Goal: Information Seeking & Learning: Learn about a topic

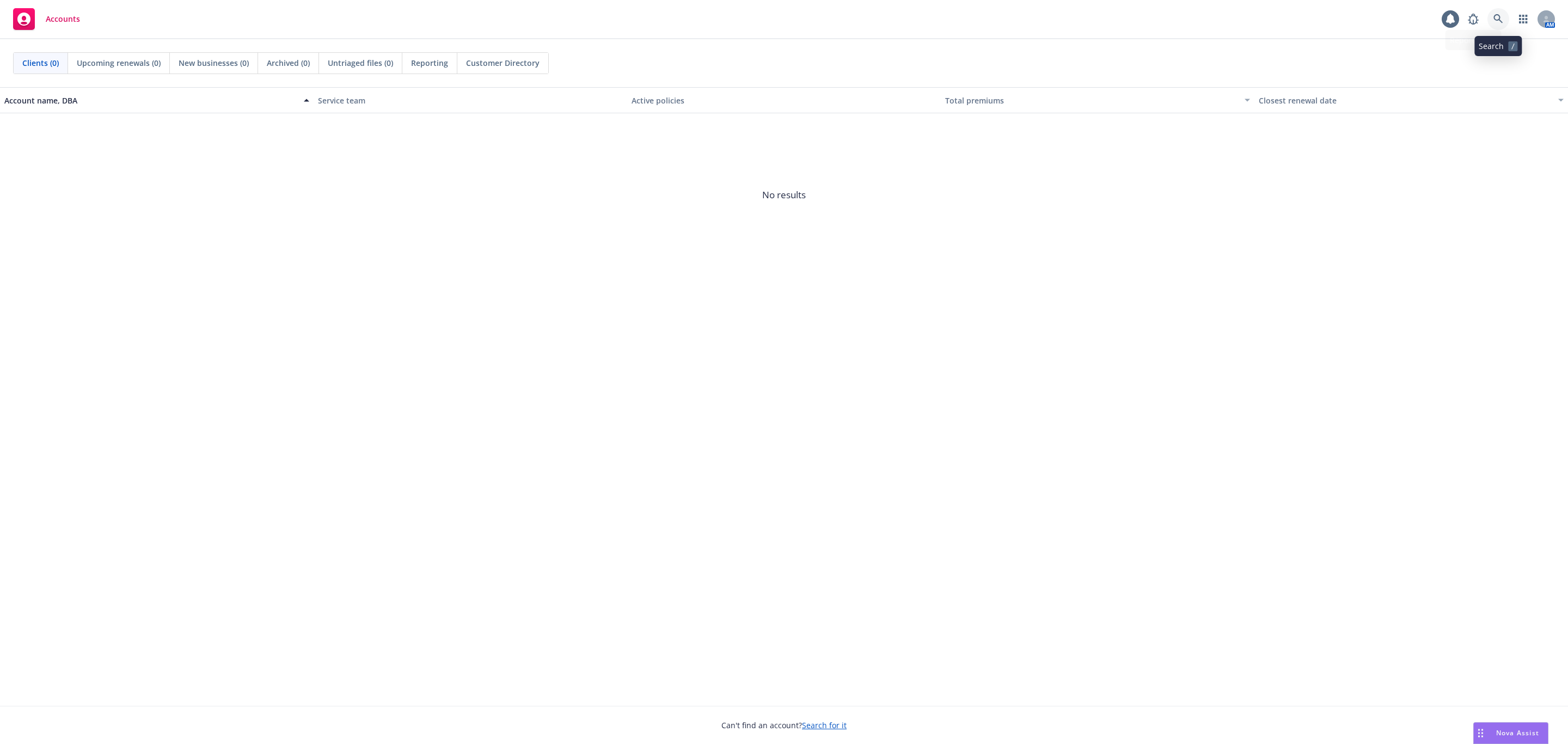
click at [1498, 20] on icon at bounding box center [1499, 19] width 10 height 10
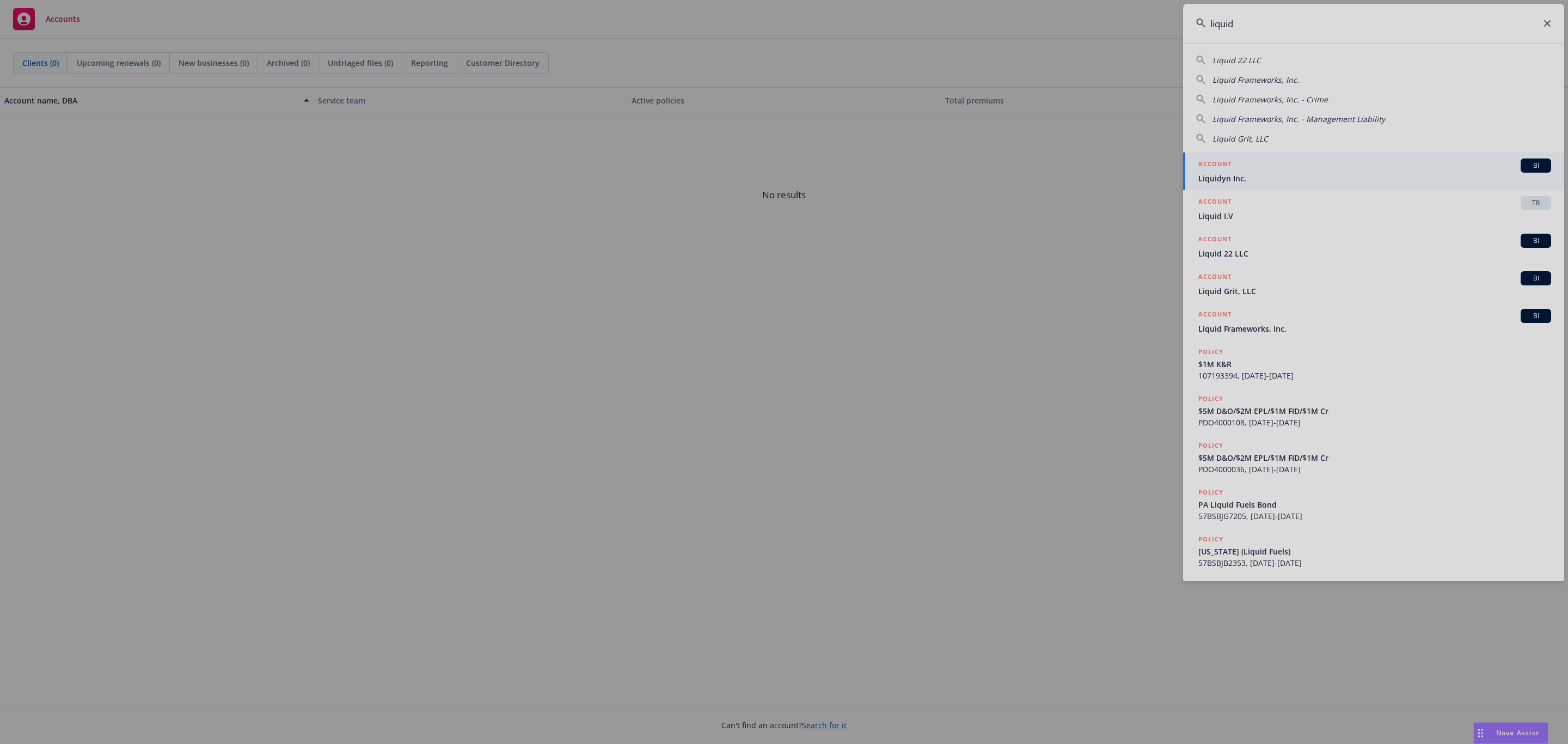
type input "liquid"
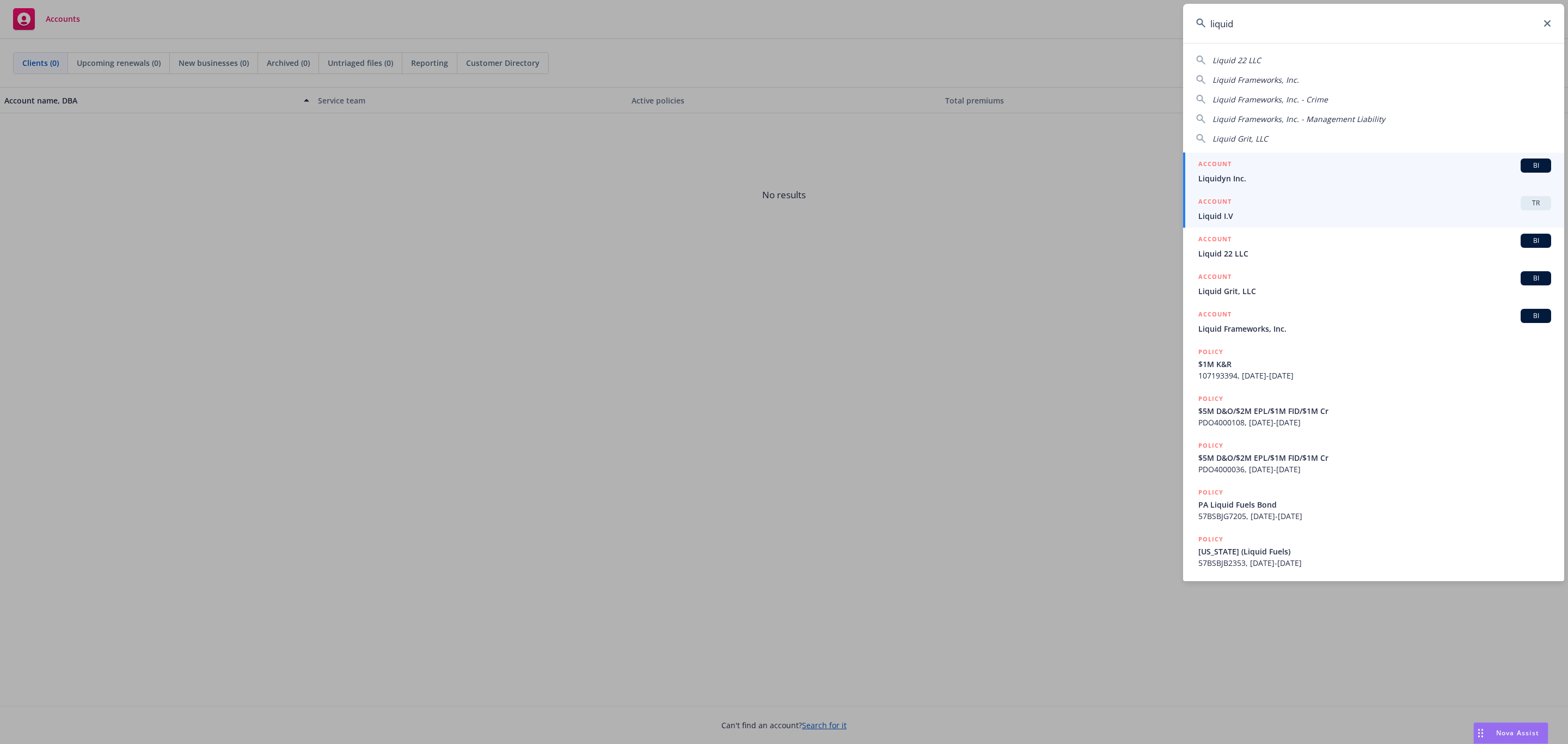
click at [1303, 218] on span "Liquid I.V" at bounding box center [1375, 216] width 353 height 12
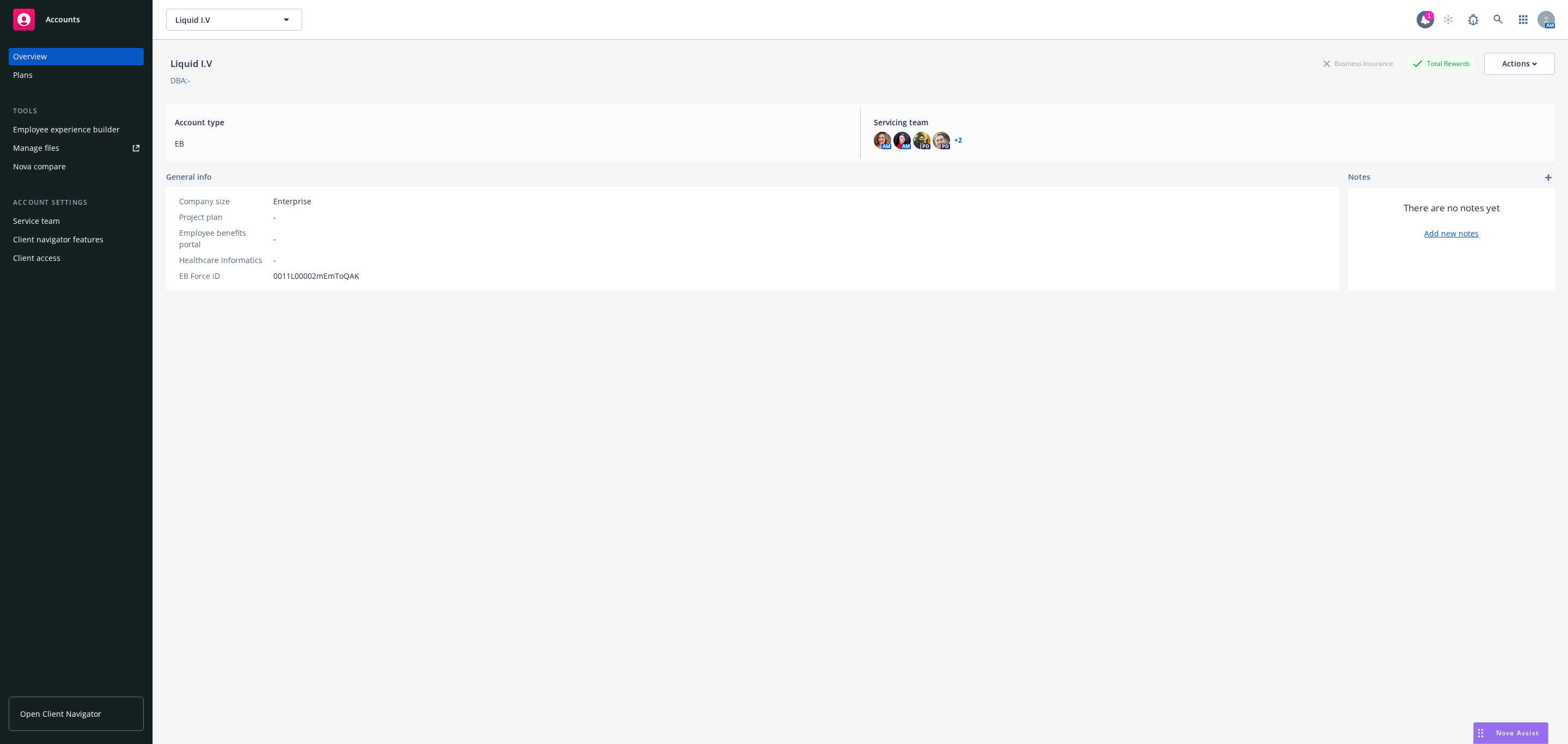
click at [106, 128] on div "Employee experience builder" at bounding box center [66, 129] width 106 height 17
click at [1494, 21] on icon at bounding box center [1499, 20] width 10 height 10
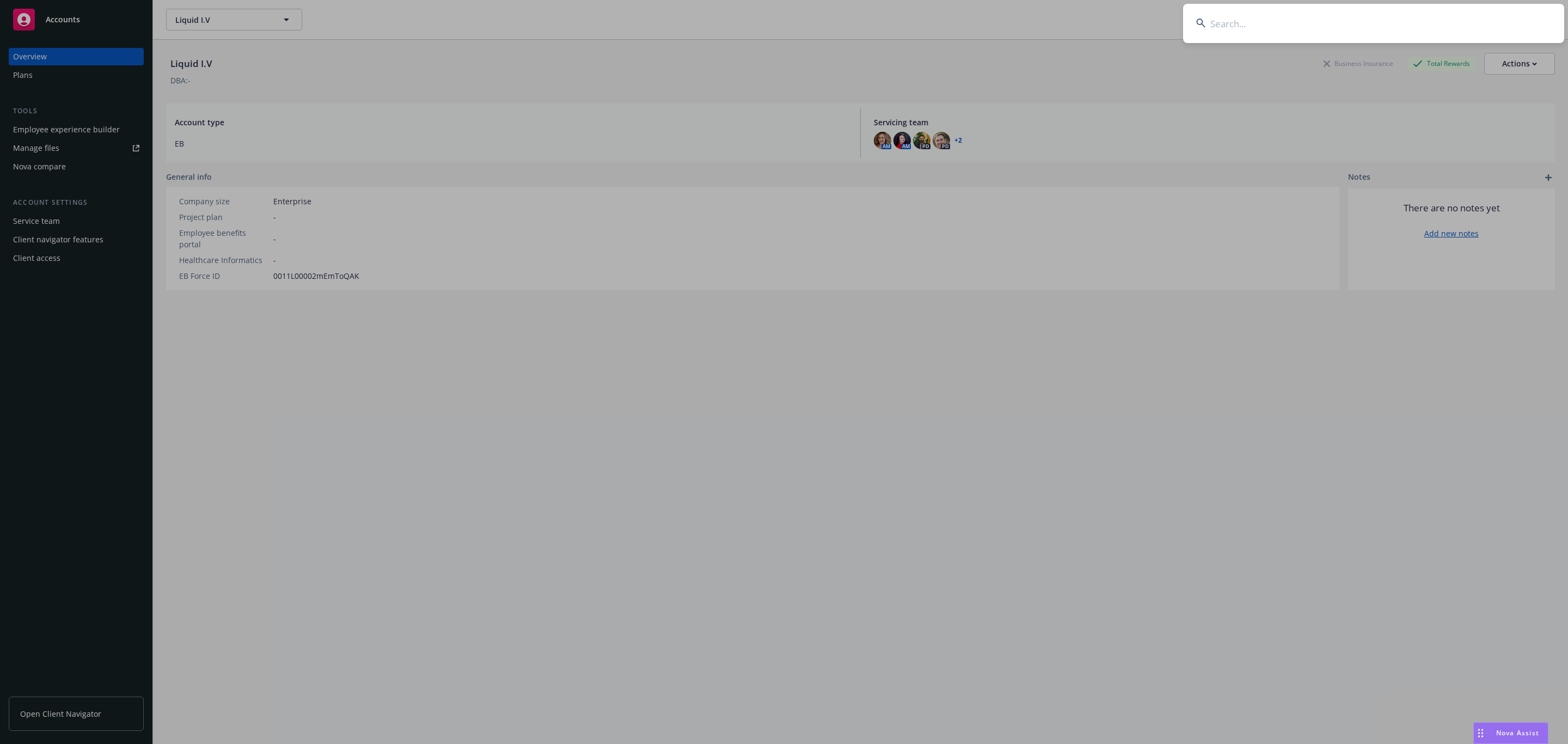
type input "l"
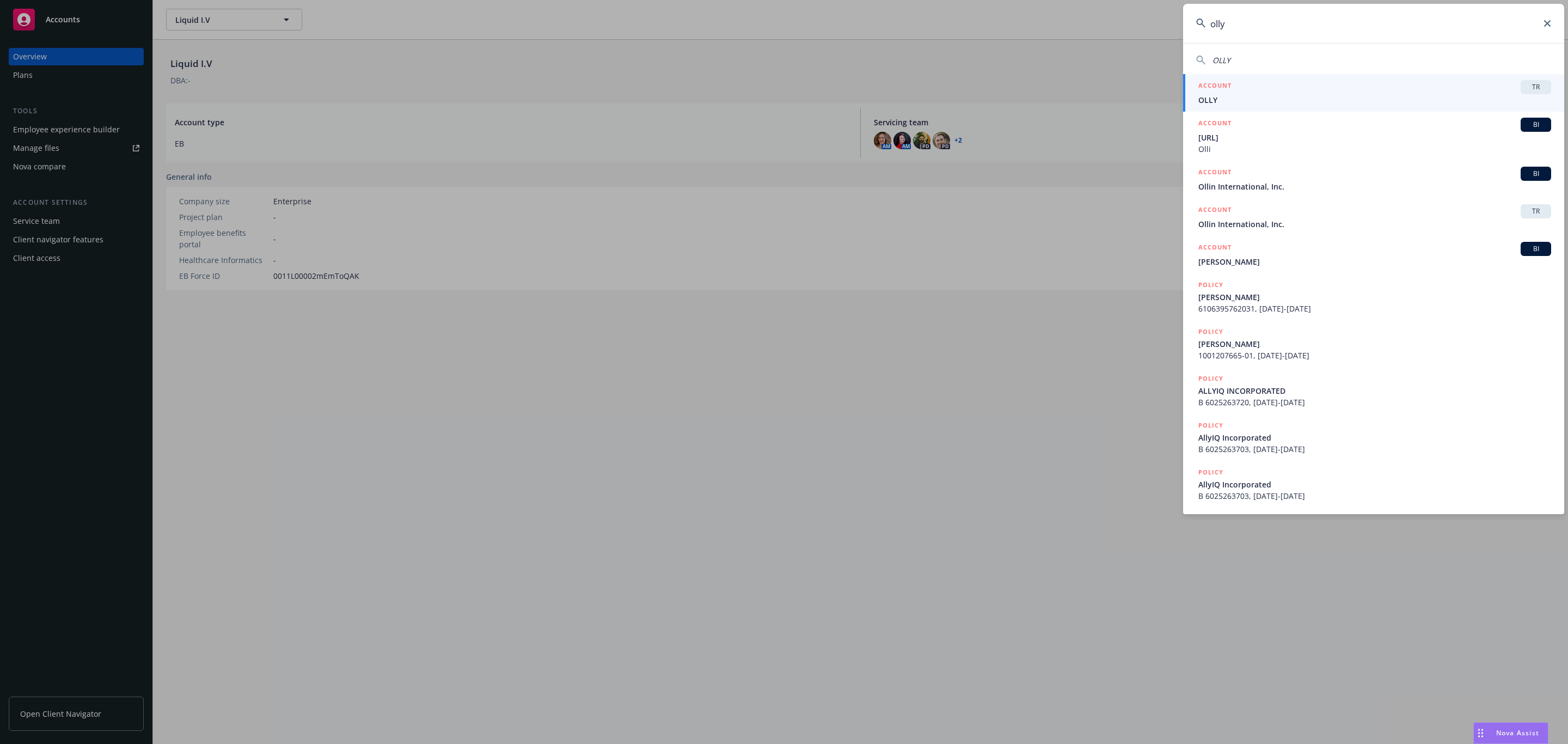
type input "olly"
click at [1354, 85] on div "ACCOUNT TR" at bounding box center [1375, 87] width 353 height 14
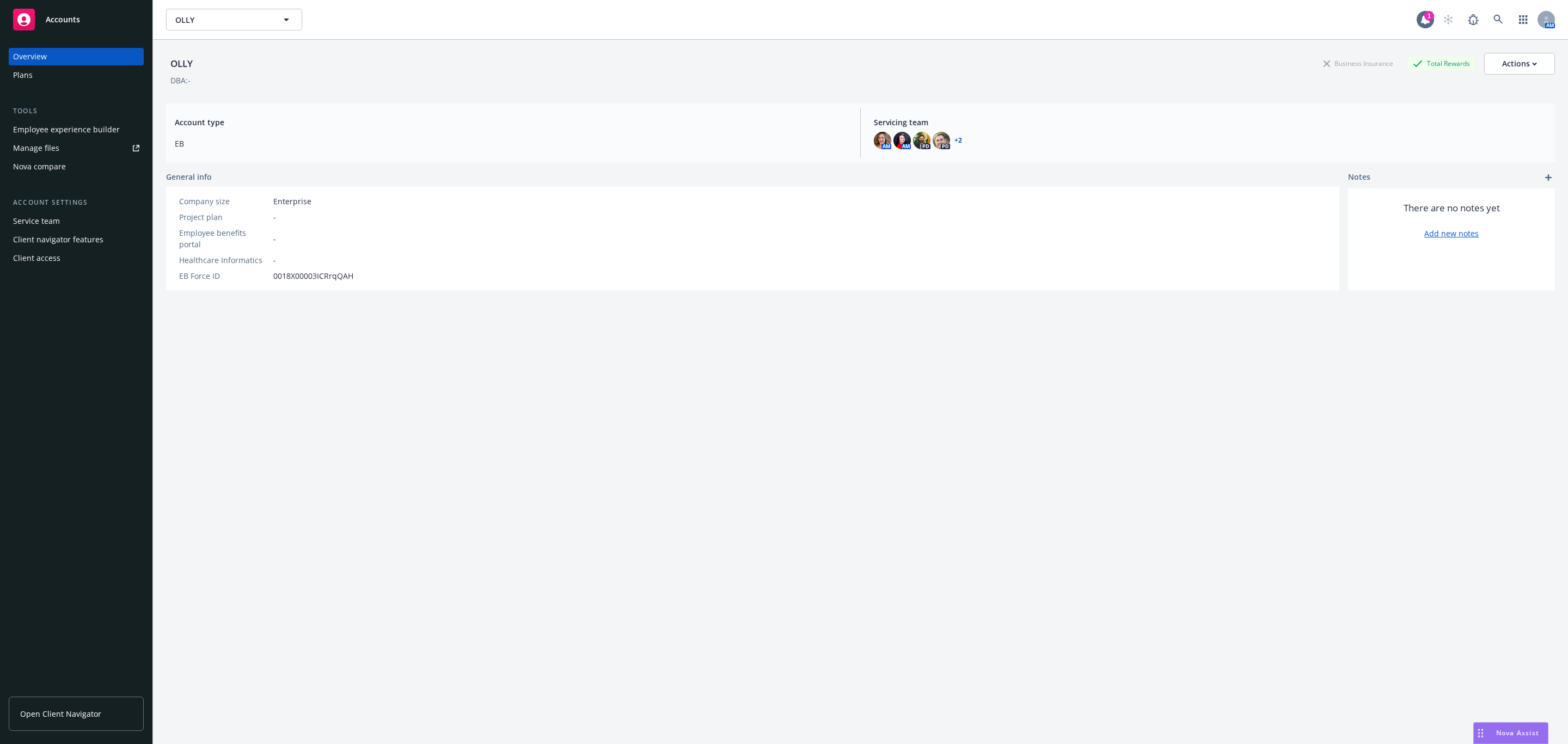
click at [60, 134] on div "Employee experience builder" at bounding box center [66, 129] width 106 height 17
click at [1494, 18] on icon at bounding box center [1498, 19] width 9 height 9
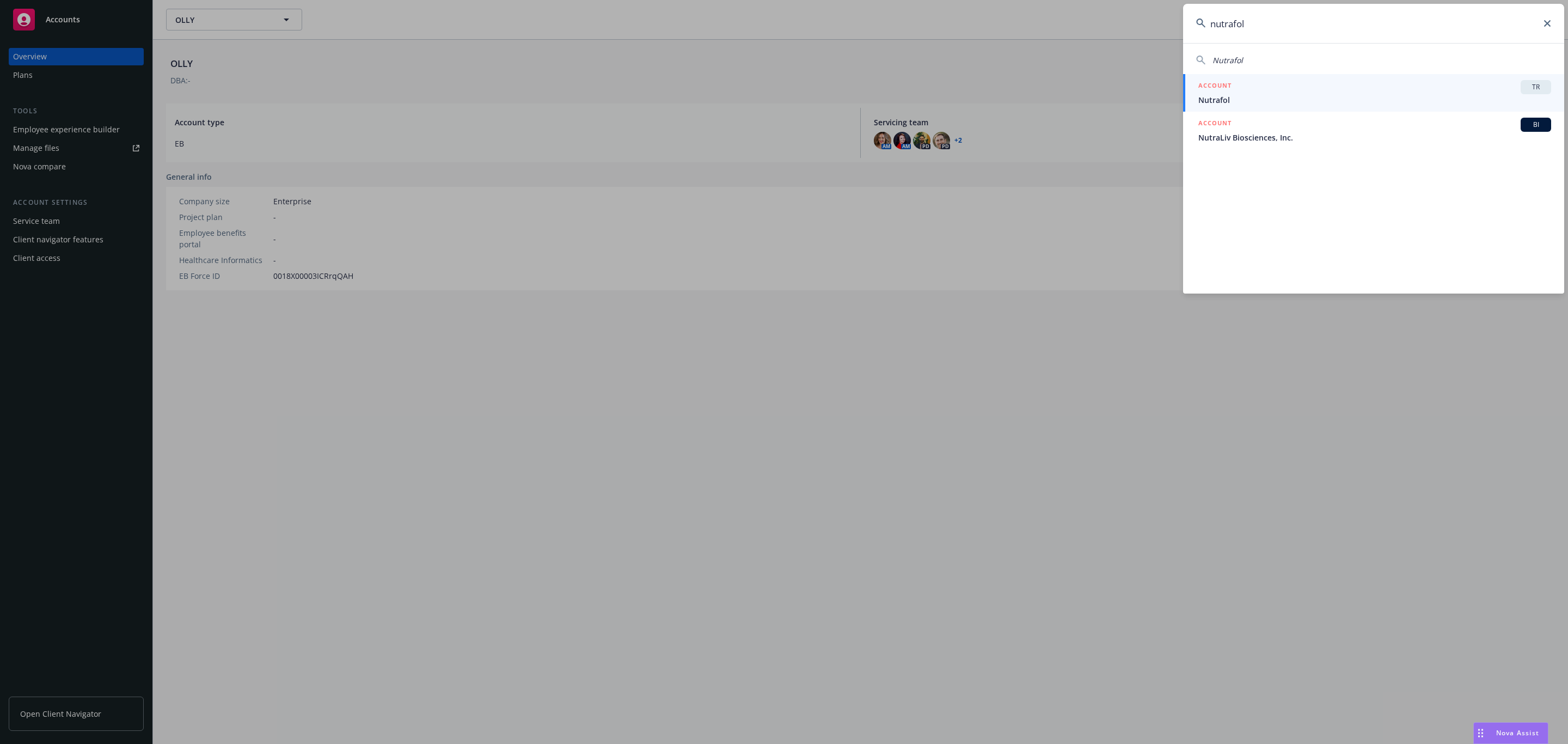
type input "nutrafol"
click at [1363, 101] on span "Nutrafol" at bounding box center [1375, 100] width 353 height 12
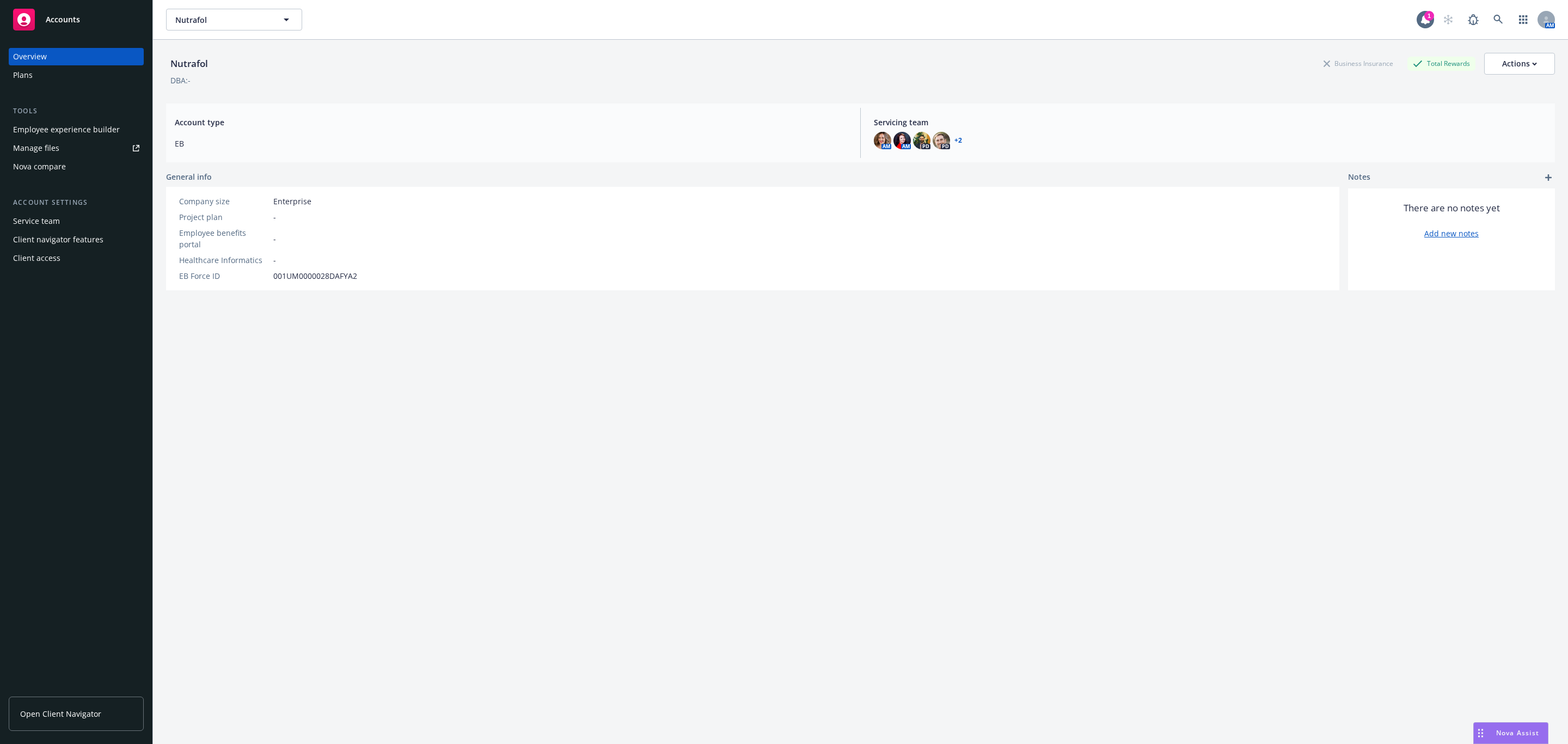
click at [87, 129] on div "Employee experience builder" at bounding box center [66, 129] width 106 height 17
click at [1495, 14] on link at bounding box center [1498, 20] width 21 height 21
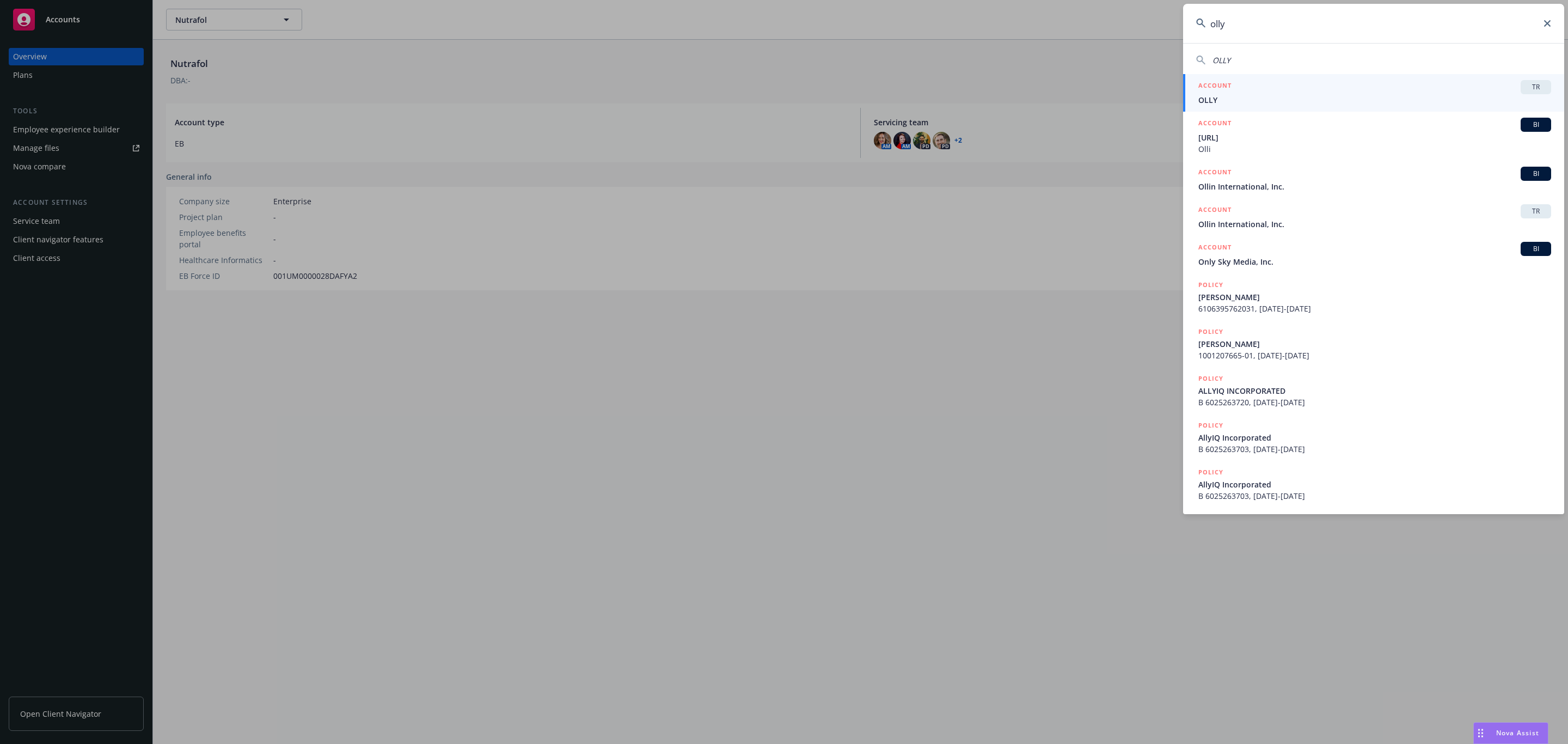
type input "olly"
drag, startPoint x: 1263, startPoint y: 92, endPoint x: 1253, endPoint y: 87, distance: 11.2
click at [1263, 93] on div "ACCOUNT TR" at bounding box center [1375, 87] width 353 height 14
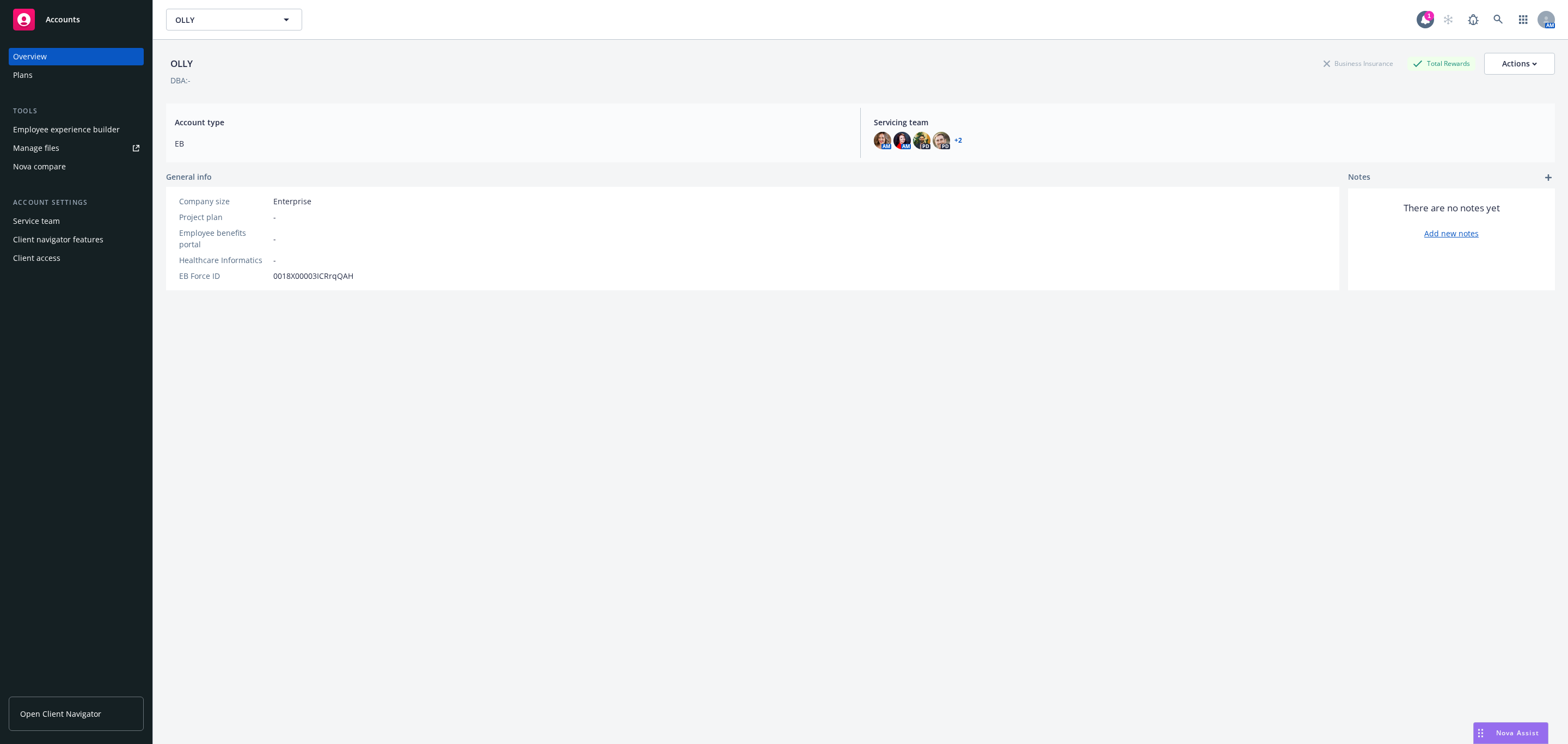
click at [45, 129] on div "Employee experience builder" at bounding box center [66, 129] width 106 height 17
click at [1494, 20] on icon at bounding box center [1499, 20] width 10 height 10
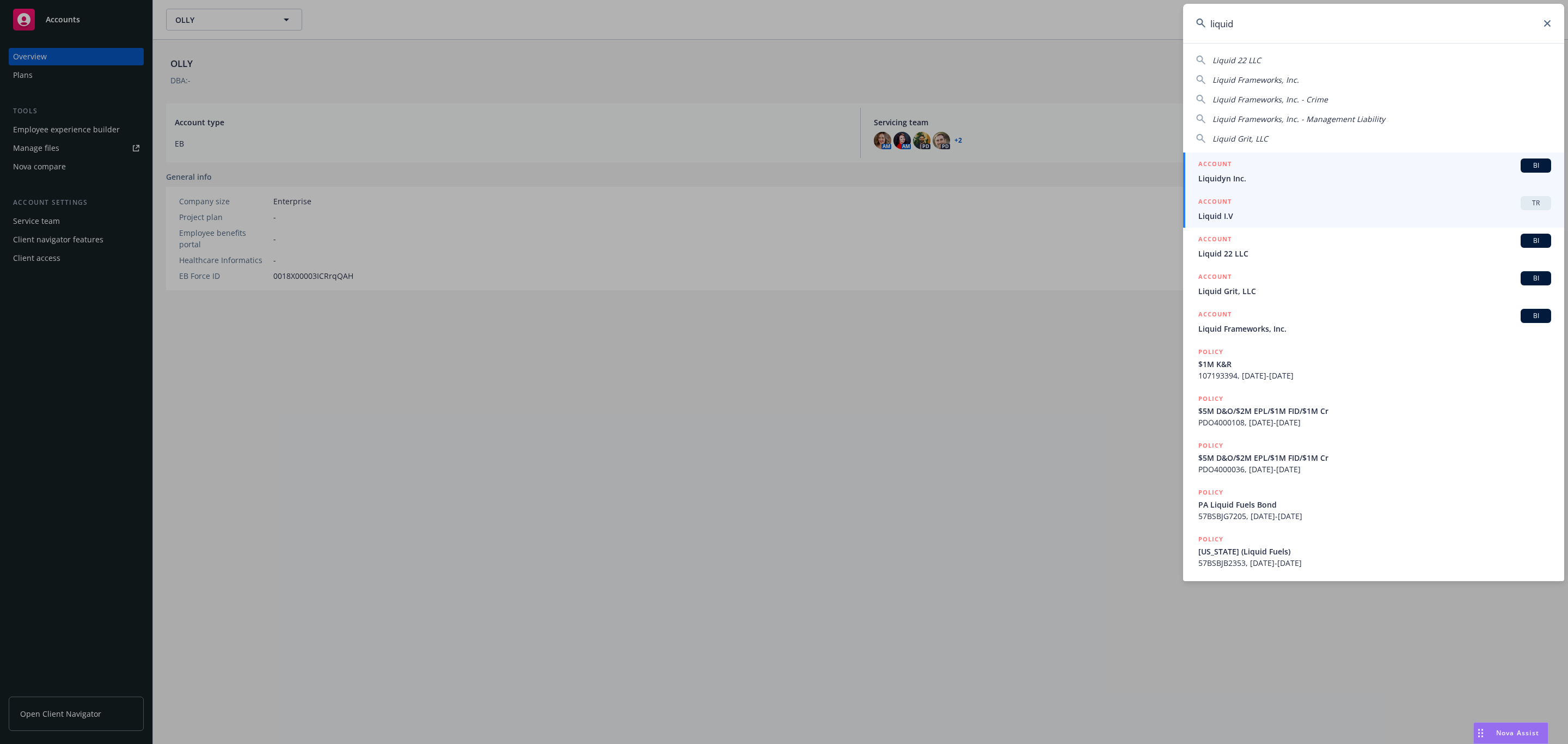
type input "liquid"
click at [1277, 221] on span "Liquid I.V" at bounding box center [1375, 216] width 353 height 12
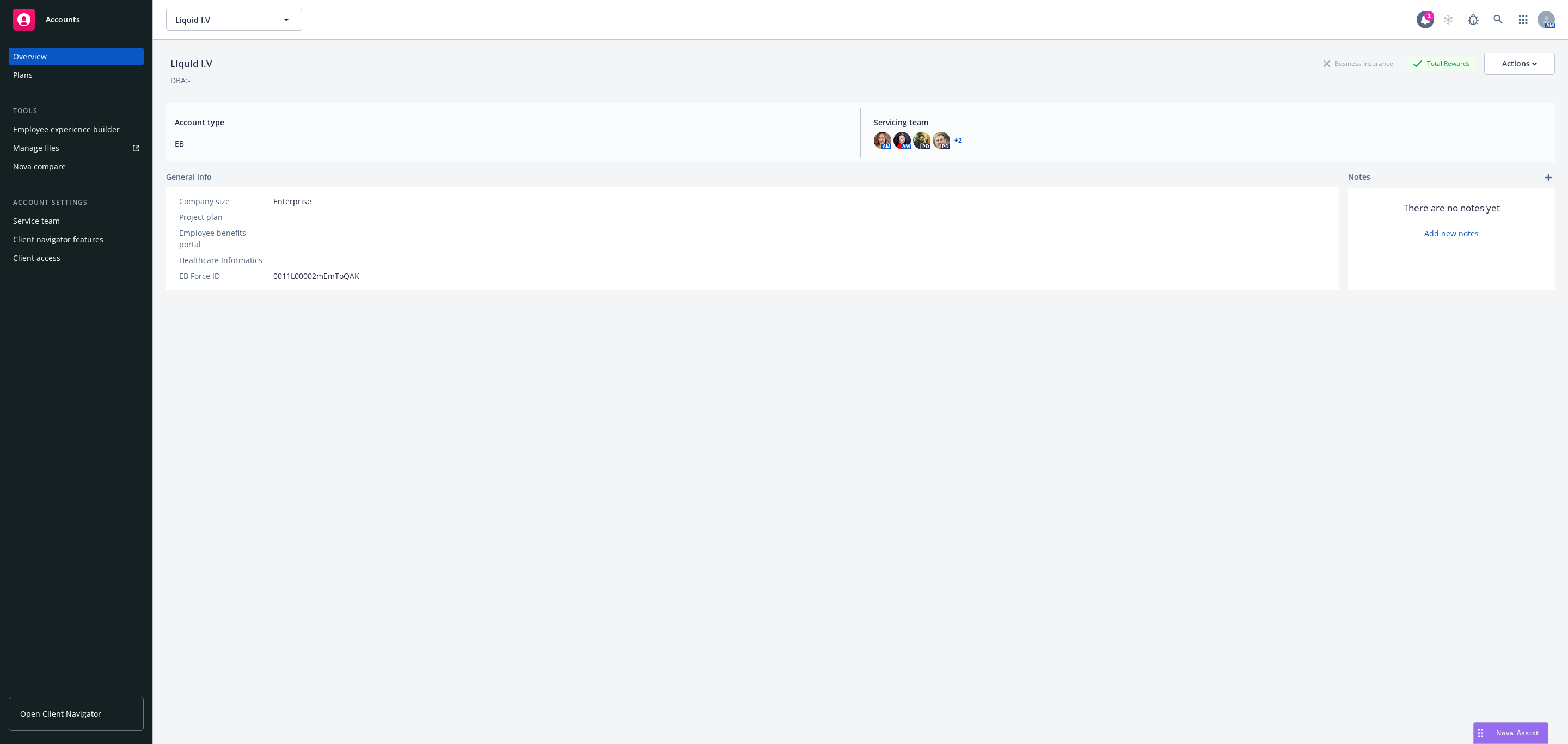
click at [98, 129] on div "Employee experience builder" at bounding box center [66, 129] width 106 height 17
click at [96, 123] on div "Employee experience builder" at bounding box center [66, 129] width 106 height 17
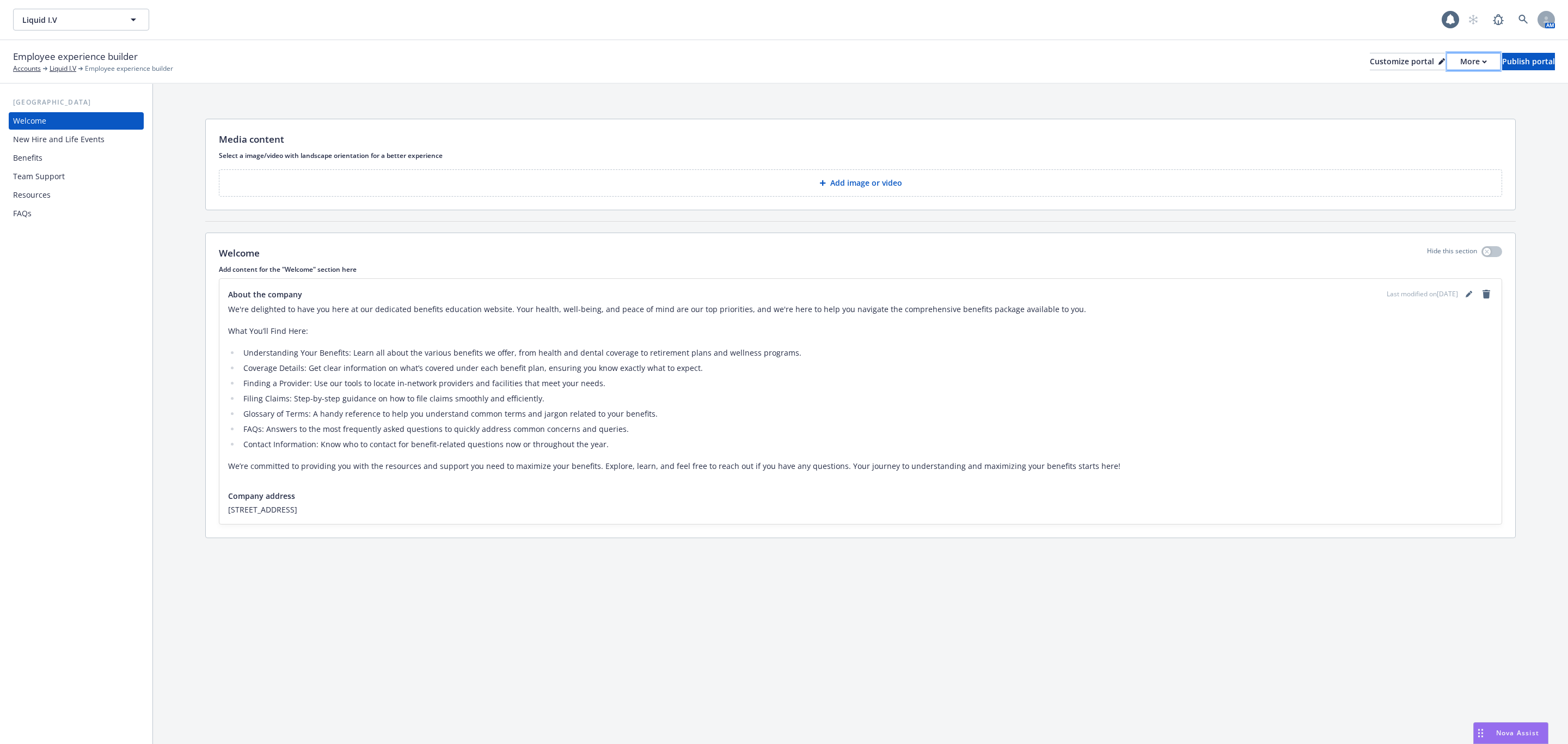
click at [1460, 60] on div "More" at bounding box center [1473, 62] width 26 height 16
click at [1411, 111] on link "Copy portal link" at bounding box center [1415, 108] width 99 height 21
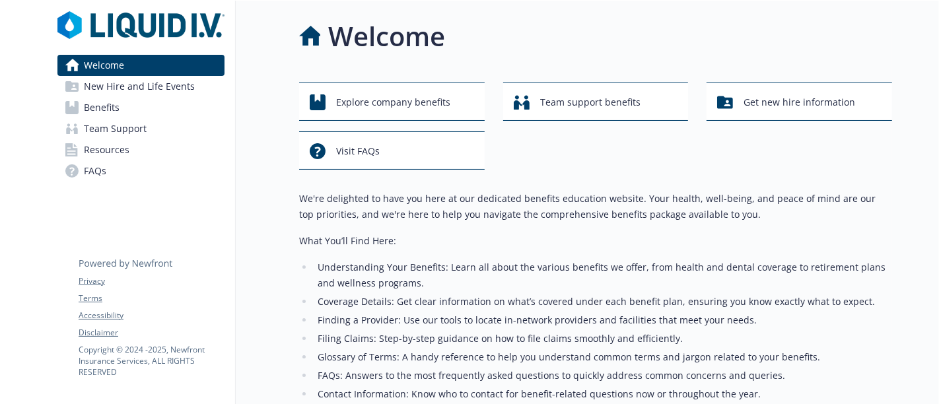
click at [117, 104] on span "Benefits" at bounding box center [102, 107] width 36 height 21
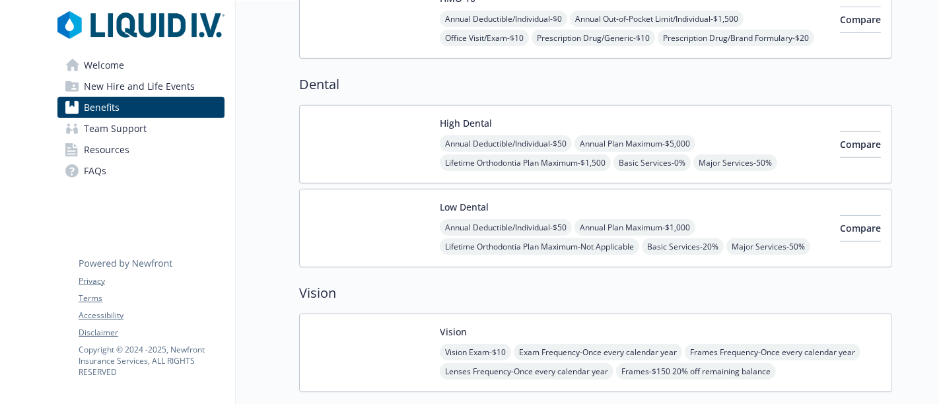
scroll to position [513, 0]
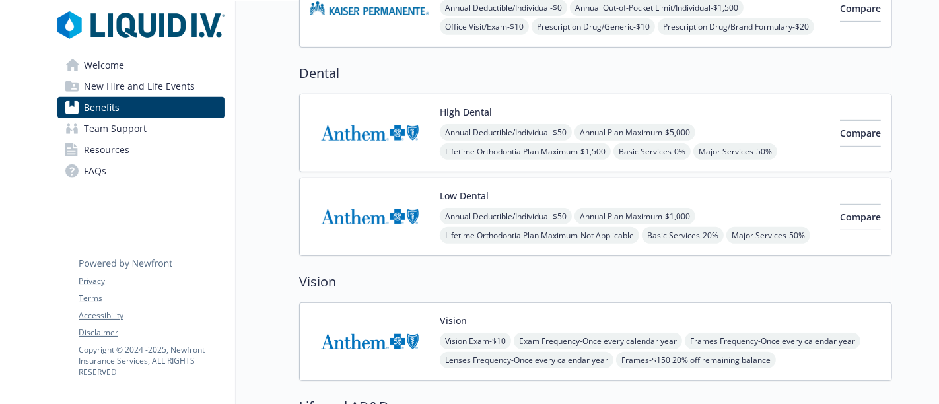
click at [759, 114] on div "High Dental Annual Deductible/Individual - $50 Annual Plan Maximum - $5,000 Lif…" at bounding box center [635, 133] width 390 height 56
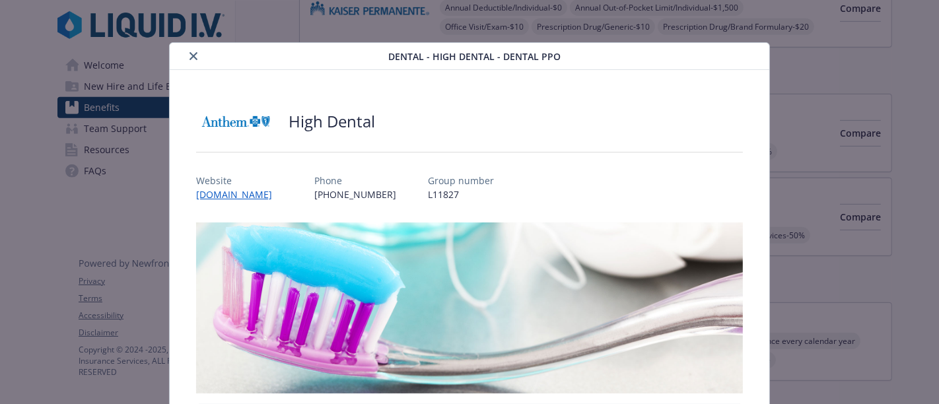
scroll to position [40, 0]
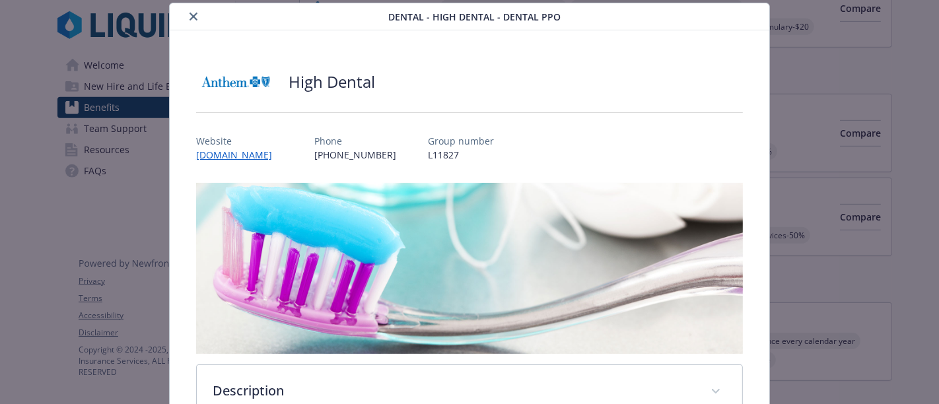
click at [192, 18] on icon "close" at bounding box center [194, 17] width 8 height 8
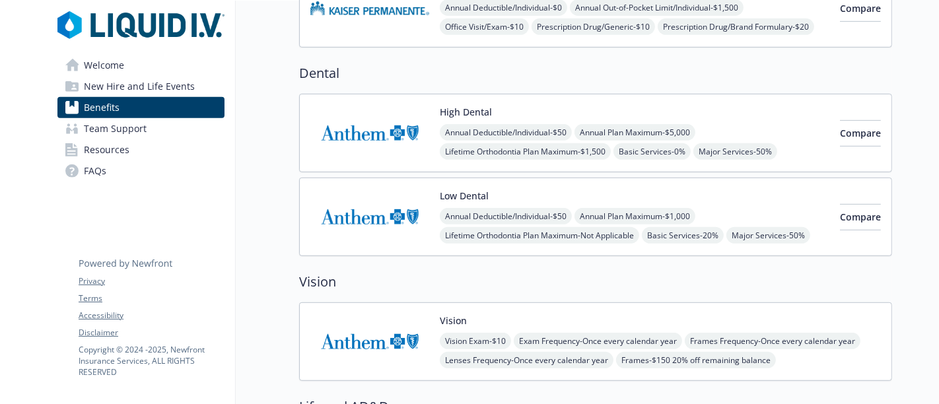
click at [505, 178] on div "Low Dental Annual Deductible/Individual - $50 Annual Plan Maximum - $1,000 Life…" at bounding box center [595, 217] width 593 height 79
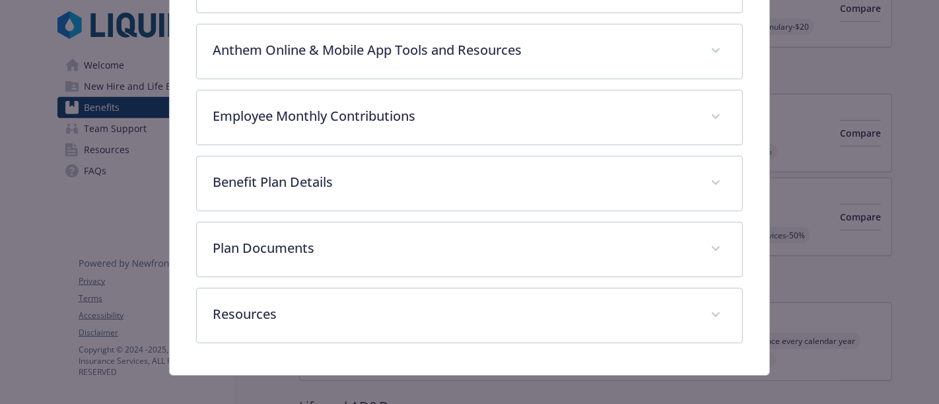
scroll to position [520, 0]
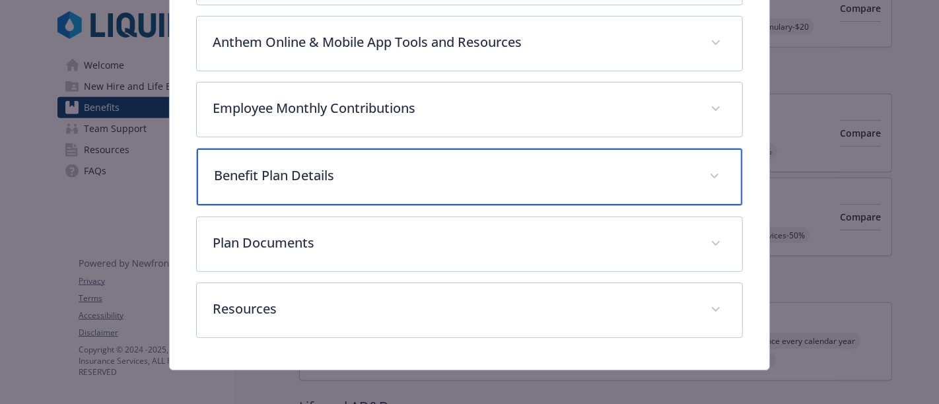
click at [298, 166] on p "Benefit Plan Details" at bounding box center [453, 176] width 479 height 20
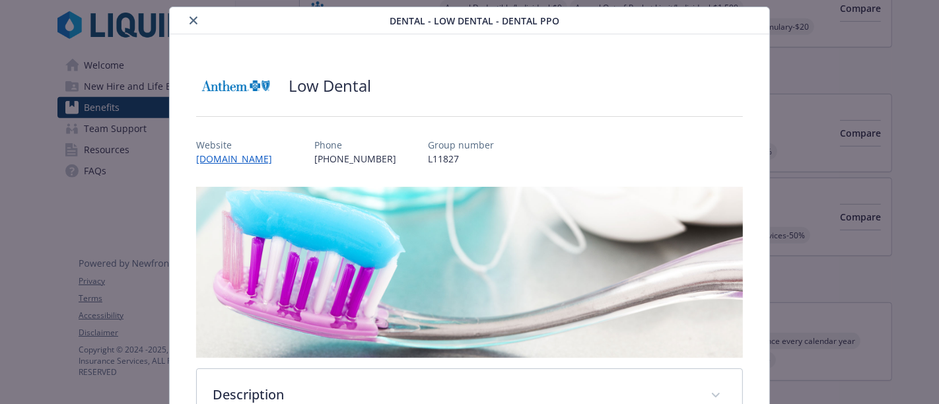
scroll to position [0, 0]
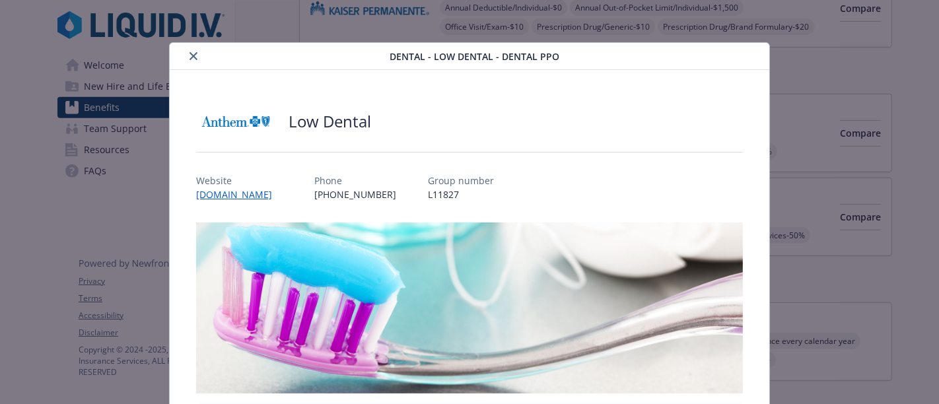
click at [182, 50] on div "details for plan Dental - Low Dental - Dental PPO" at bounding box center [282, 56] width 215 height 16
click at [186, 55] on button "close" at bounding box center [194, 56] width 16 height 16
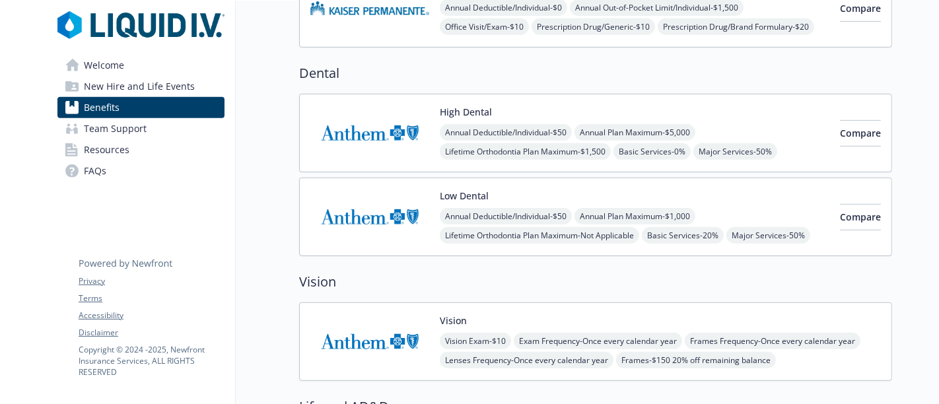
click at [384, 129] on img at bounding box center [369, 133] width 119 height 56
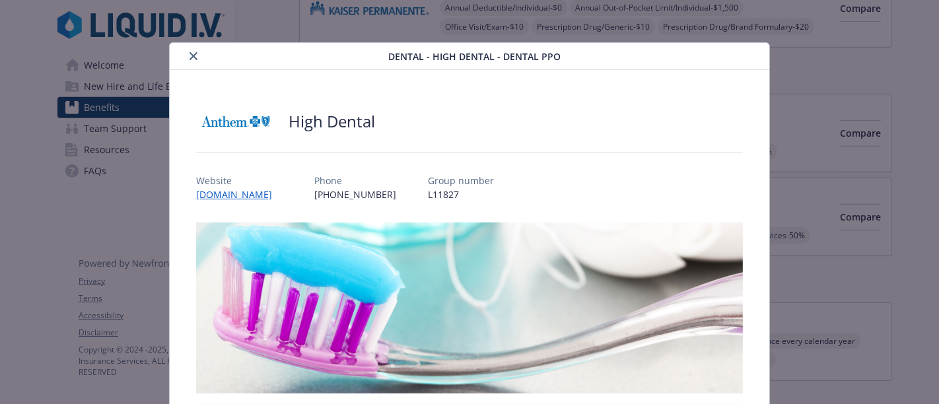
scroll to position [40, 0]
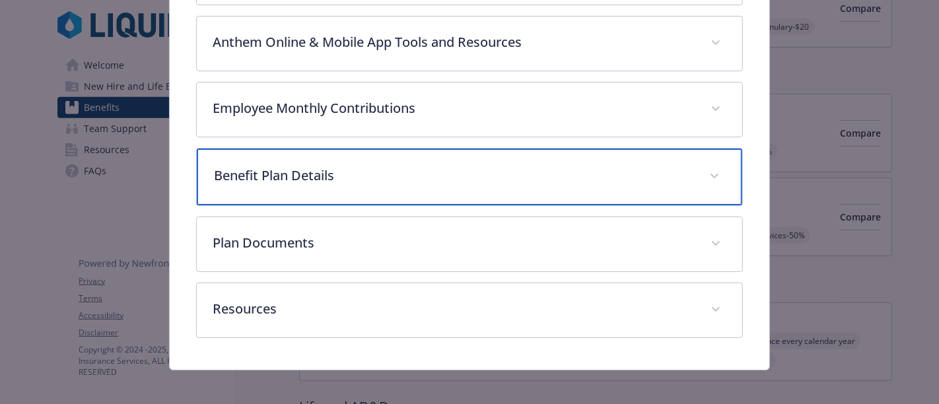
click at [253, 177] on p "Benefit Plan Details" at bounding box center [453, 176] width 479 height 20
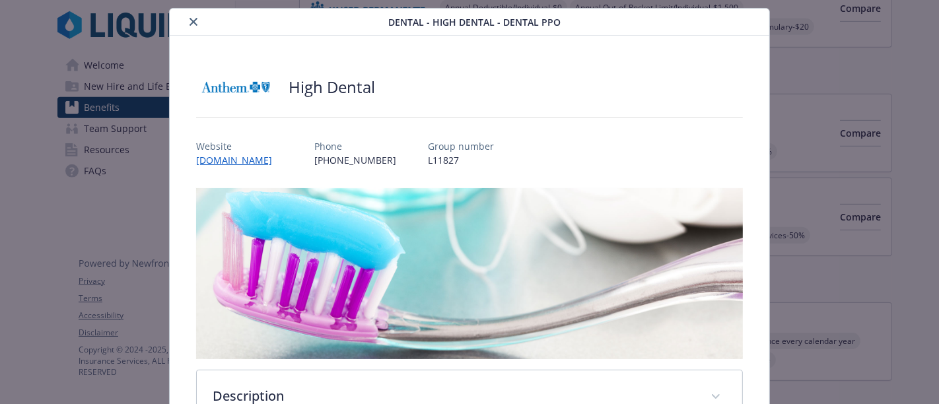
scroll to position [0, 0]
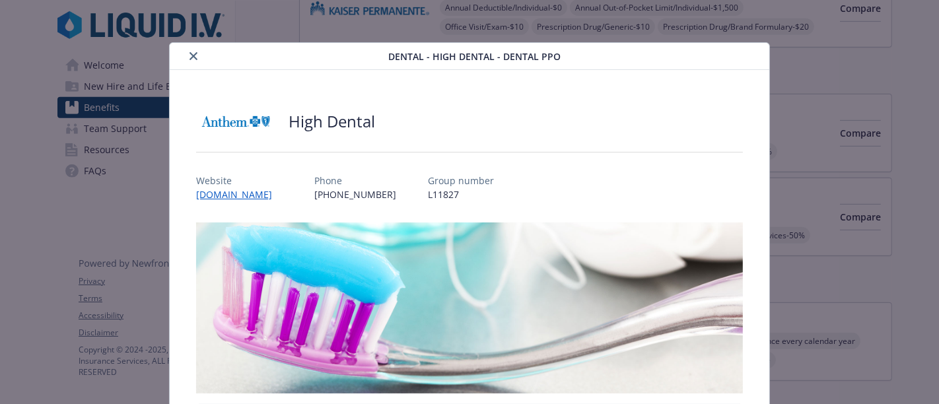
click at [192, 53] on icon "close" at bounding box center [194, 56] width 8 height 8
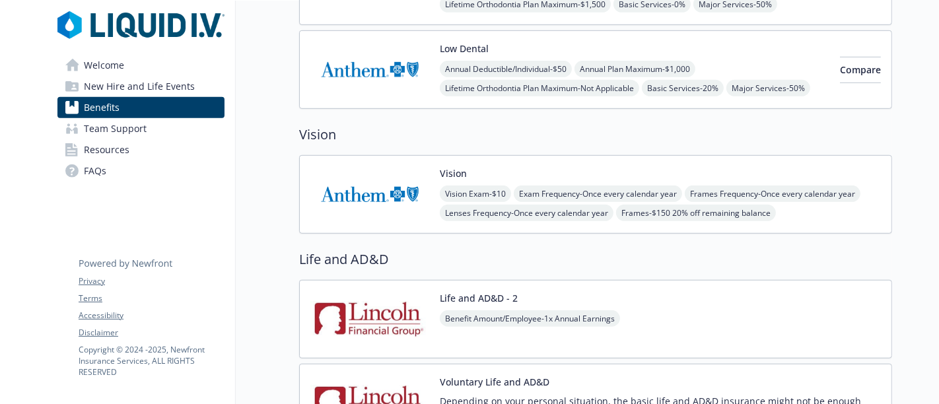
click at [363, 188] on img at bounding box center [369, 194] width 119 height 56
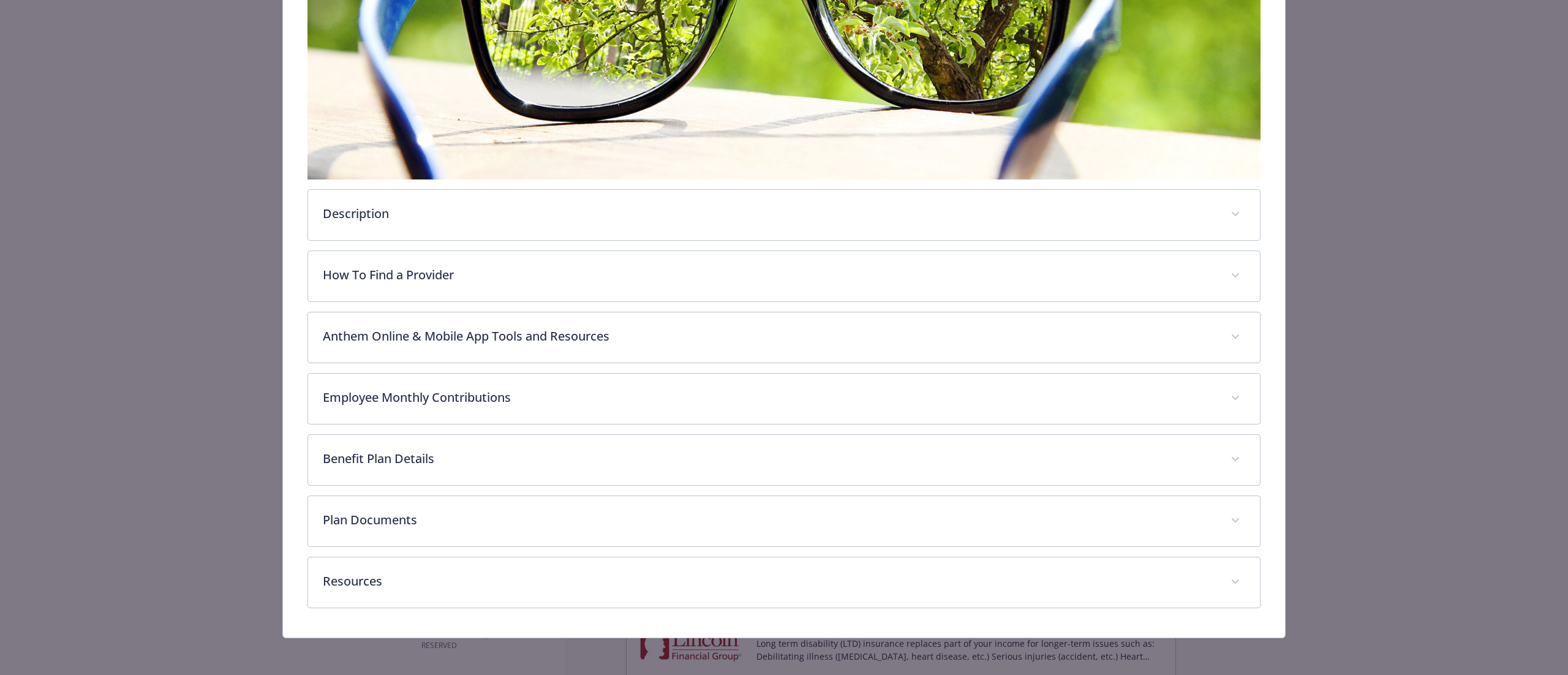
scroll to position [326, 0]
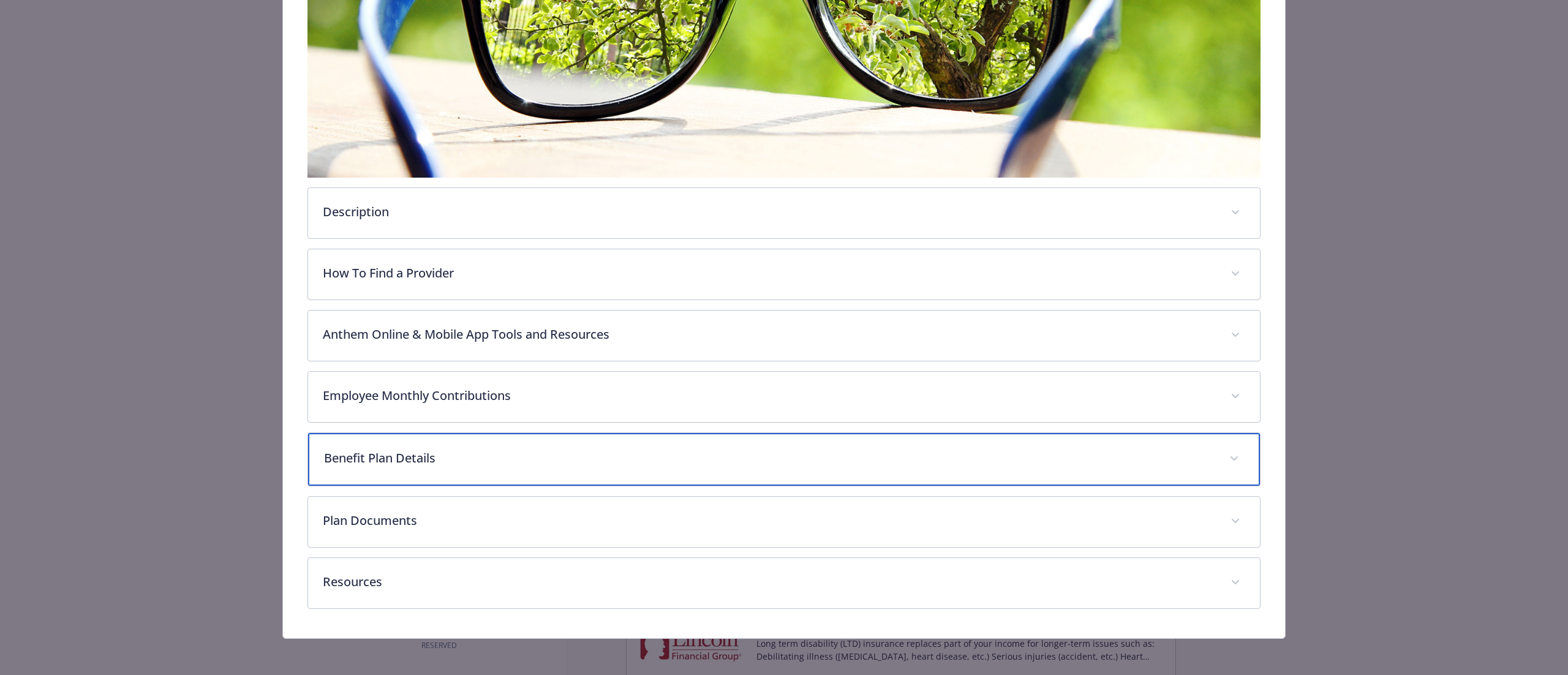
click at [425, 467] on div "Benefit Plan Details" at bounding box center [784, 459] width 951 height 53
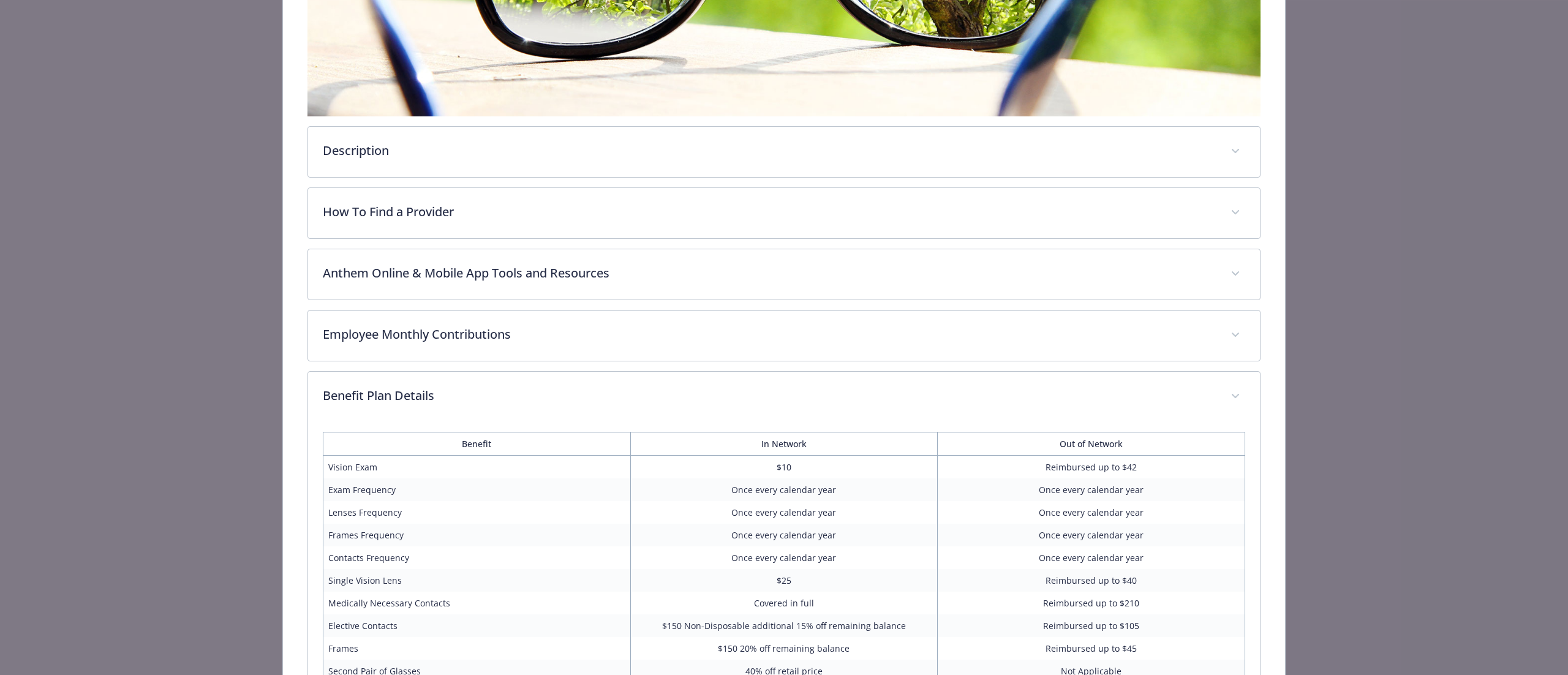
scroll to position [0, 0]
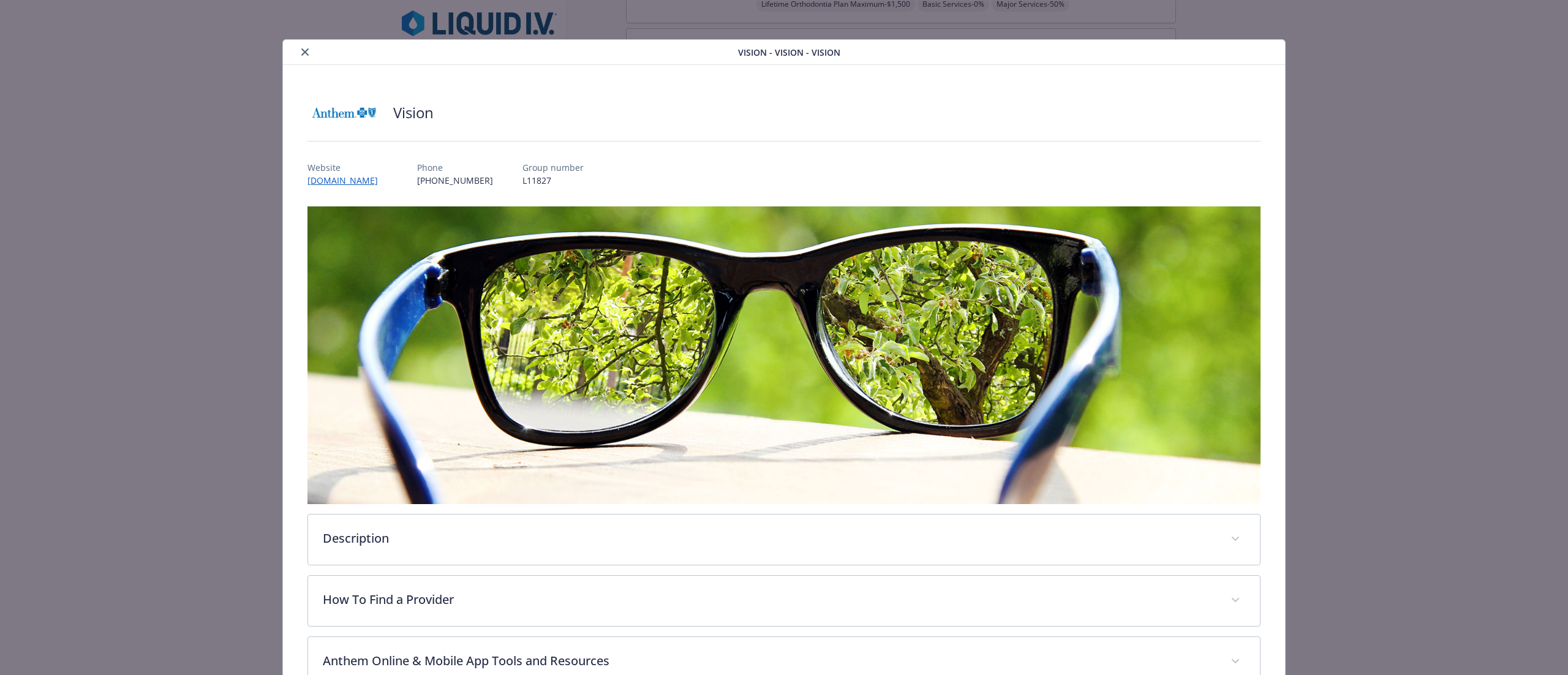
click at [302, 50] on icon "close" at bounding box center [305, 52] width 7 height 7
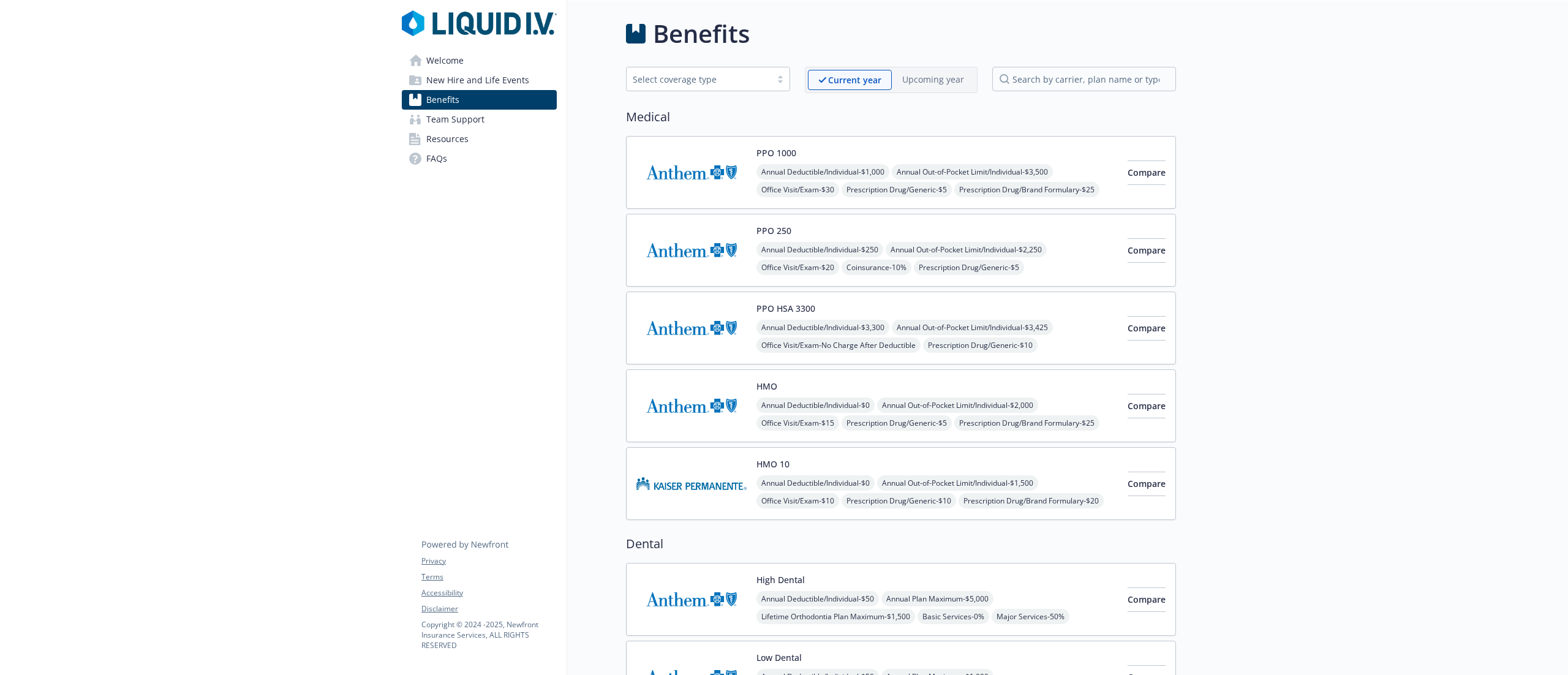
click at [676, 409] on img at bounding box center [691, 405] width 110 height 52
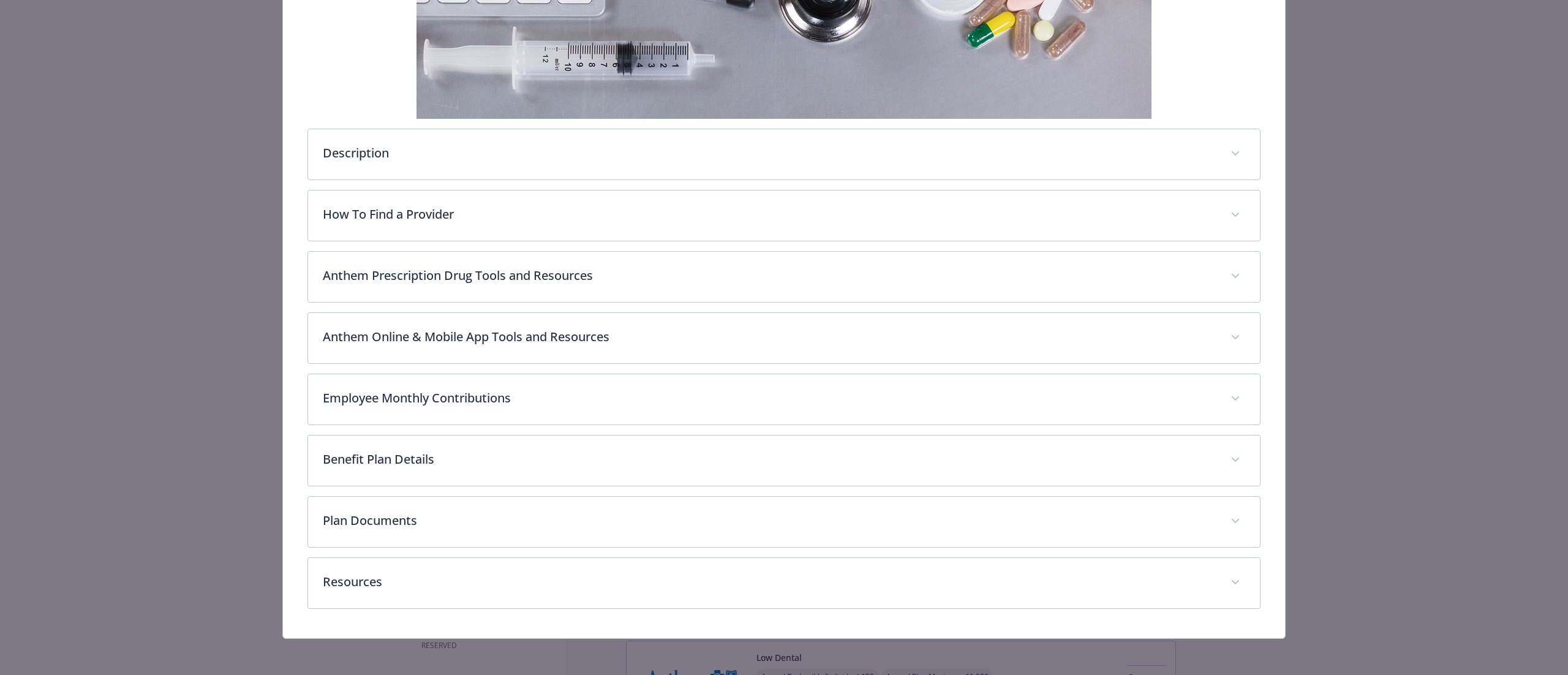
scroll to position [324, 0]
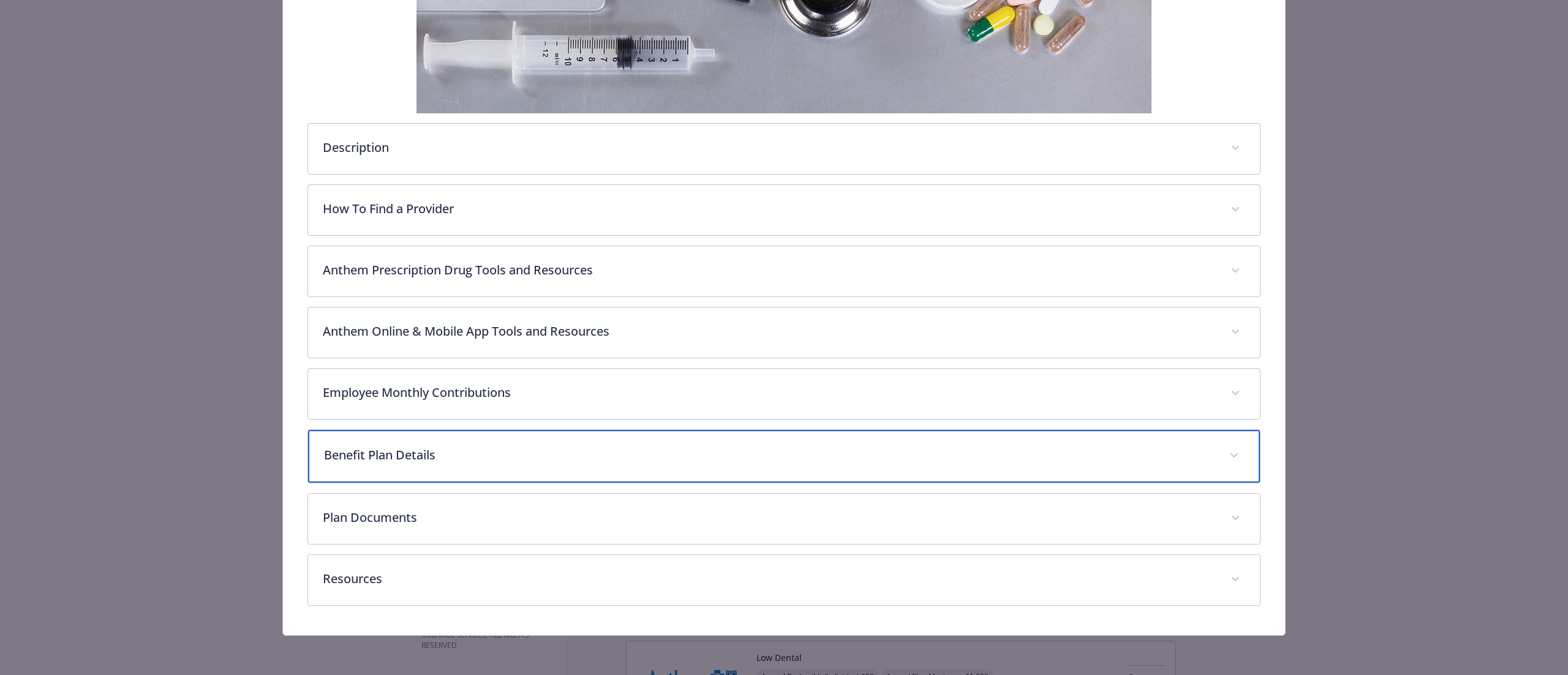
click at [407, 459] on p "Benefit Plan Details" at bounding box center [769, 455] width 890 height 19
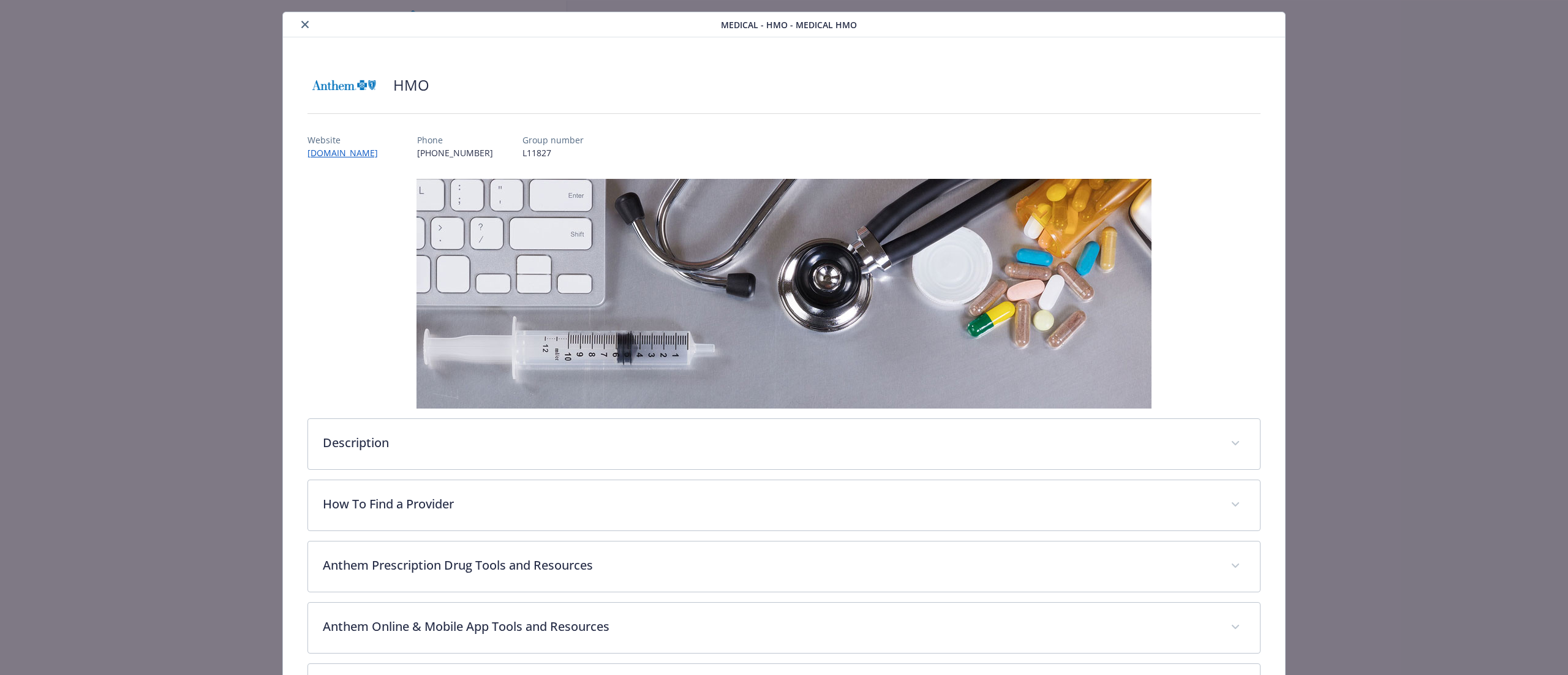
scroll to position [0, 0]
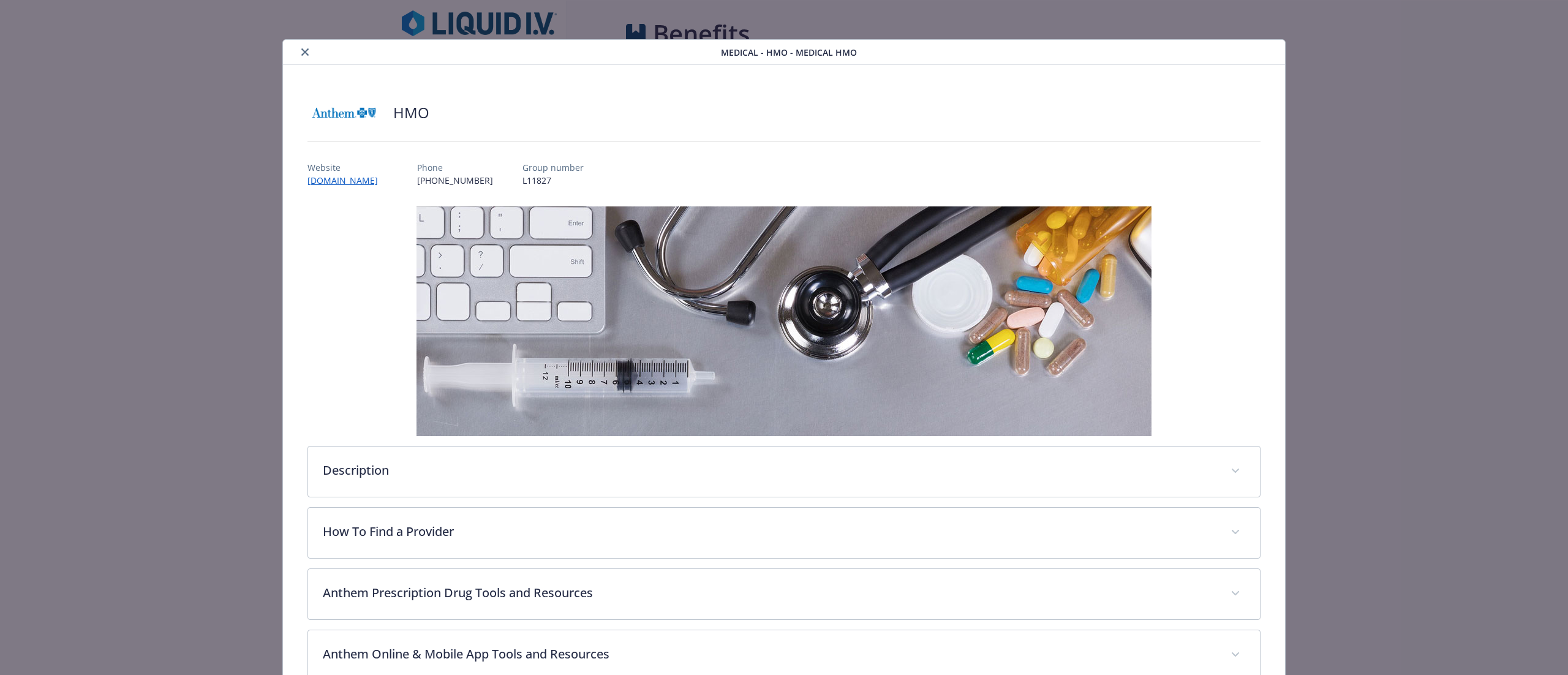
click at [298, 54] on button "close" at bounding box center [305, 52] width 15 height 15
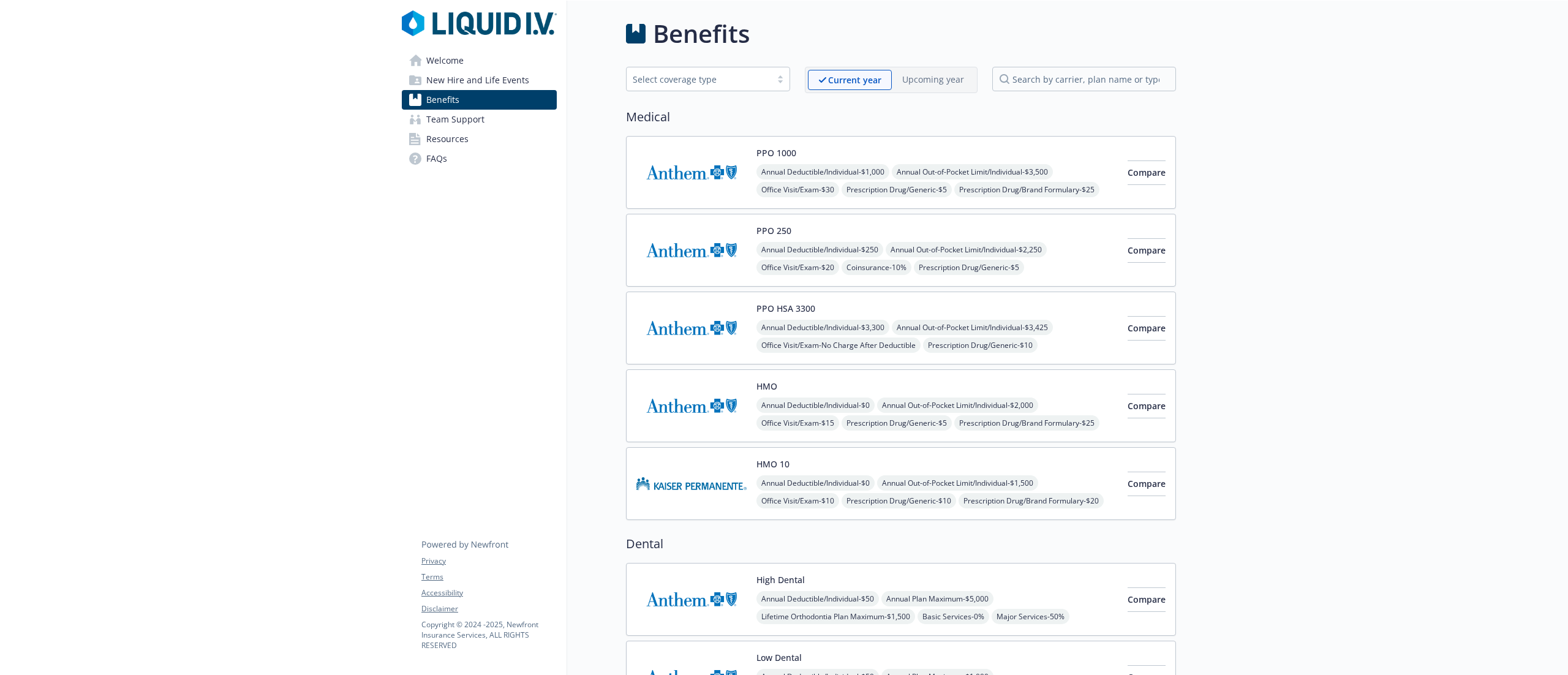
click at [717, 488] on img at bounding box center [691, 483] width 110 height 52
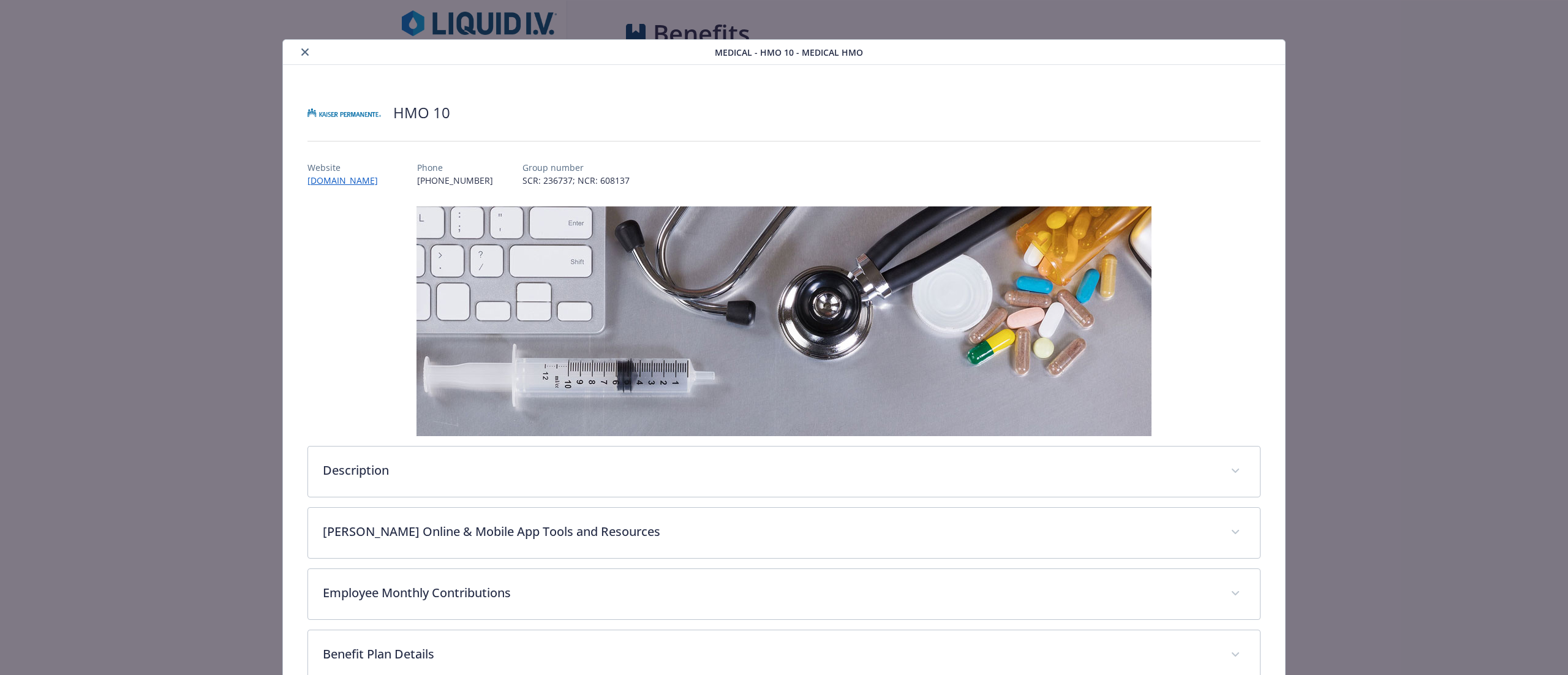
scroll to position [201, 0]
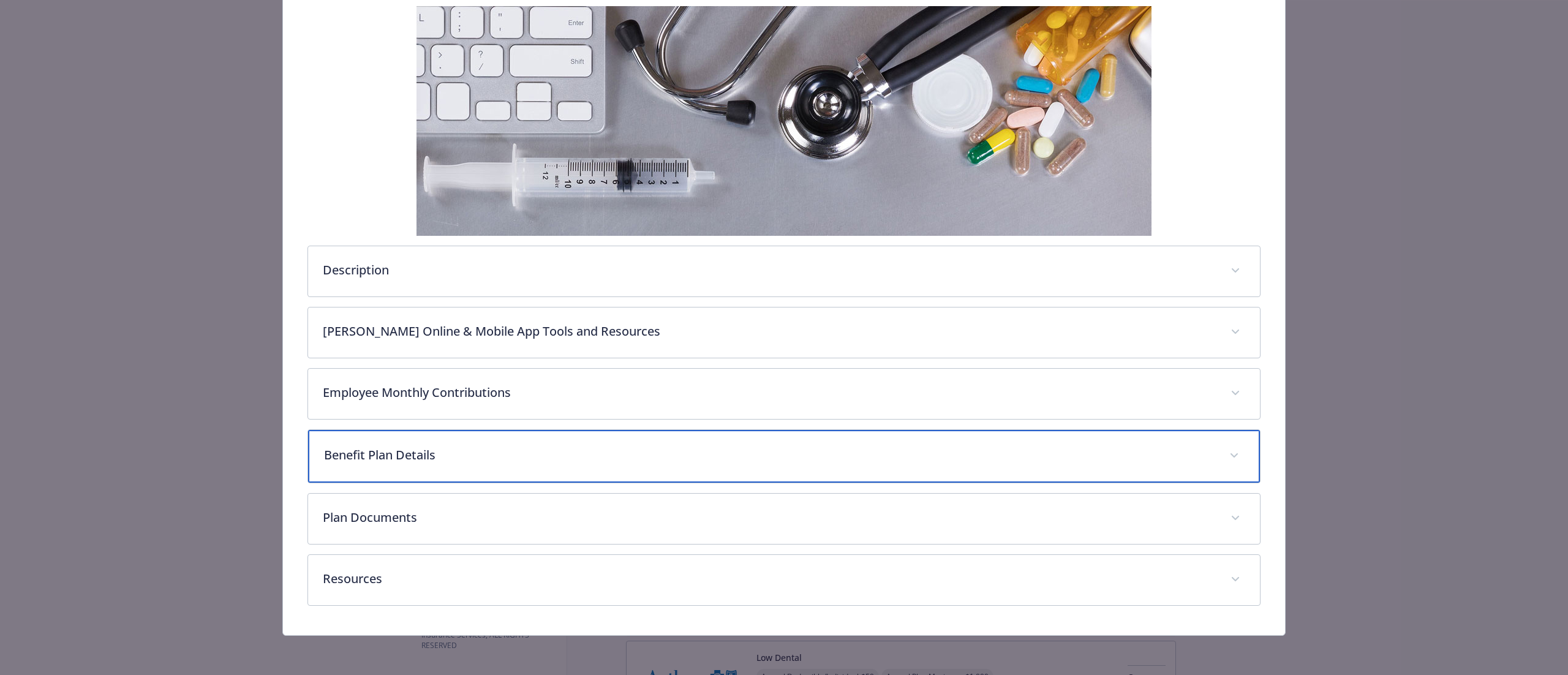
click at [469, 457] on p "Benefit Plan Details" at bounding box center [769, 455] width 890 height 19
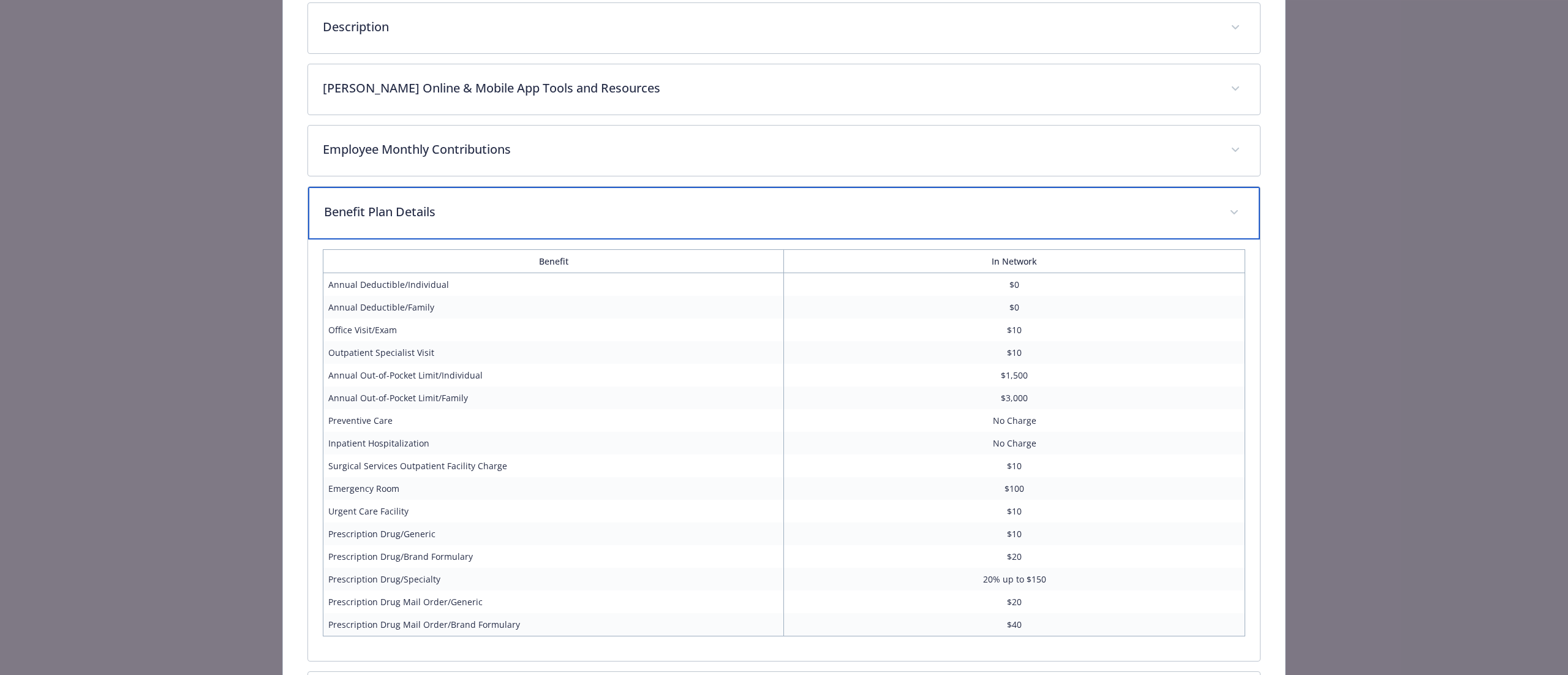
scroll to position [0, 0]
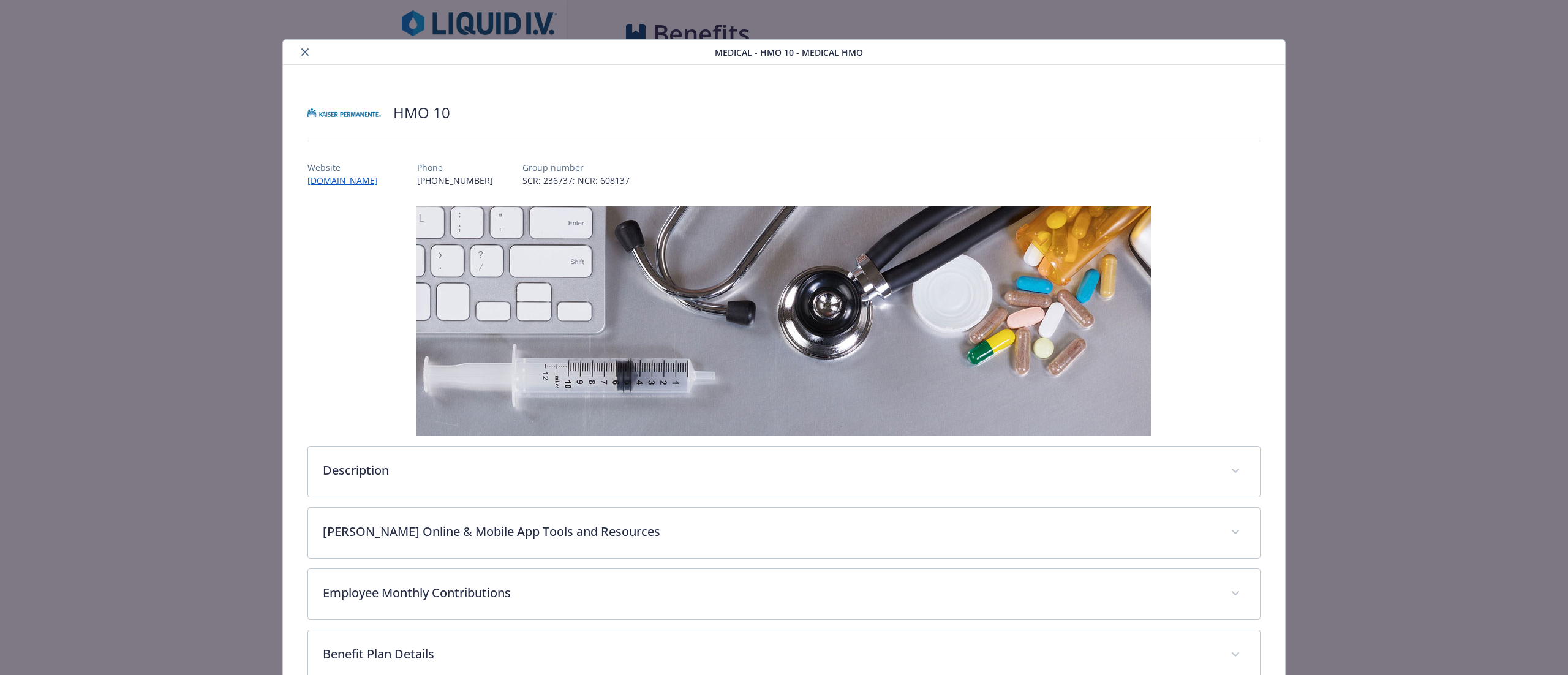
click at [302, 53] on icon "close" at bounding box center [305, 52] width 7 height 7
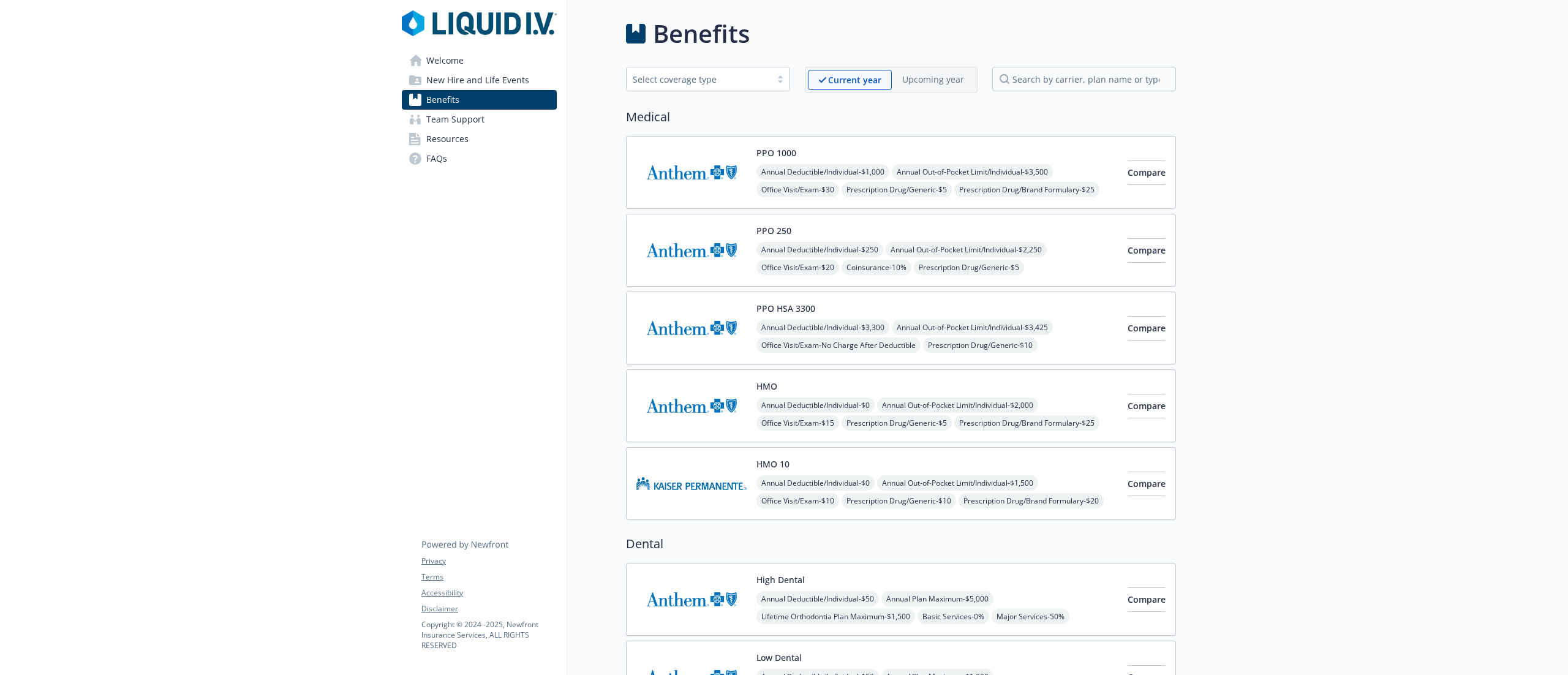
click at [717, 335] on img at bounding box center [691, 328] width 110 height 52
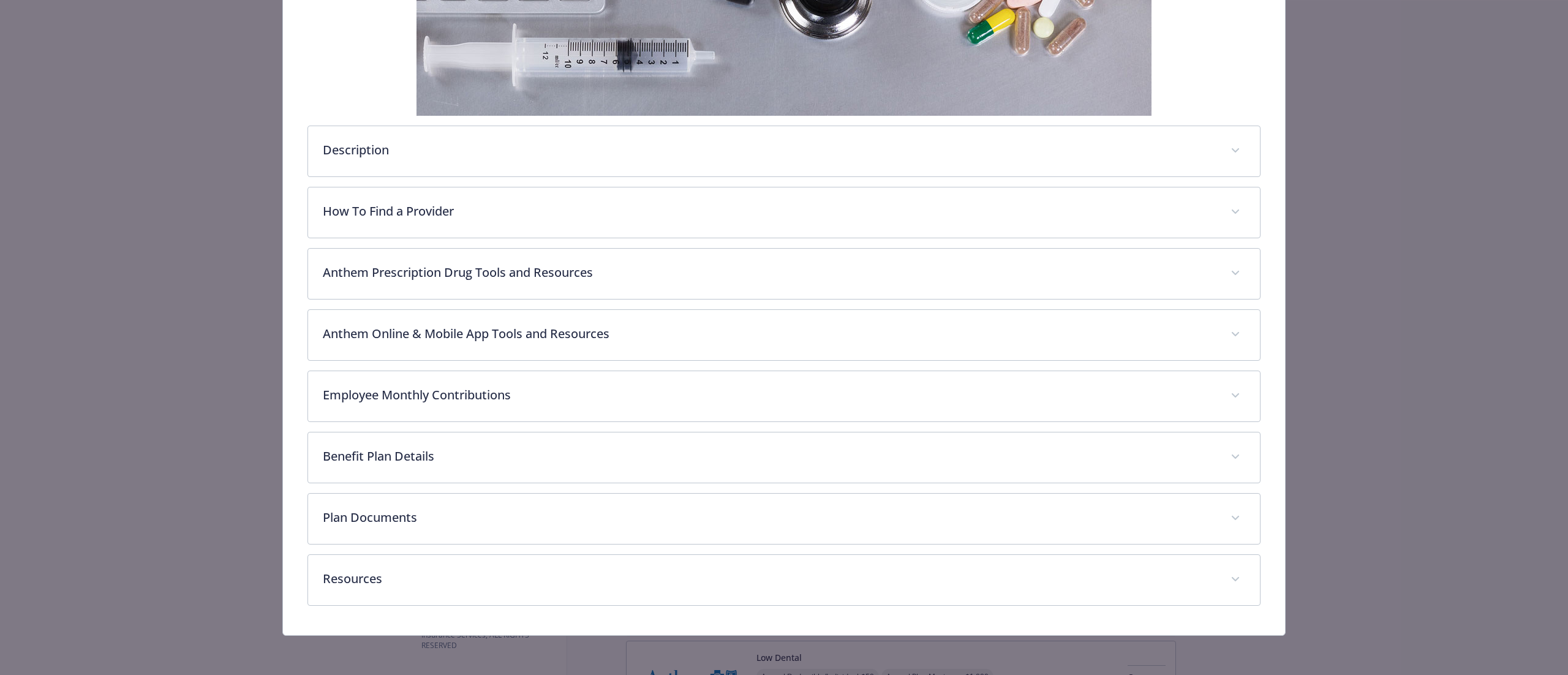
scroll to position [324, 0]
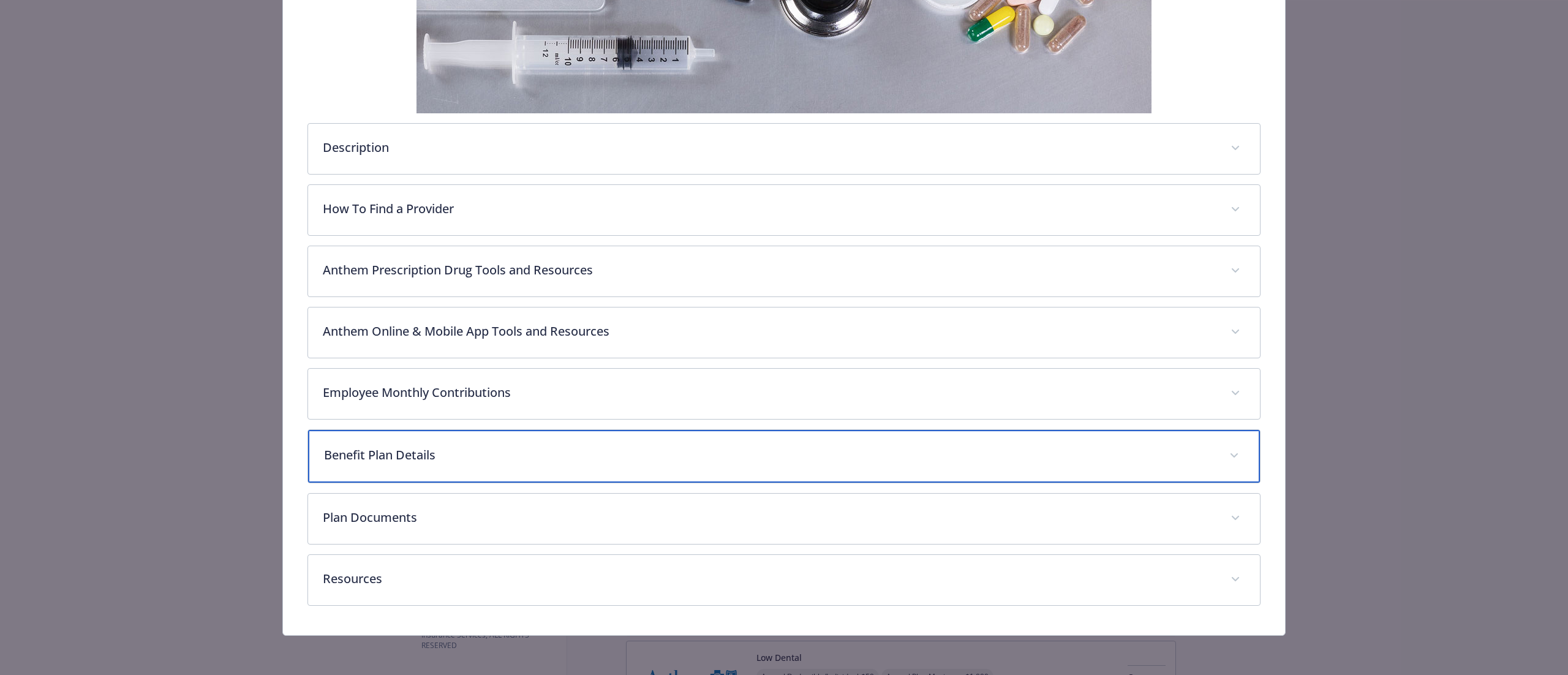
click at [412, 465] on p "Benefit Plan Details" at bounding box center [769, 455] width 890 height 19
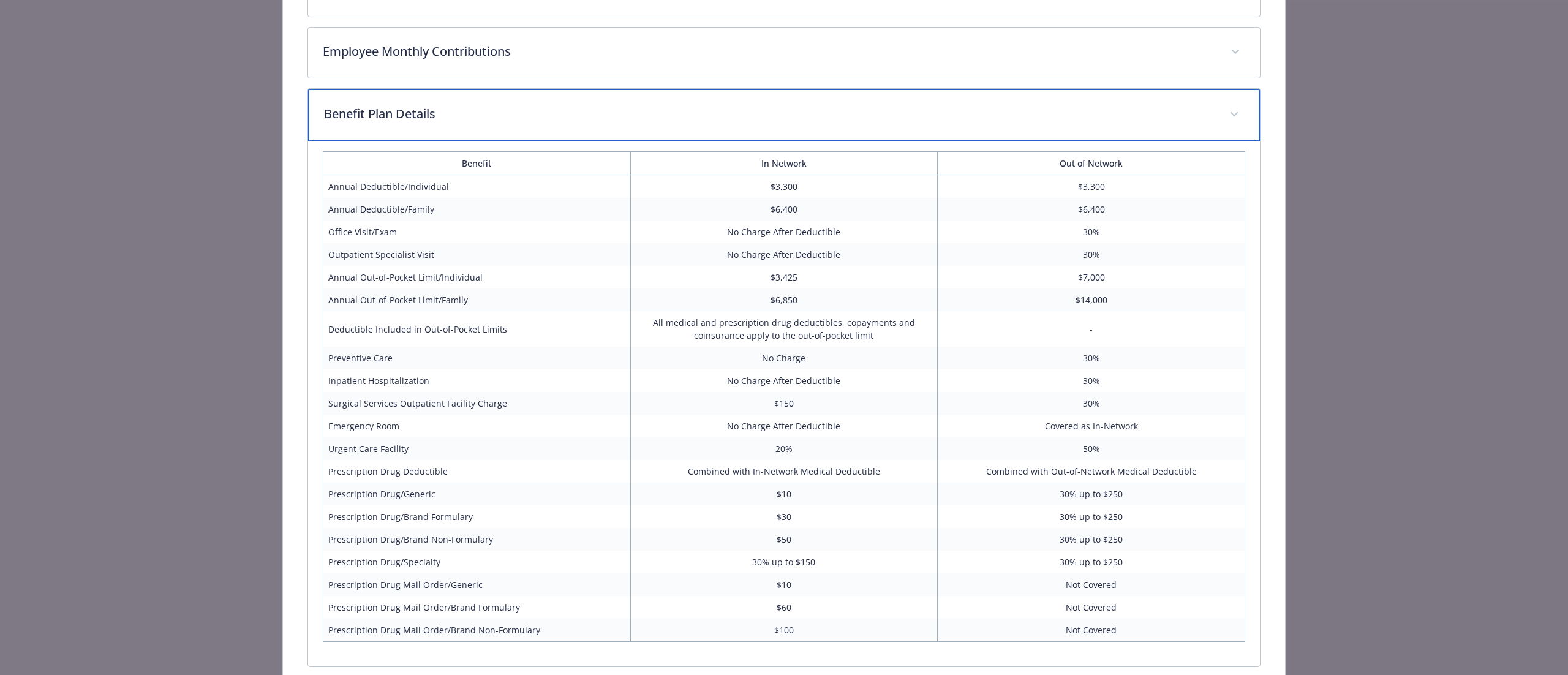
scroll to position [692, 0]
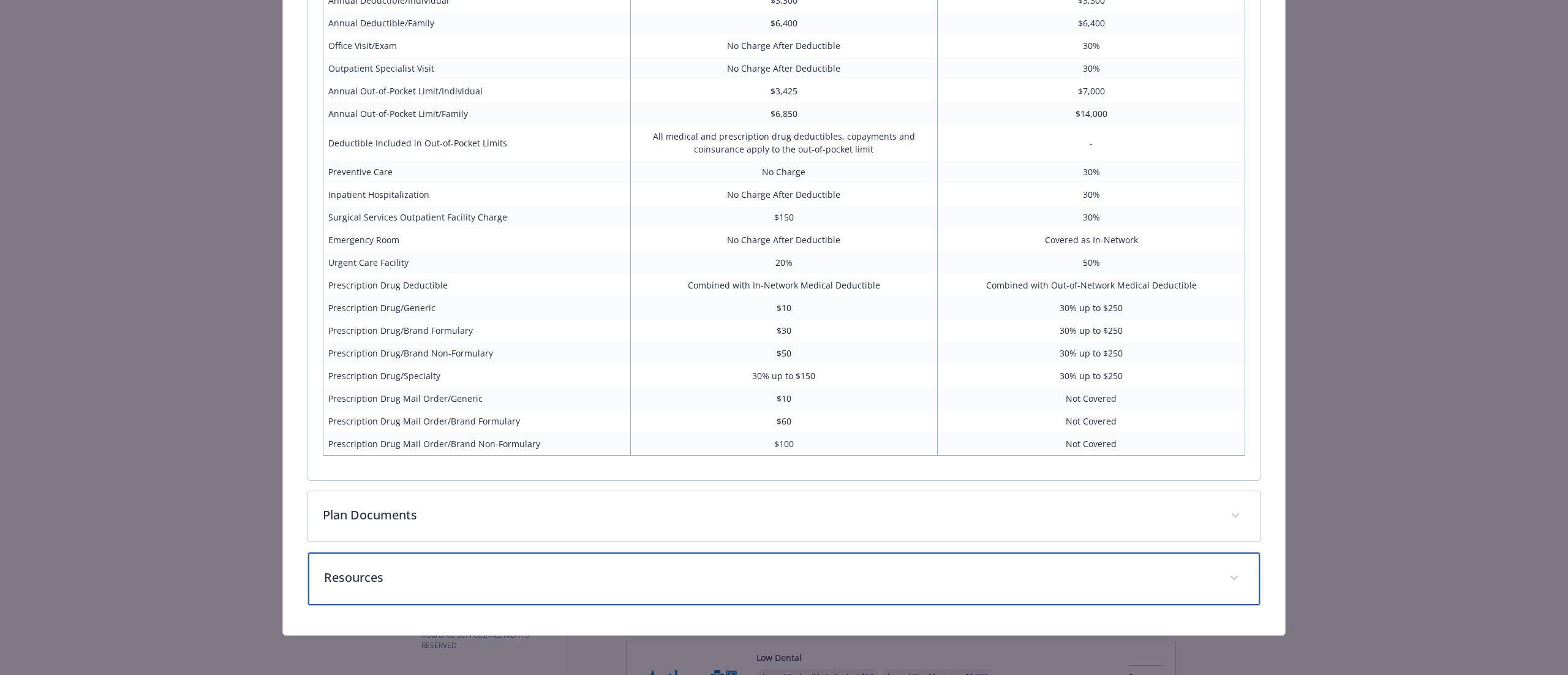
drag, startPoint x: 602, startPoint y: 578, endPoint x: 646, endPoint y: 542, distance: 56.9
click at [602, 578] on p "Resources" at bounding box center [769, 578] width 890 height 19
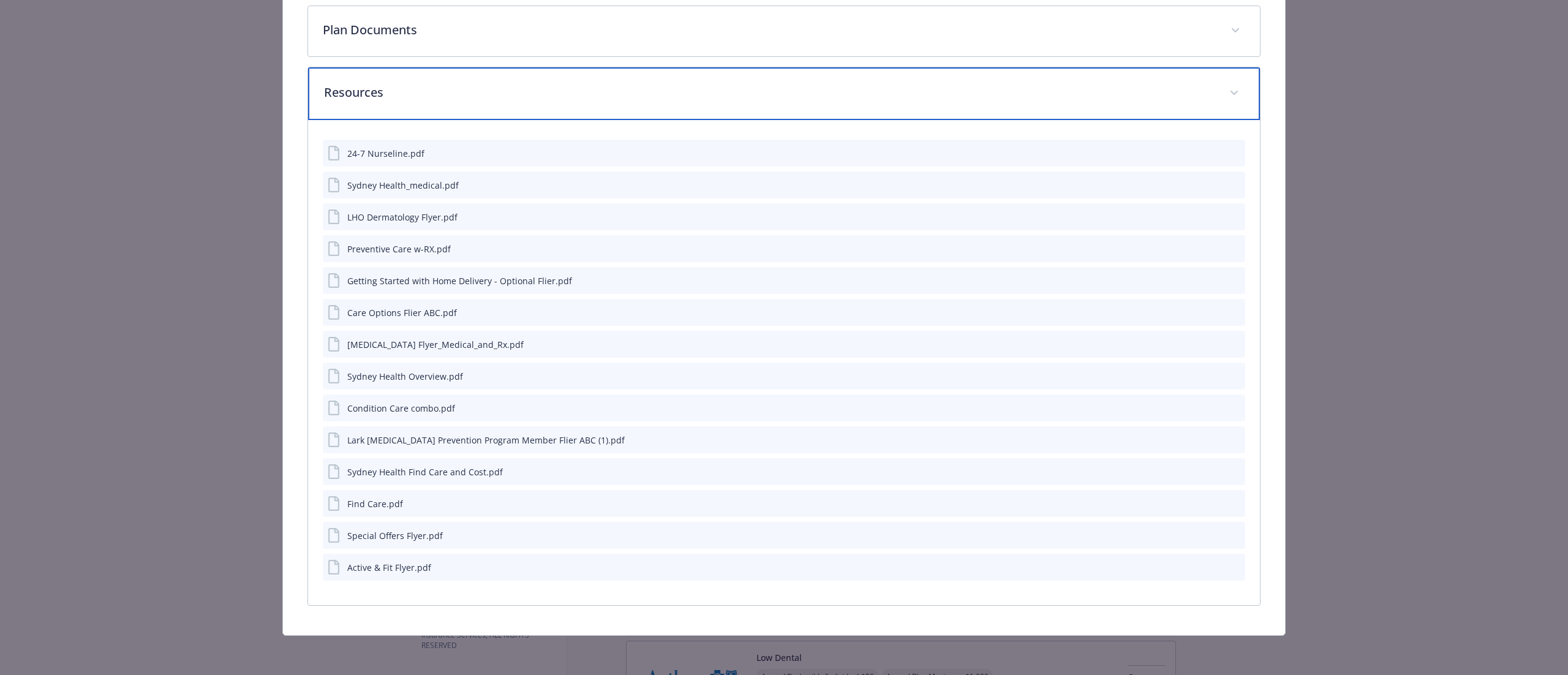
scroll to position [968, 0]
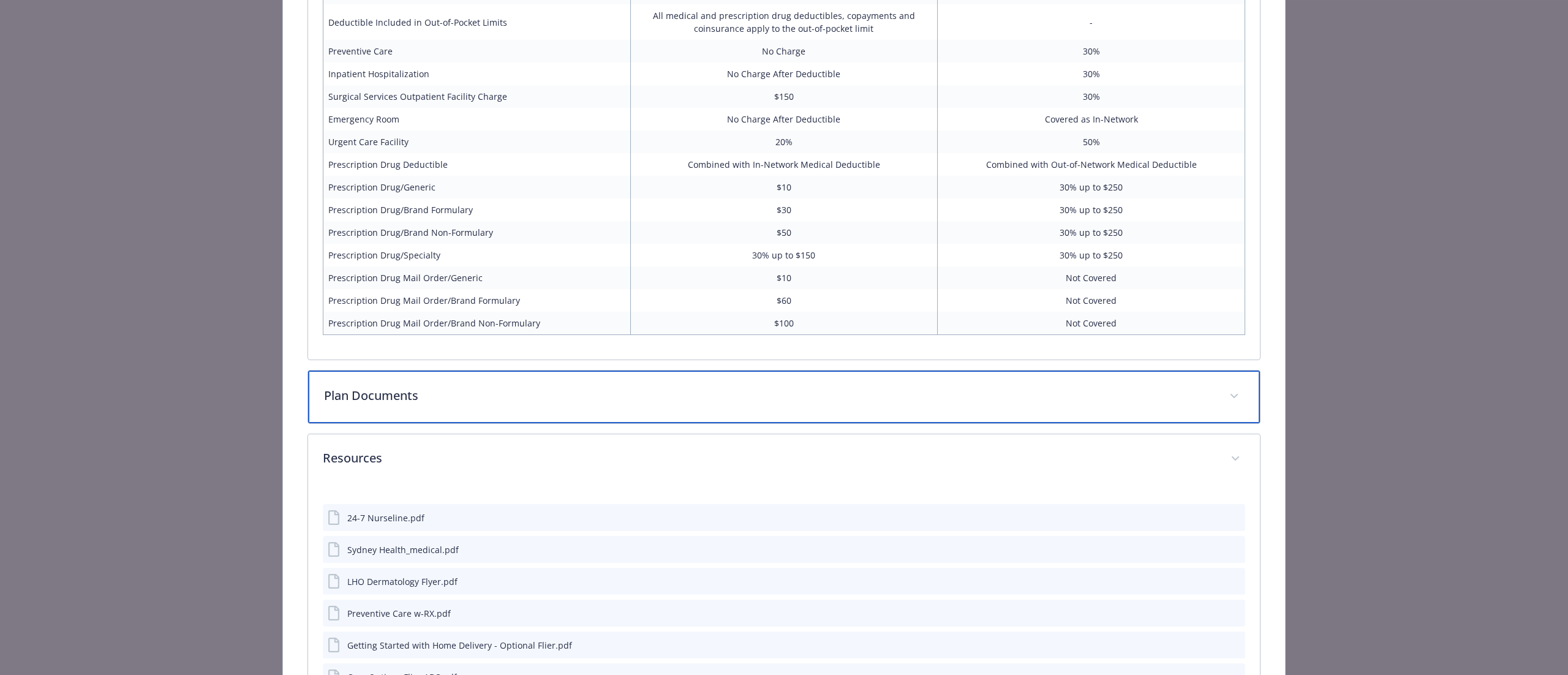
click at [452, 385] on div "Plan Documents" at bounding box center [784, 397] width 951 height 53
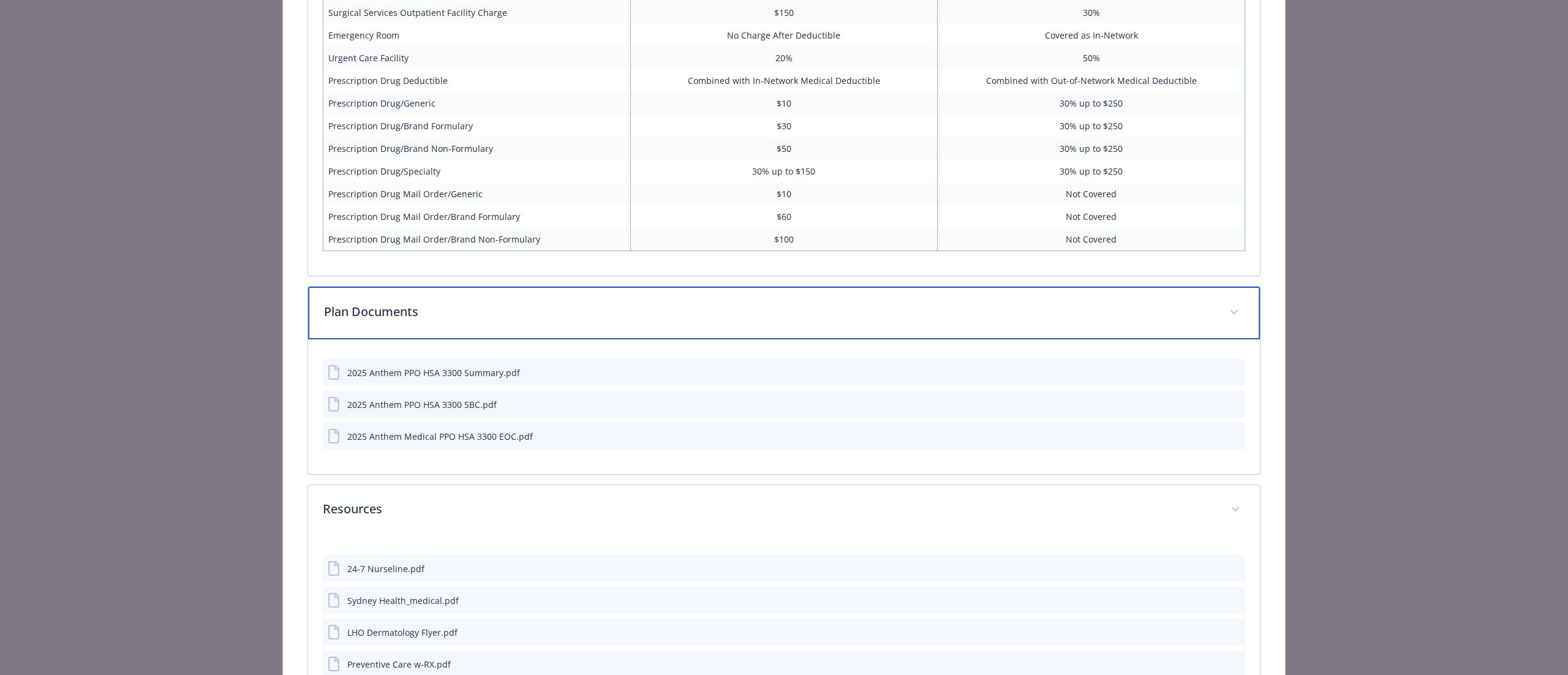
scroll to position [1090, 0]
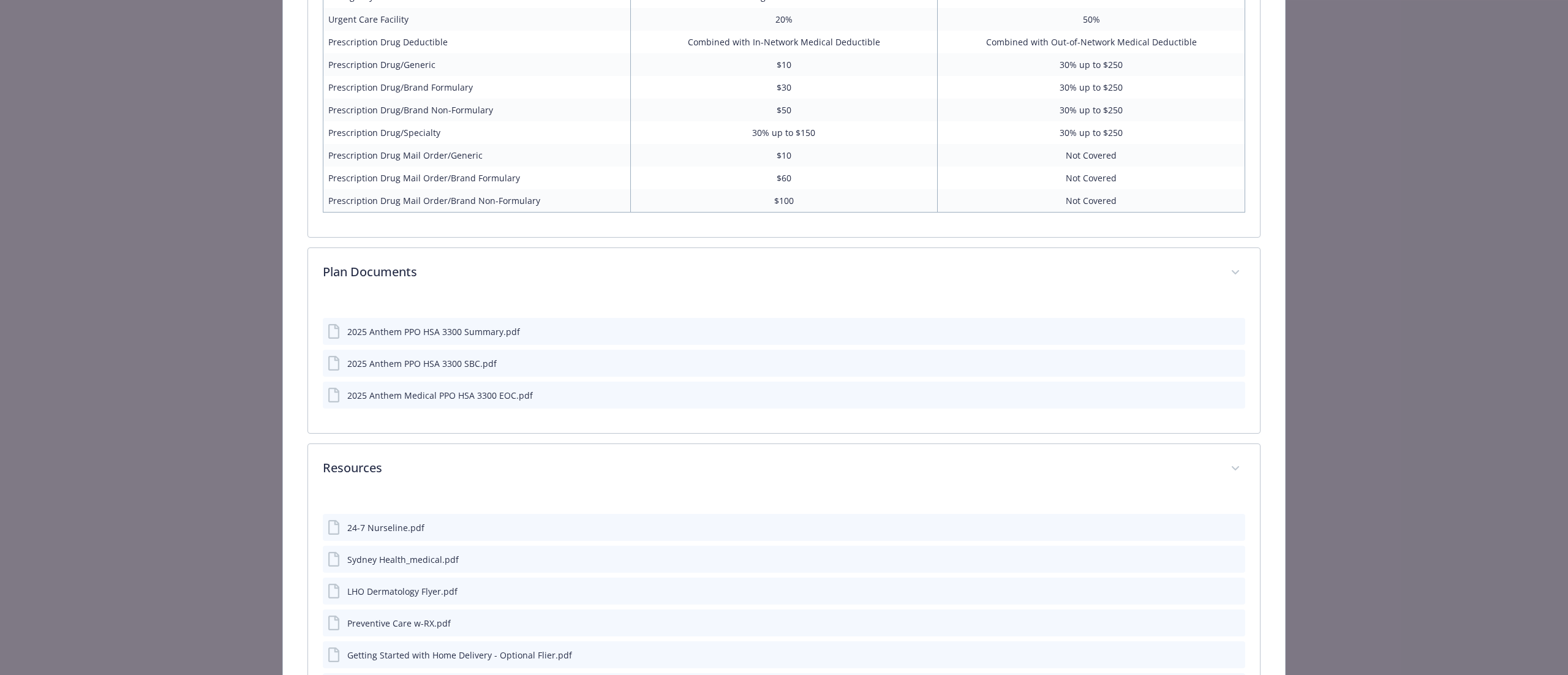
click at [1208, 333] on icon "download file" at bounding box center [1213, 330] width 10 height 10
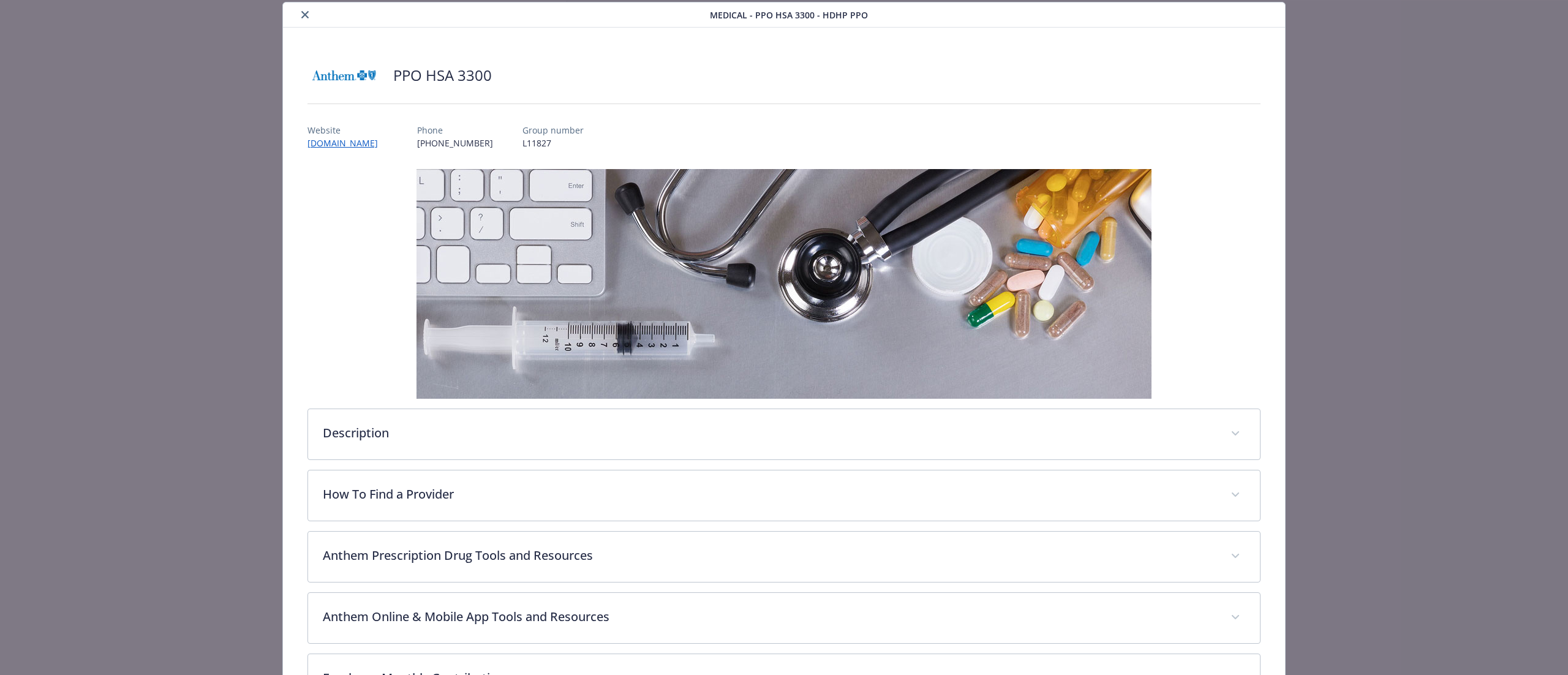
scroll to position [0, 0]
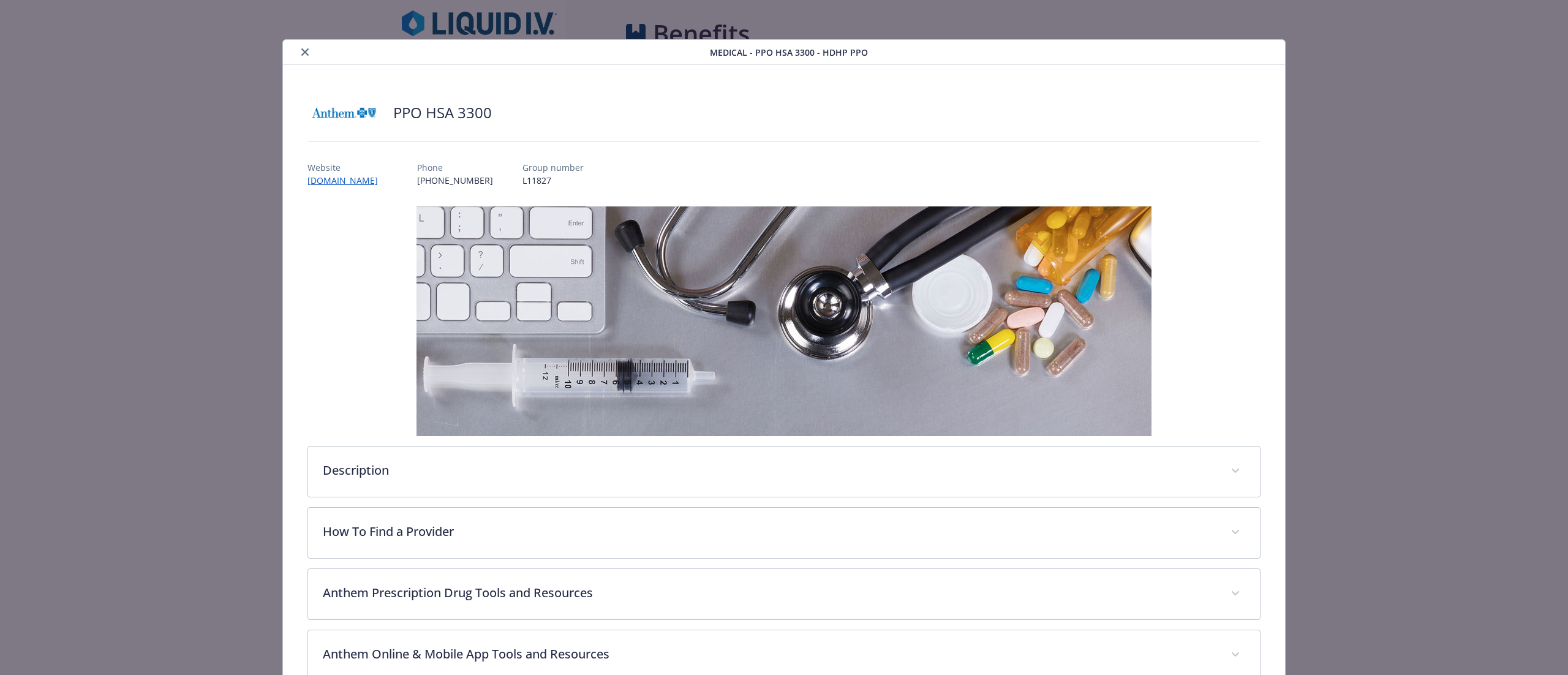
click at [301, 55] on icon "close" at bounding box center [305, 52] width 7 height 7
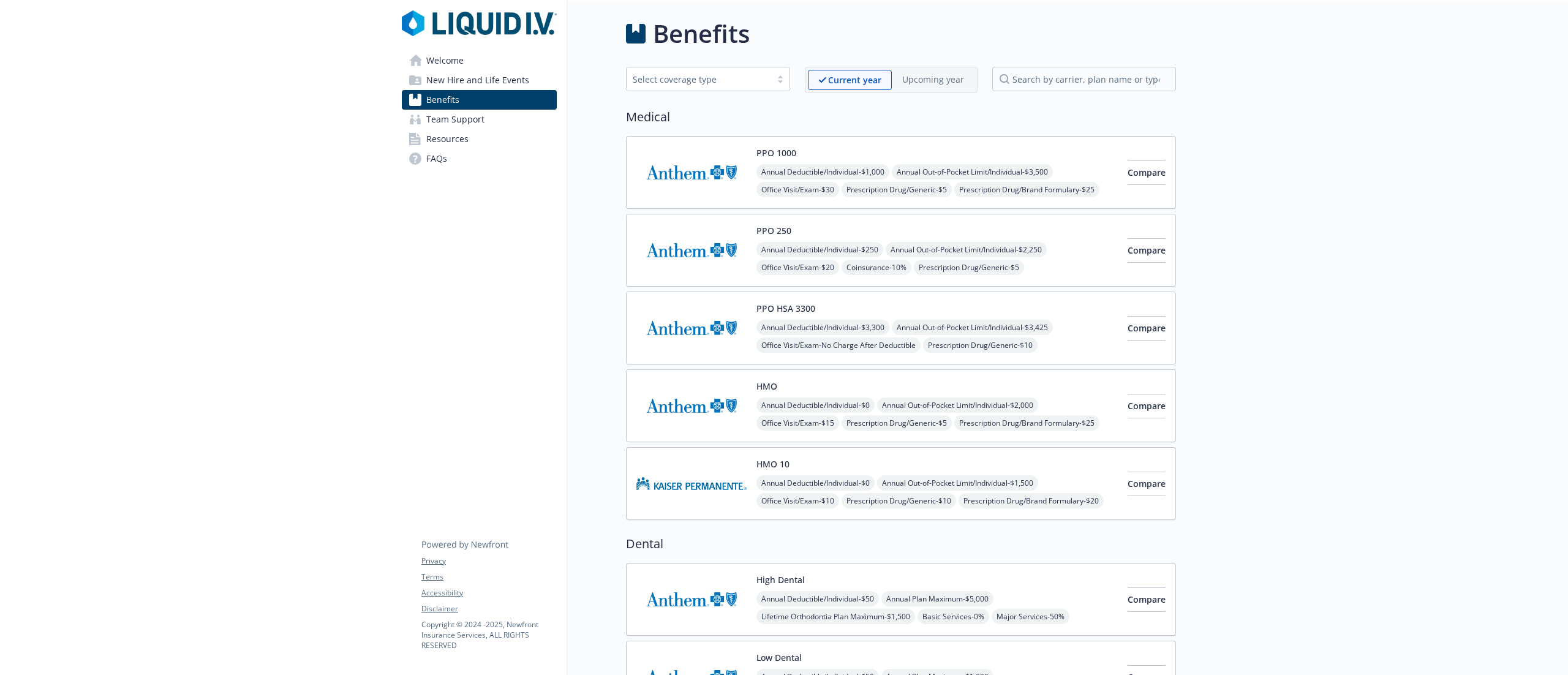
click at [687, 169] on img at bounding box center [691, 172] width 110 height 52
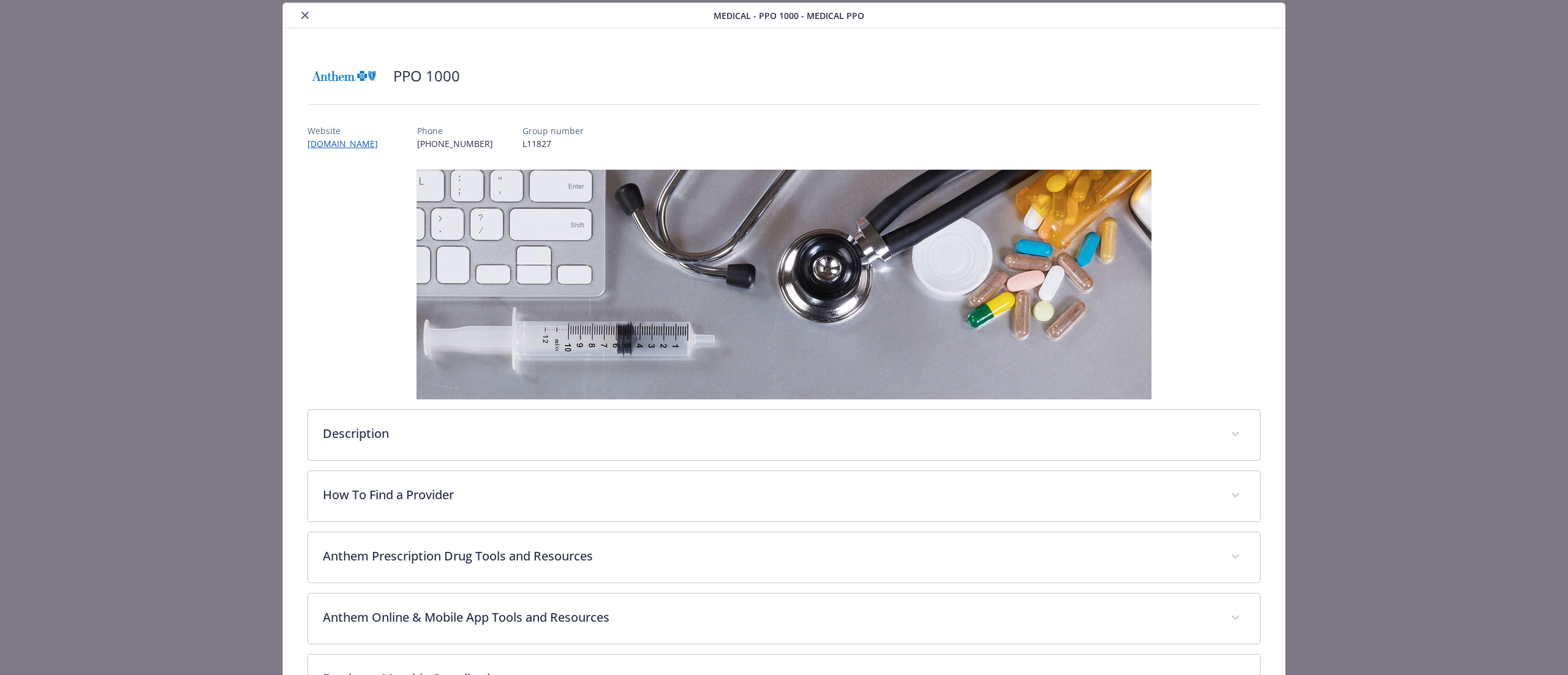
scroll to position [324, 0]
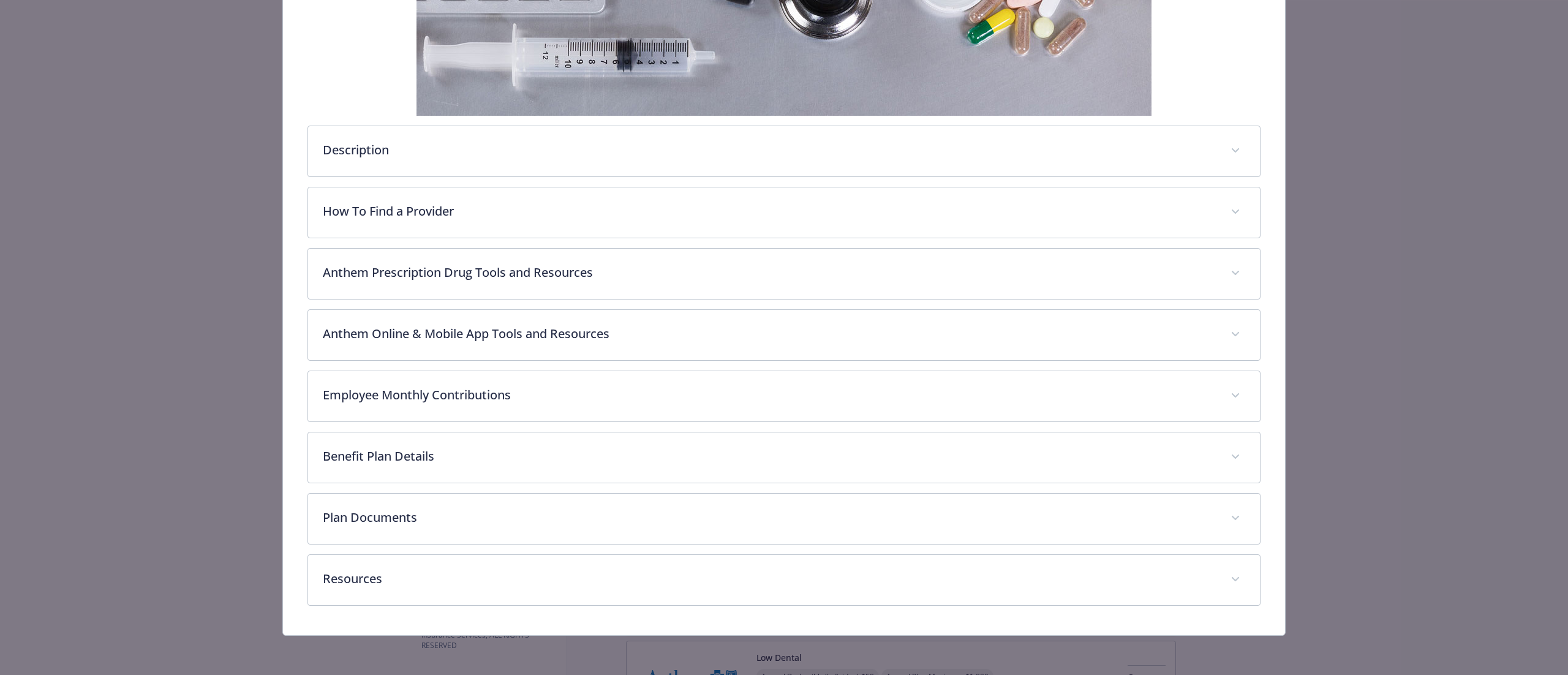
click at [430, 484] on div "Description The Anthem PPO 1000 medical plan is a comprehensive health insuranc…" at bounding box center [784, 246] width 953 height 720
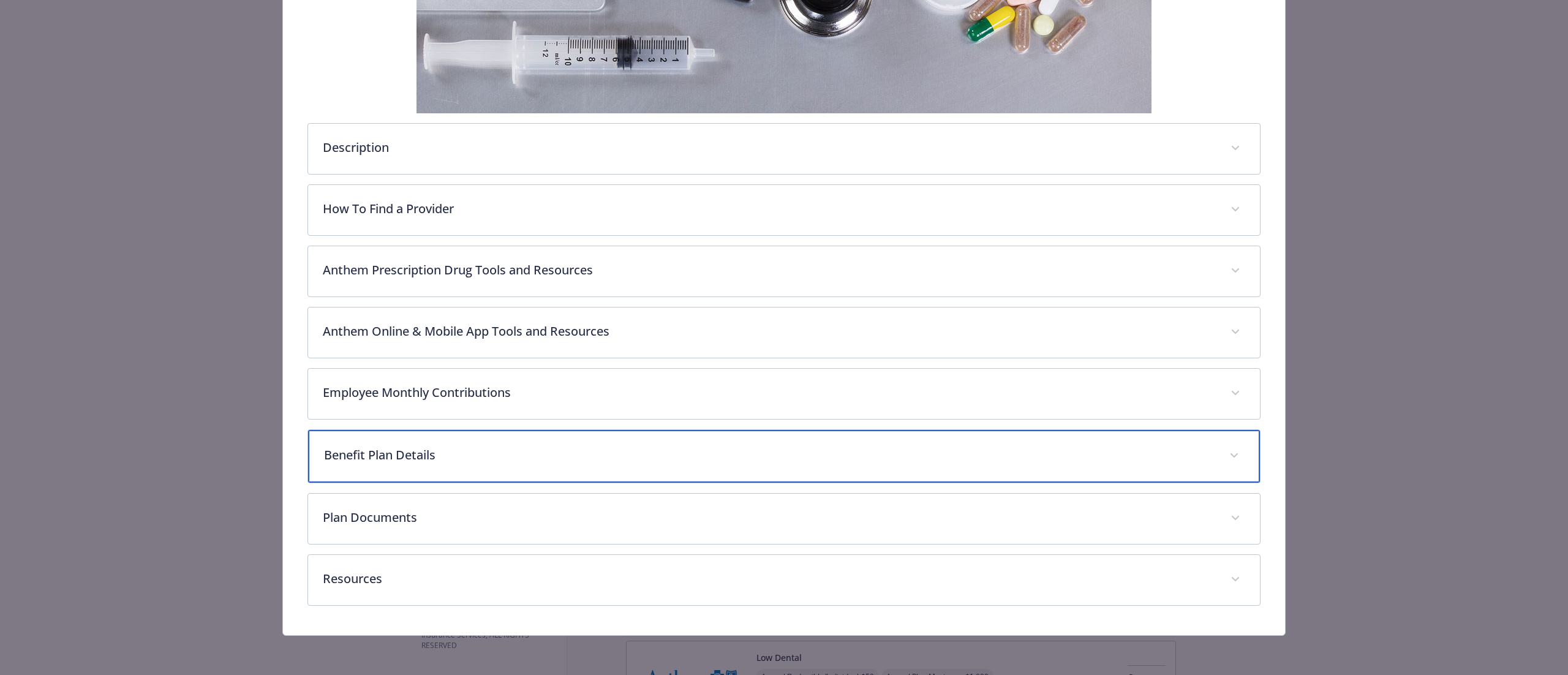
click at [434, 465] on div "Benefit Plan Details" at bounding box center [784, 456] width 951 height 53
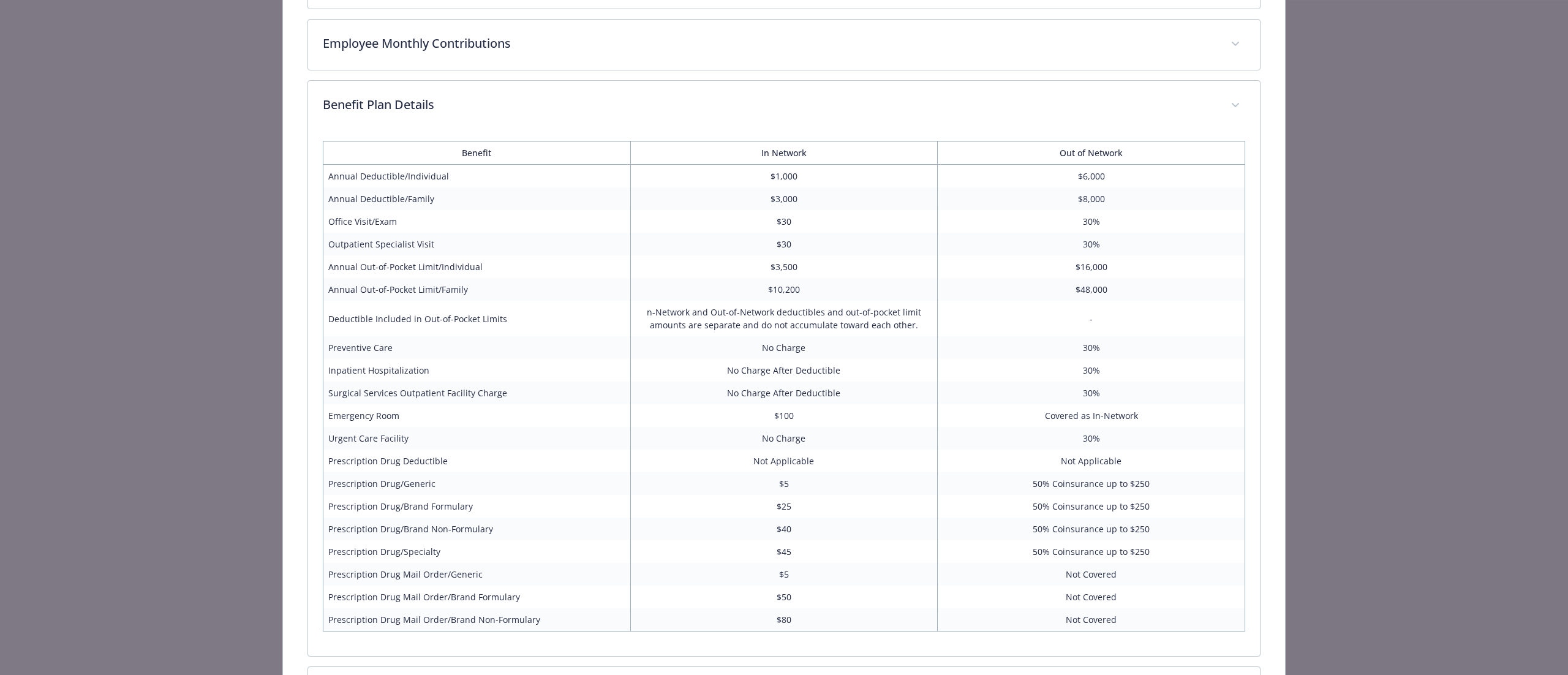
scroll to position [848, 0]
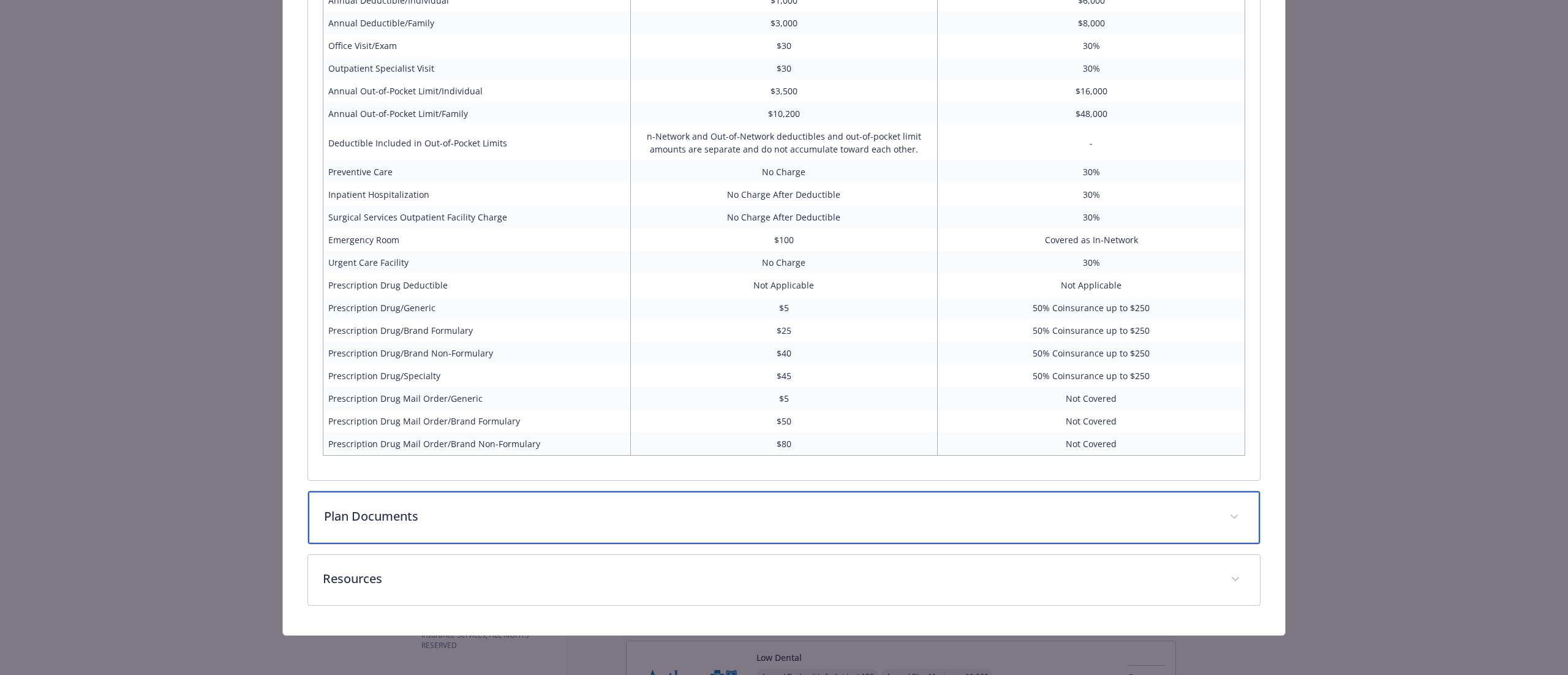
click at [431, 527] on div "Plan Documents" at bounding box center [784, 517] width 951 height 53
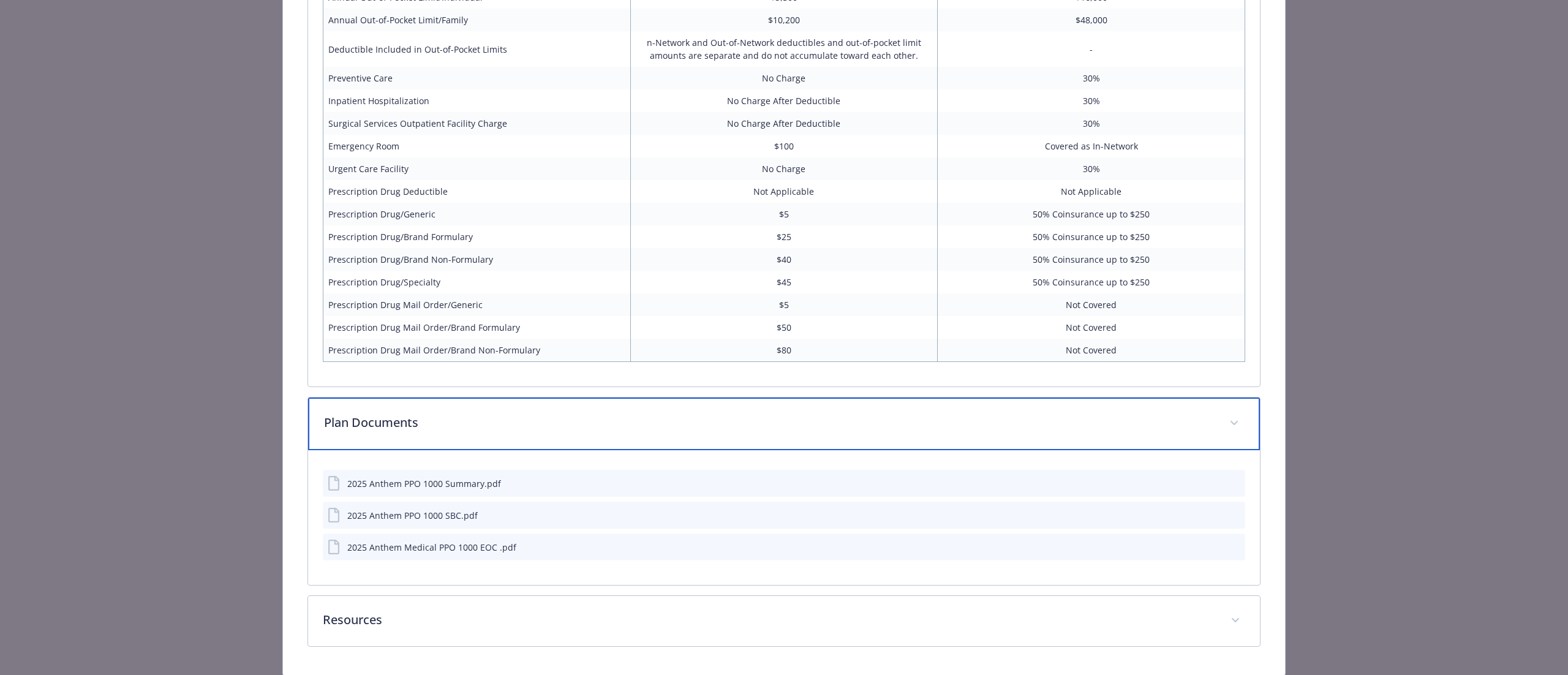
scroll to position [986, 0]
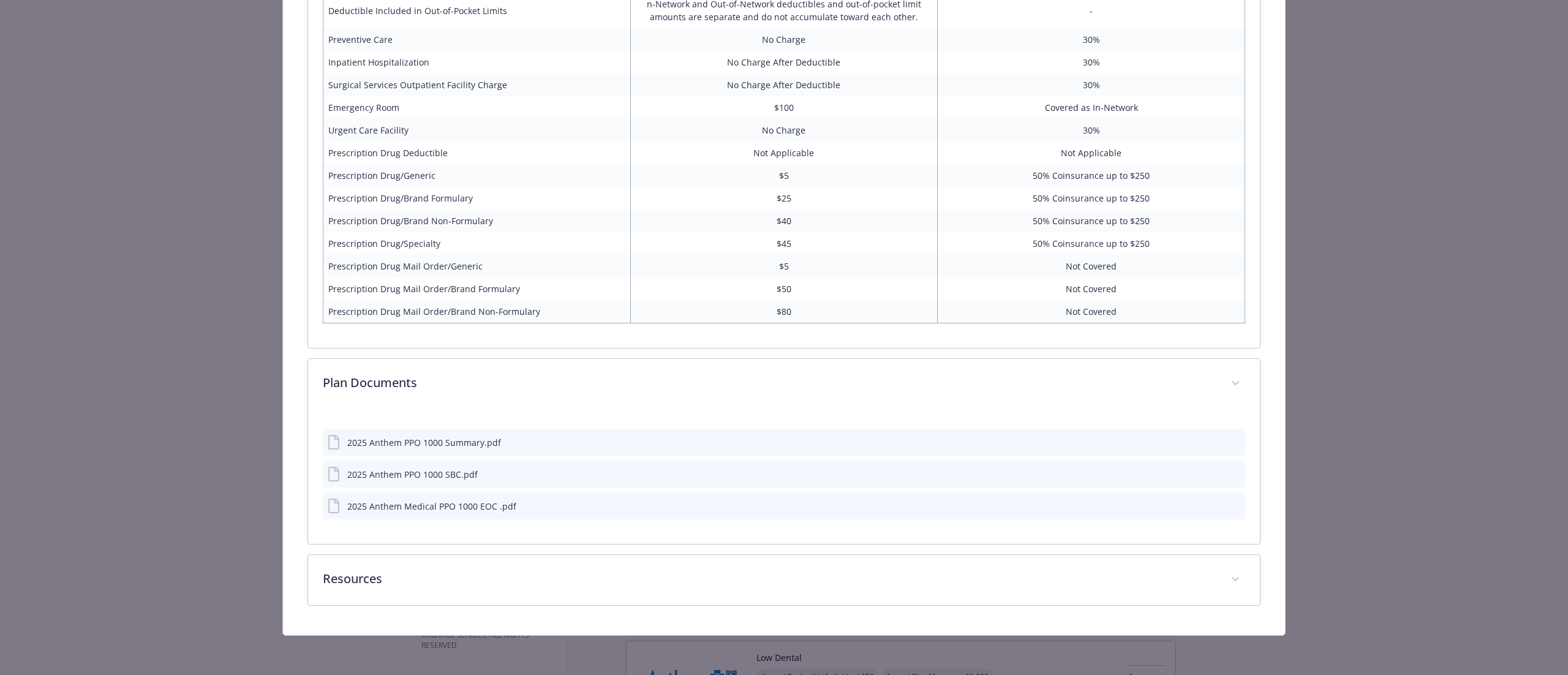
click at [1228, 442] on icon "preview file" at bounding box center [1233, 441] width 11 height 8
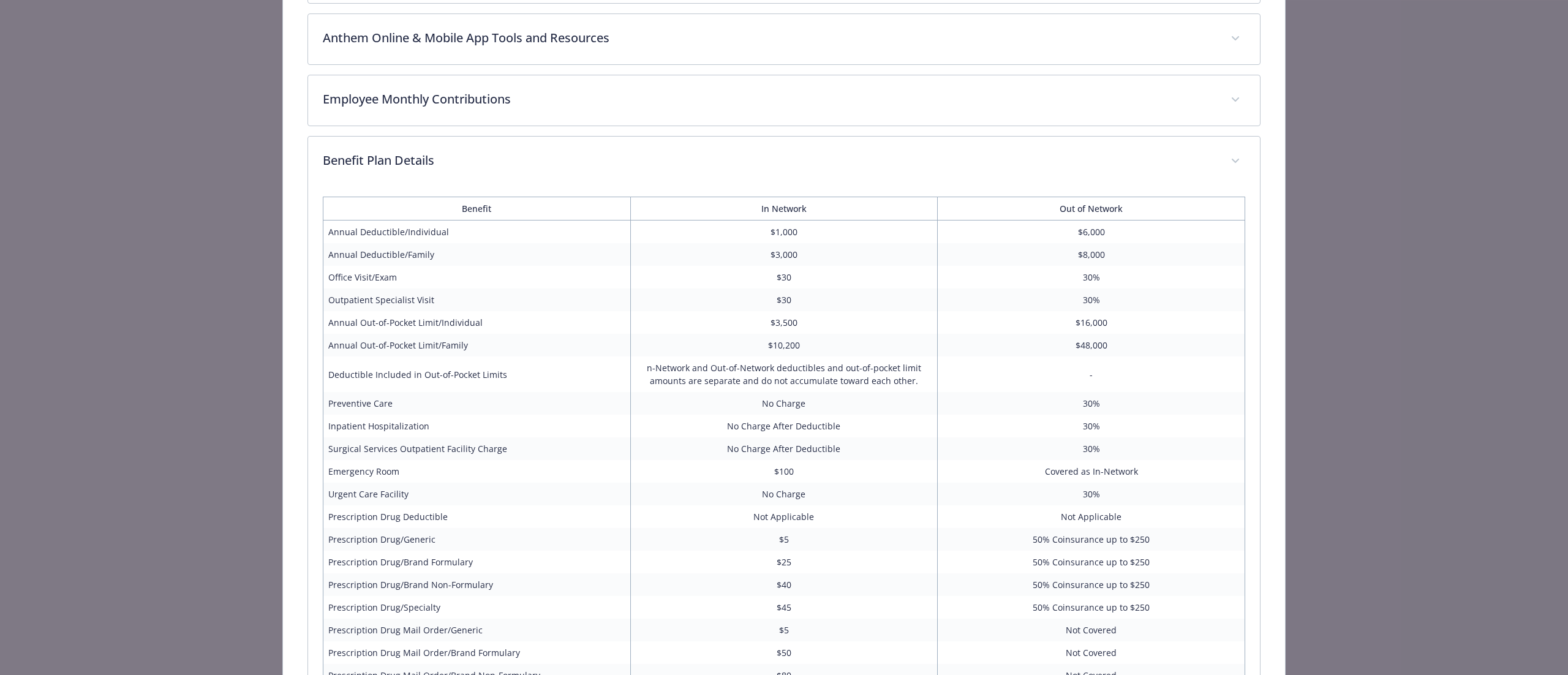
scroll to position [0, 0]
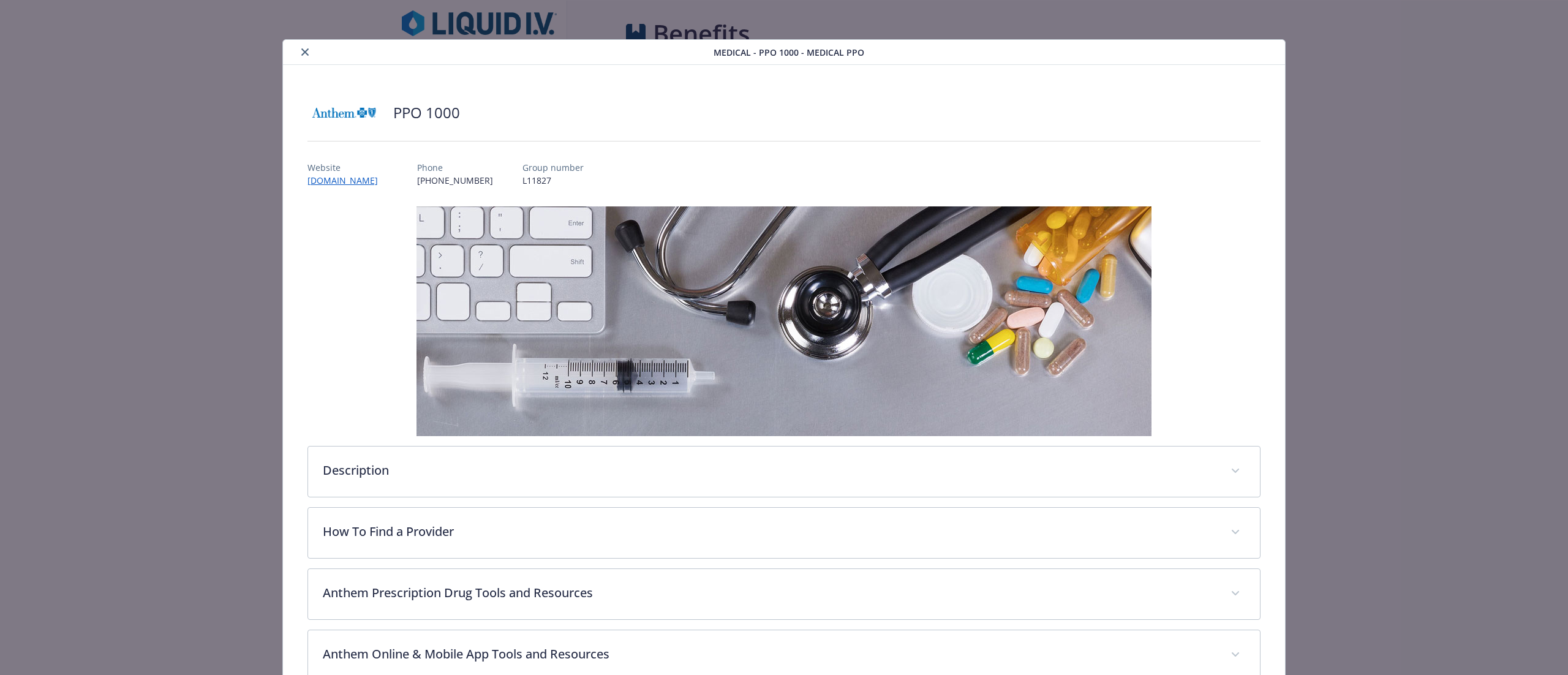
click at [298, 57] on button "close" at bounding box center [305, 52] width 15 height 15
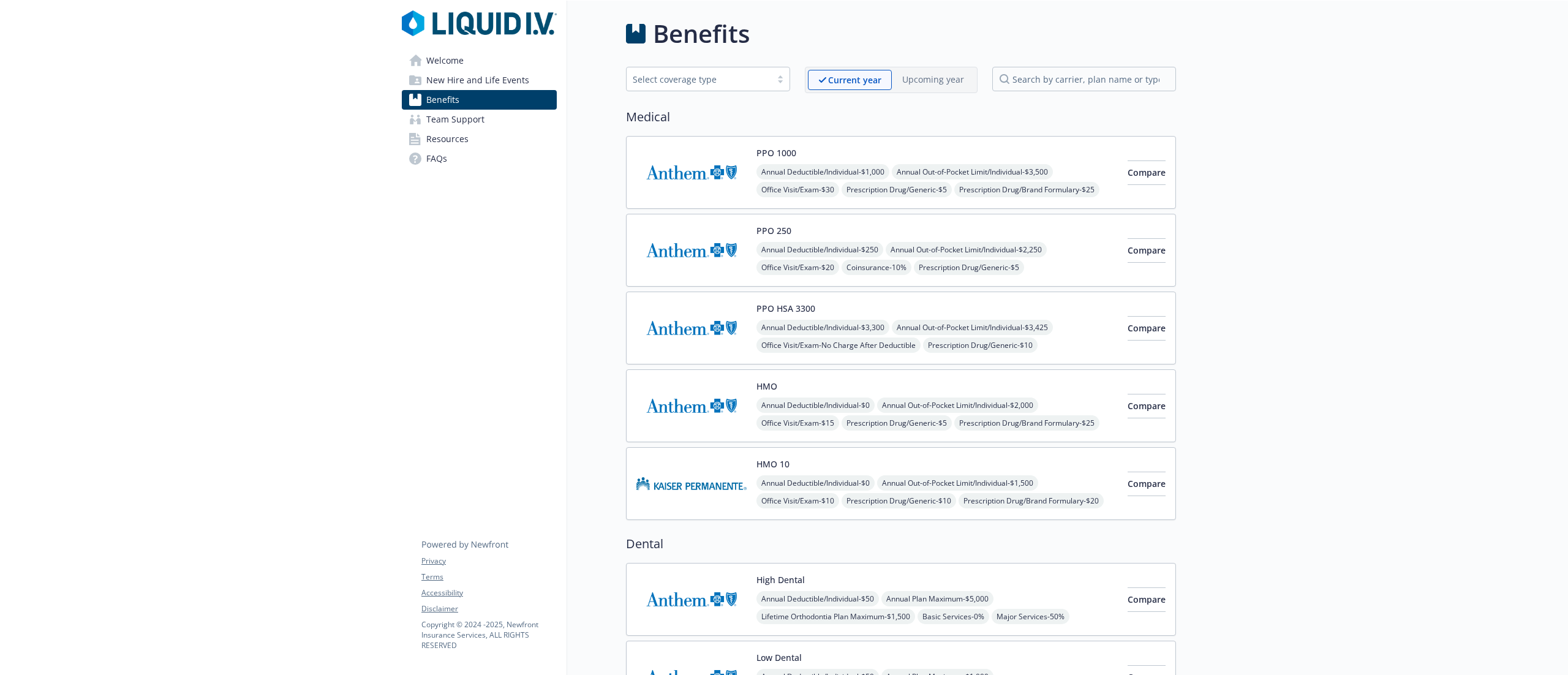
click at [689, 264] on img at bounding box center [691, 250] width 110 height 52
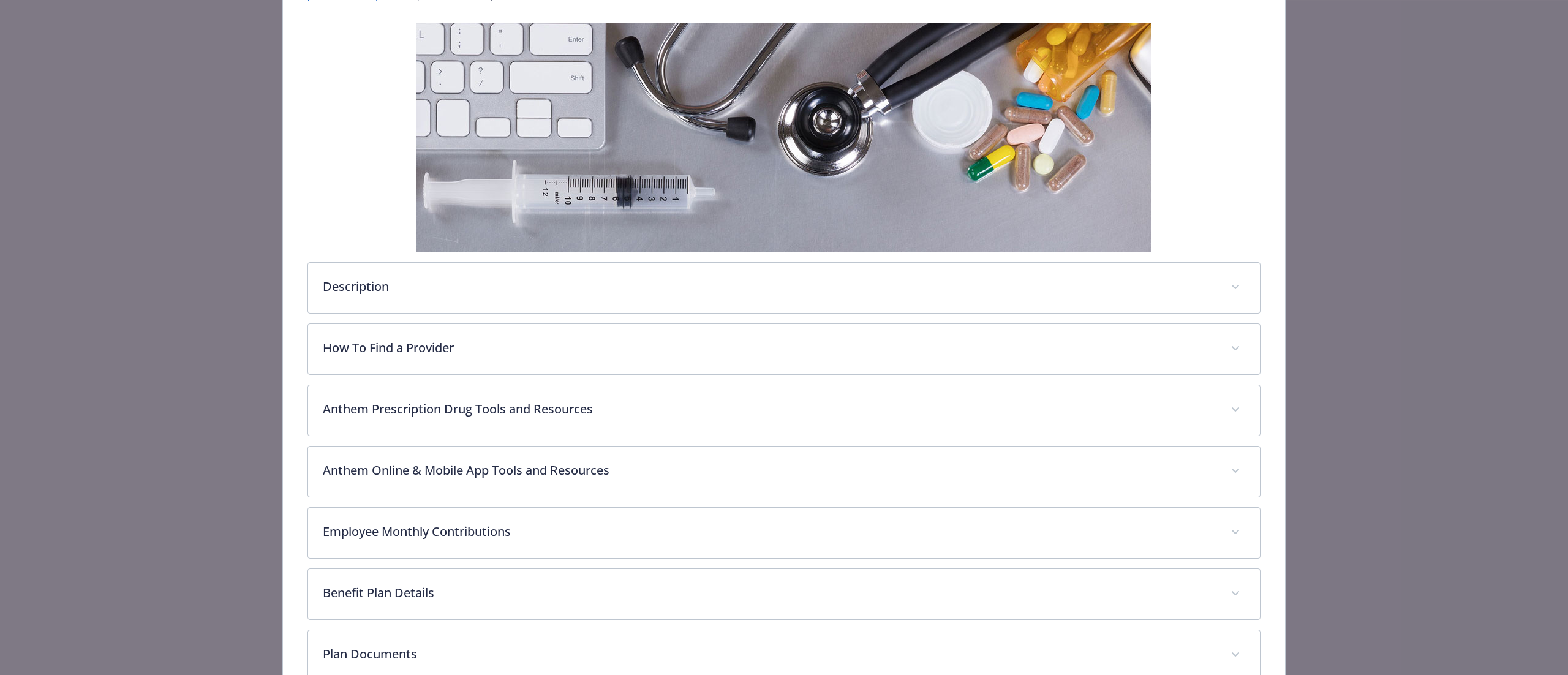
scroll to position [324, 0]
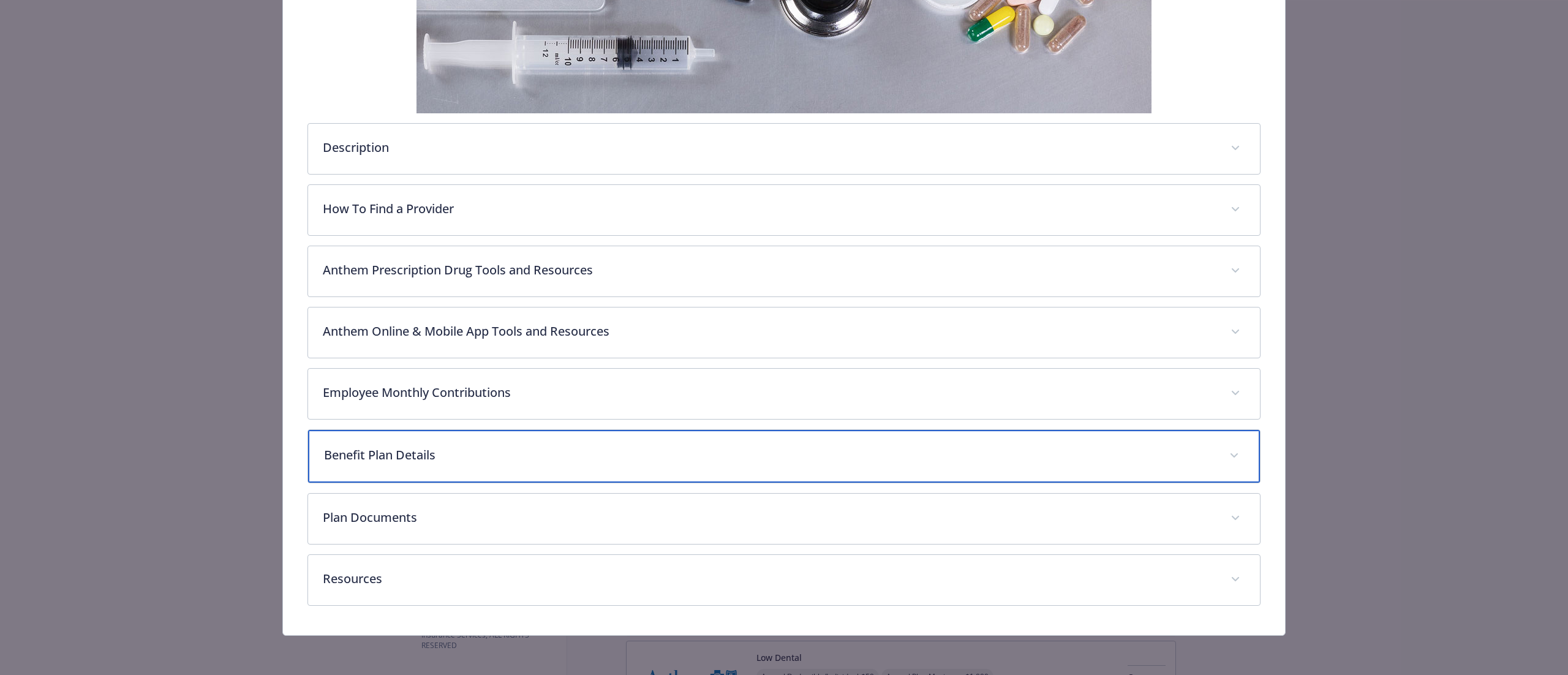
click at [440, 460] on p "Benefit Plan Details" at bounding box center [769, 455] width 890 height 19
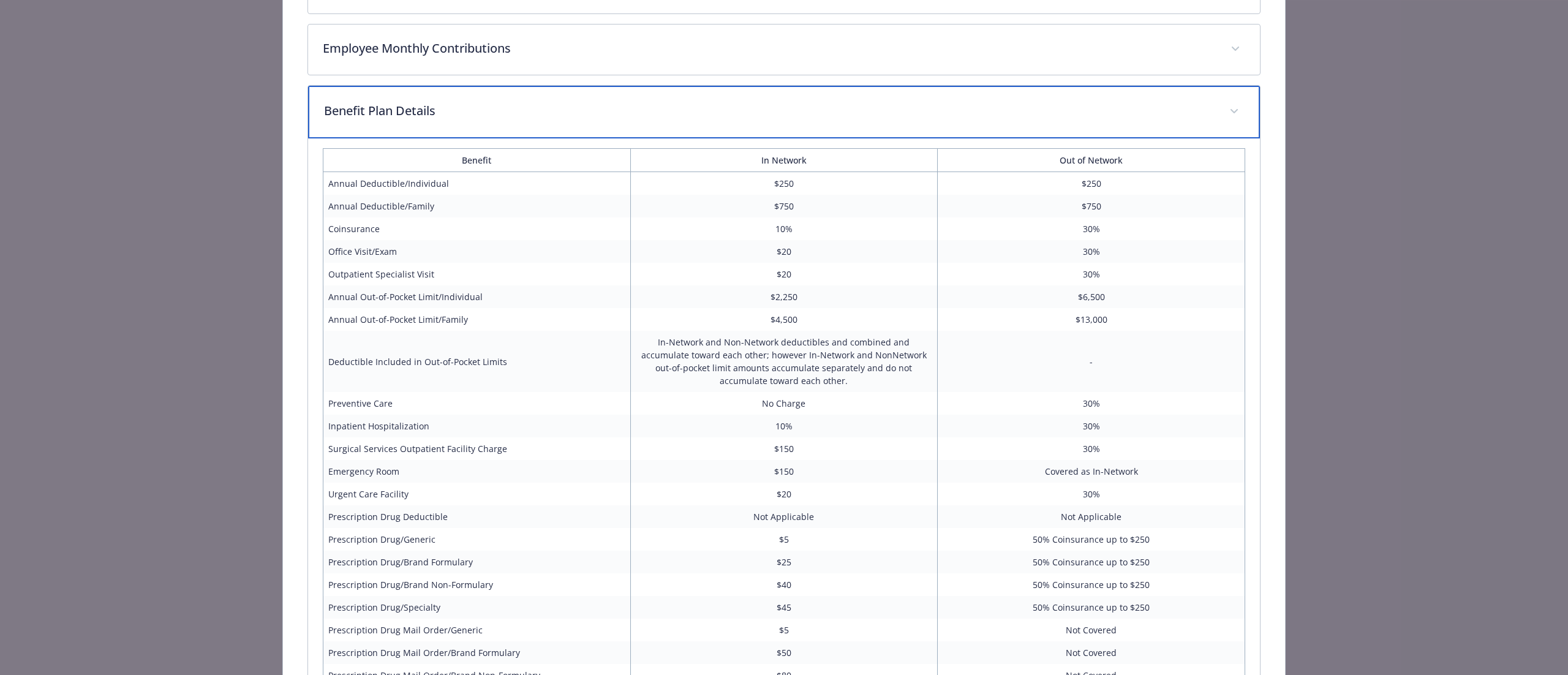
scroll to position [692, 0]
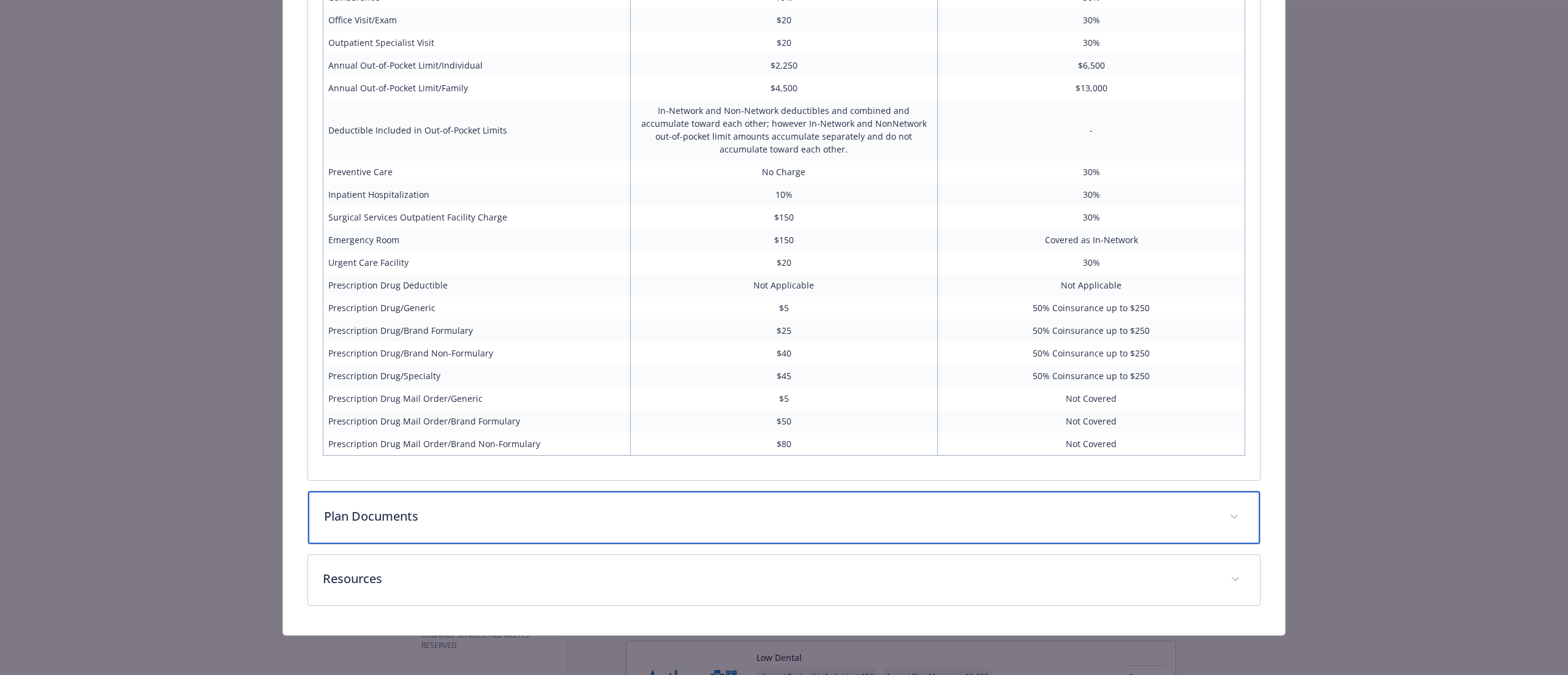
click at [501, 521] on p "Plan Documents" at bounding box center [769, 516] width 890 height 19
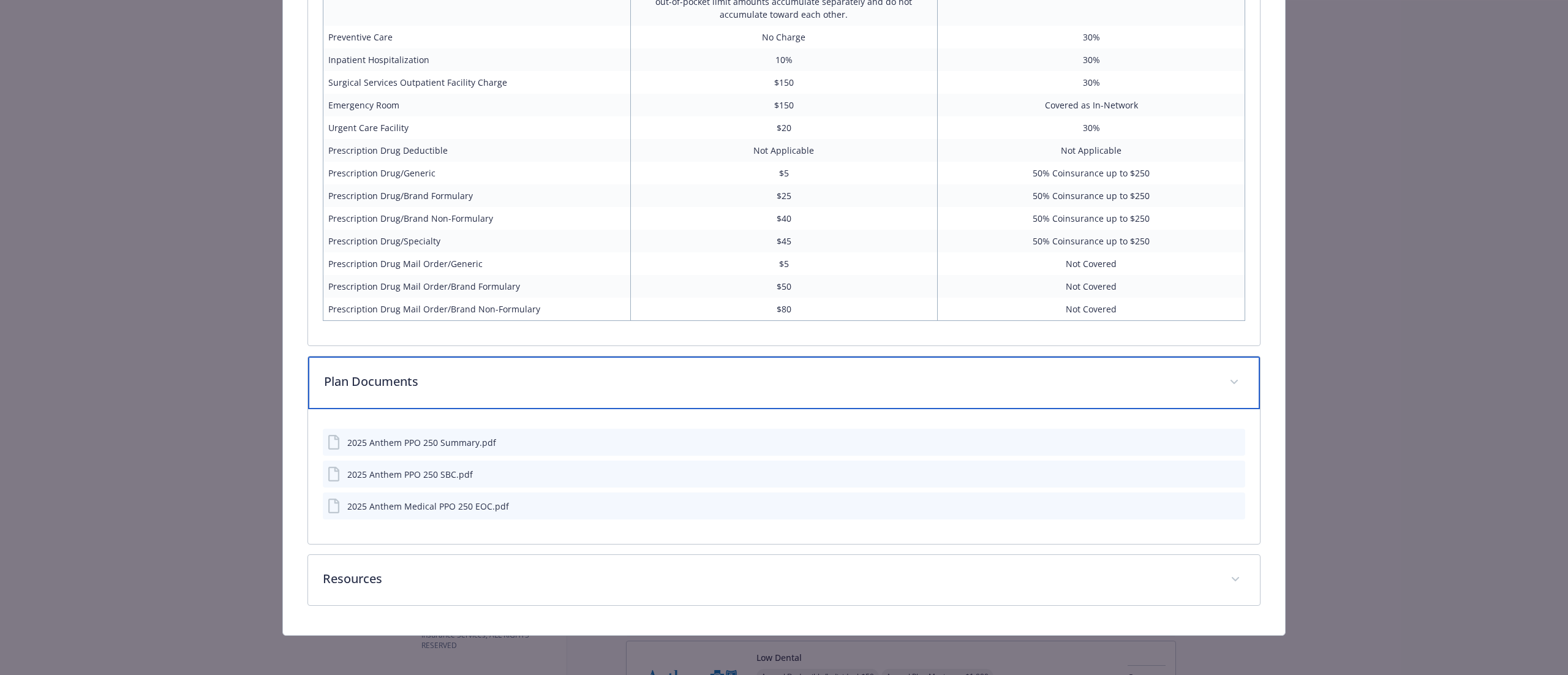
scroll to position [1034, 0]
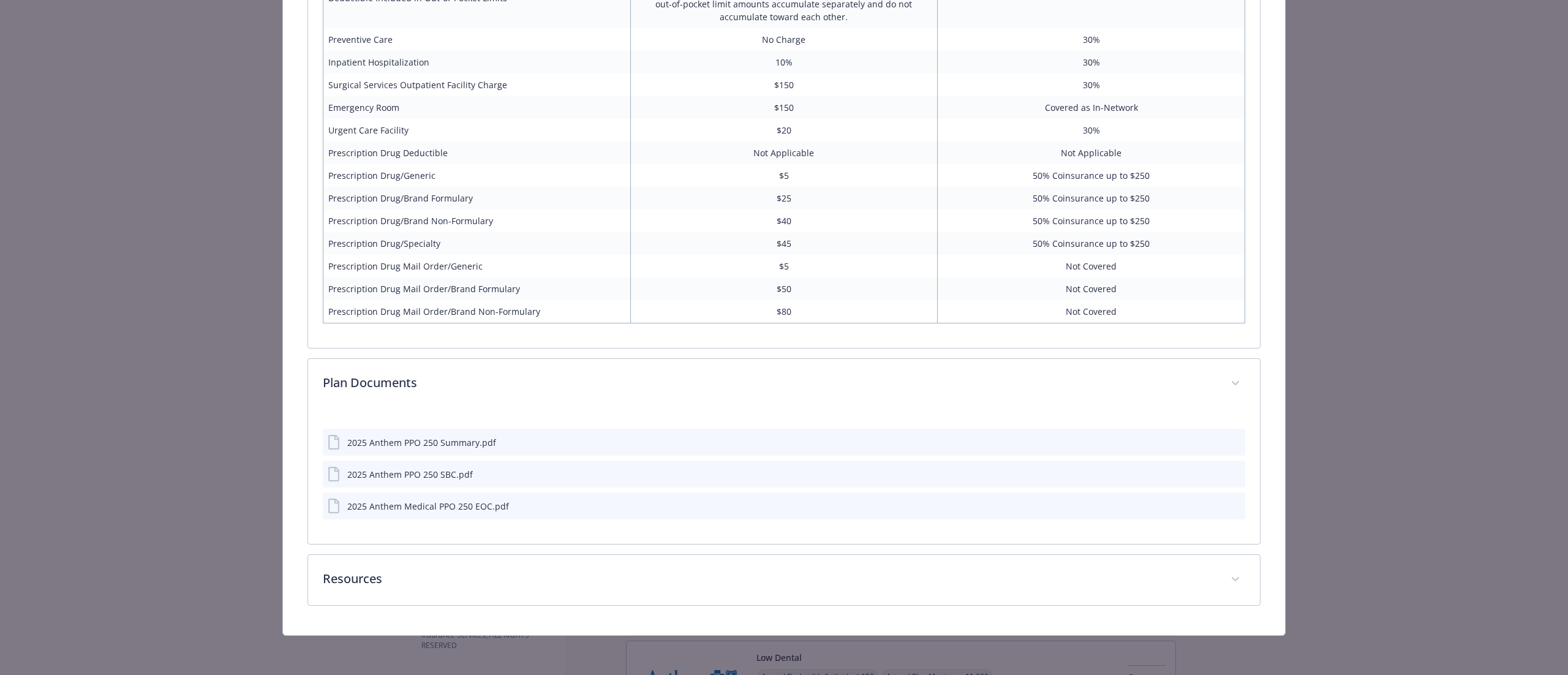
click at [1228, 439] on icon "preview file" at bounding box center [1233, 441] width 11 height 8
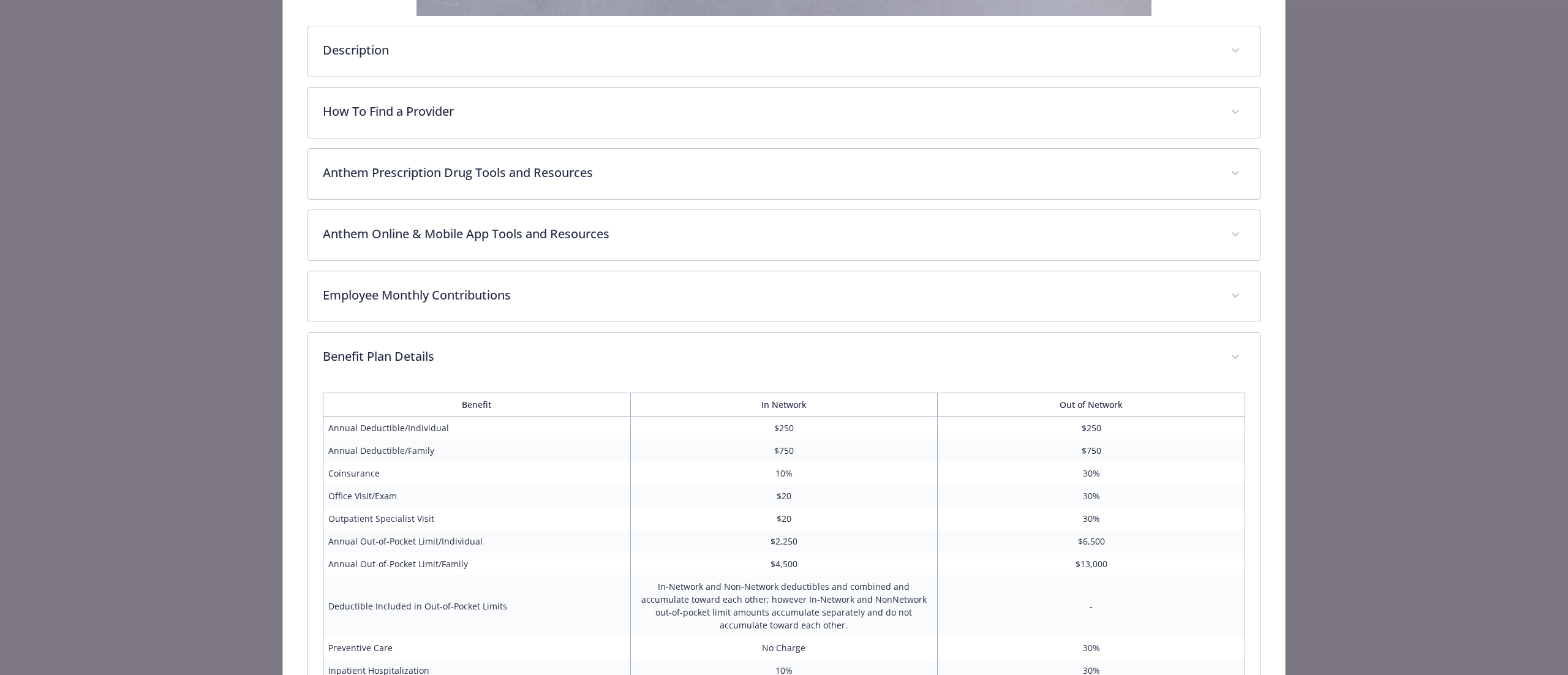
scroll to position [0, 0]
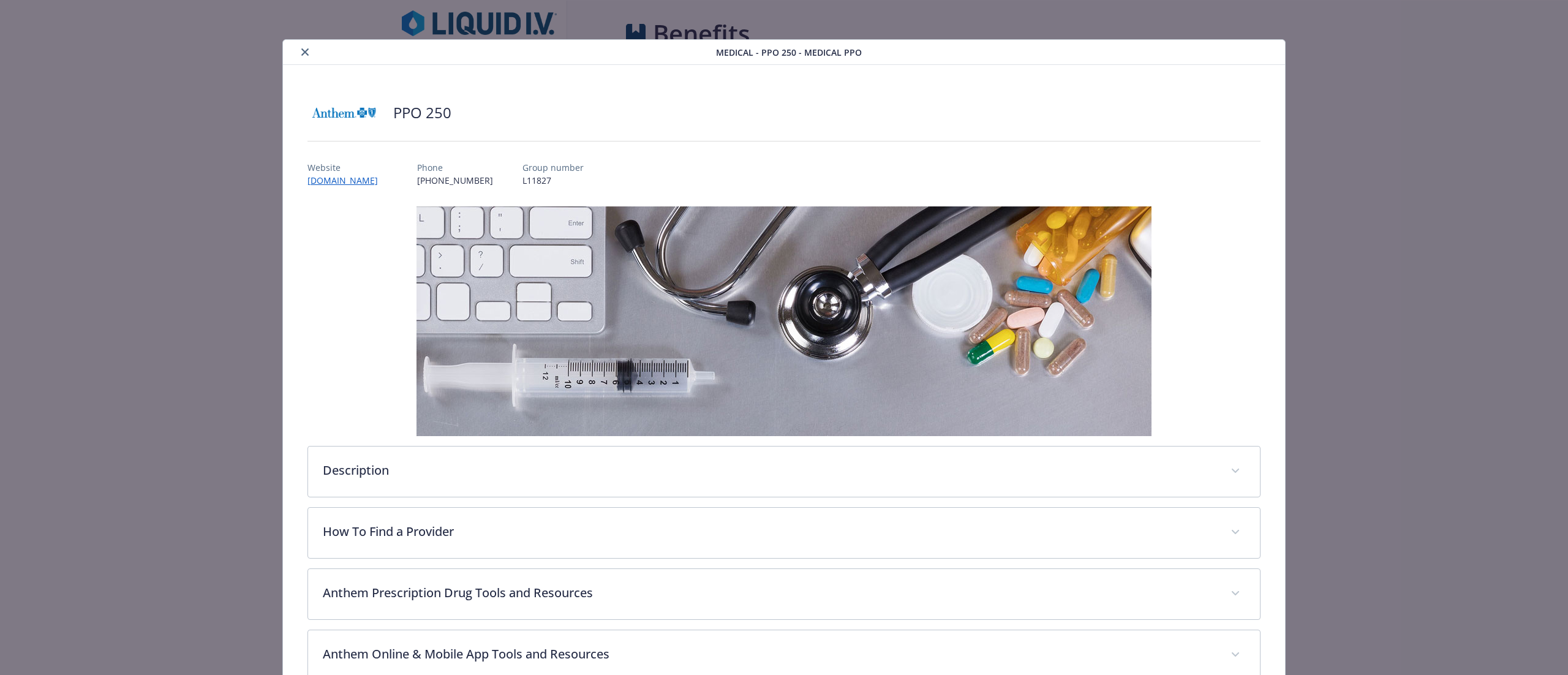
click at [301, 57] on button "close" at bounding box center [305, 52] width 15 height 15
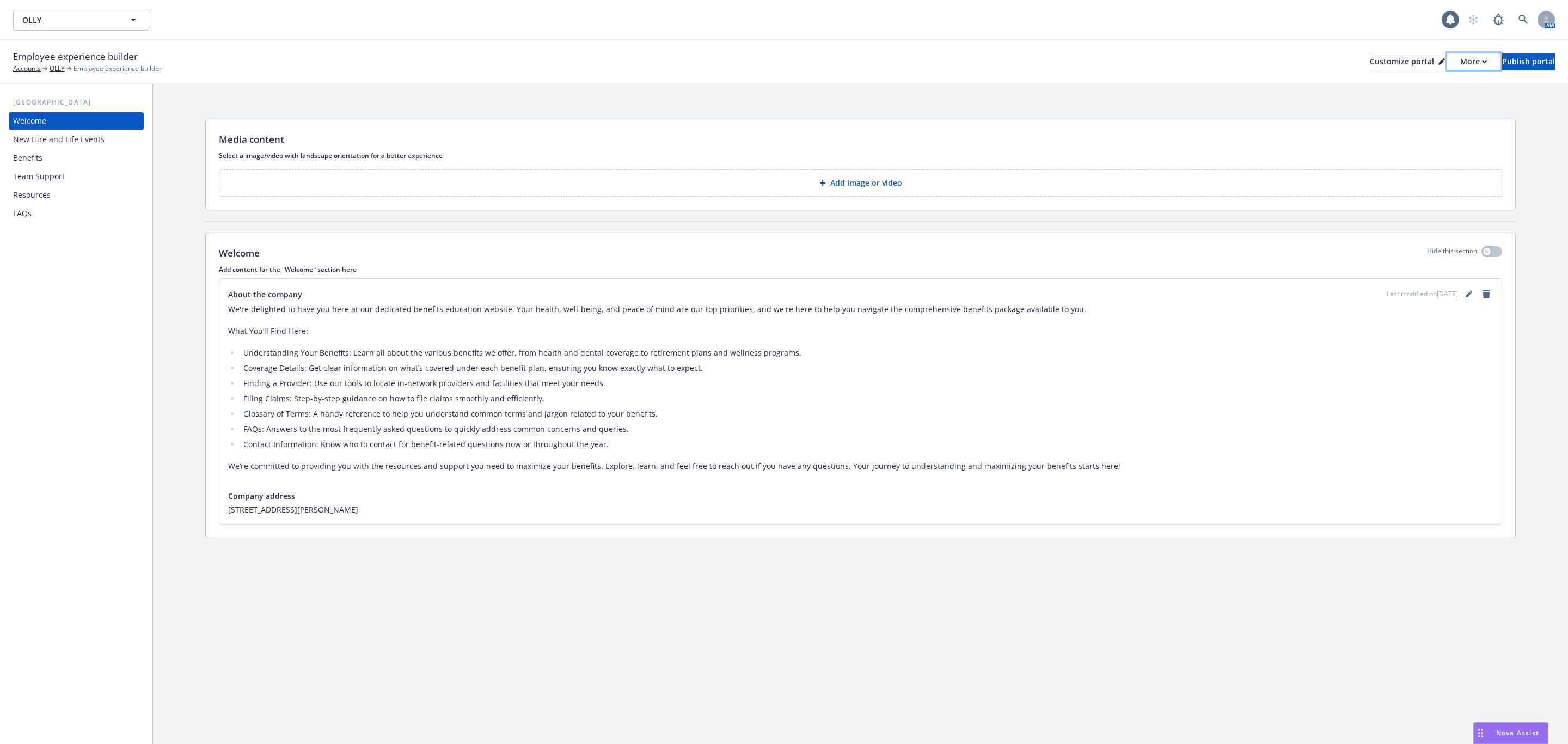
click at [1460, 68] on div "More" at bounding box center [1473, 62] width 26 height 16
click at [1415, 87] on link "Copy preview link" at bounding box center [1415, 86] width 99 height 21
click at [1460, 66] on div "More" at bounding box center [1473, 62] width 26 height 16
click at [1421, 103] on link "Copy portal link" at bounding box center [1415, 108] width 99 height 21
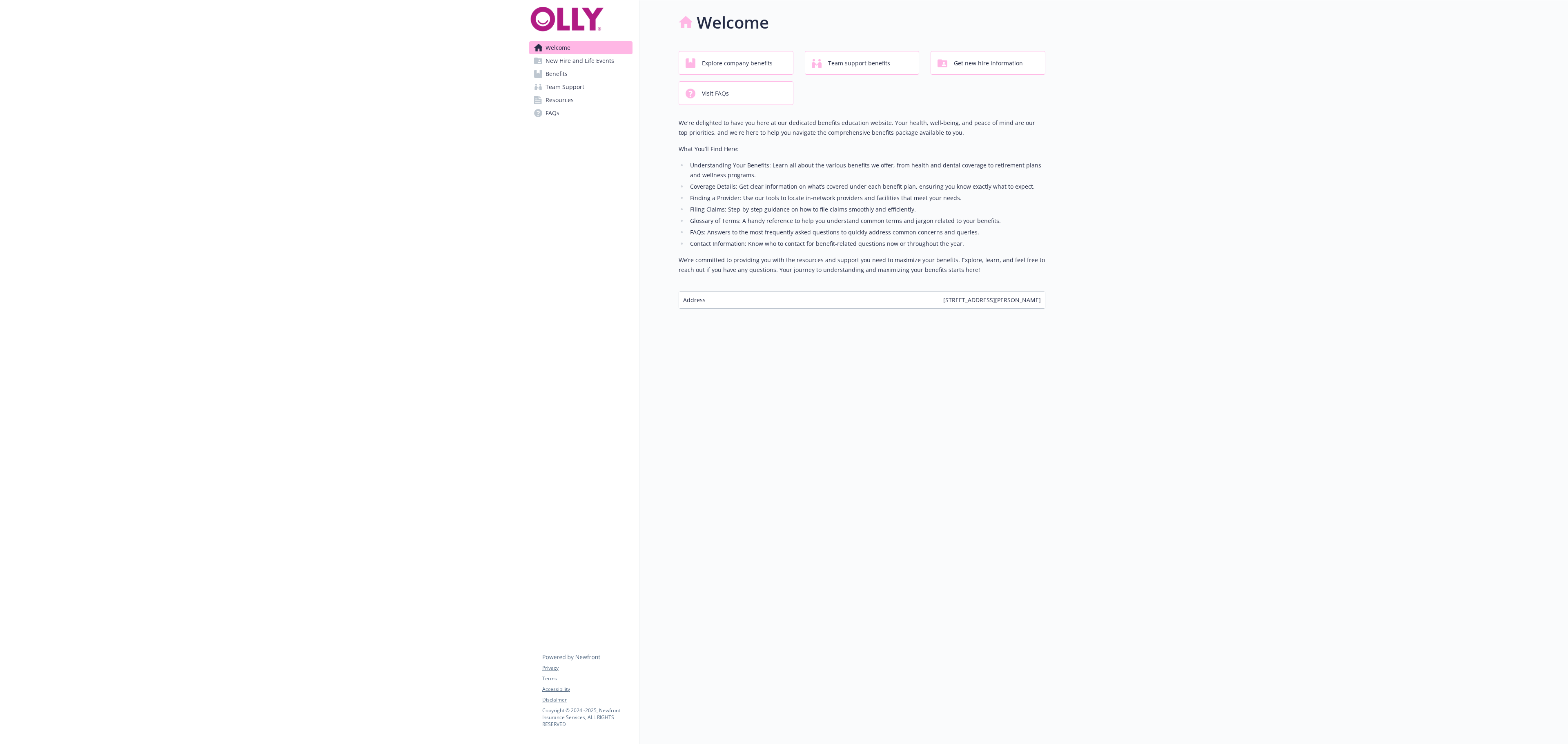
click at [571, 76] on link "Benefits" at bounding box center [581, 74] width 103 height 13
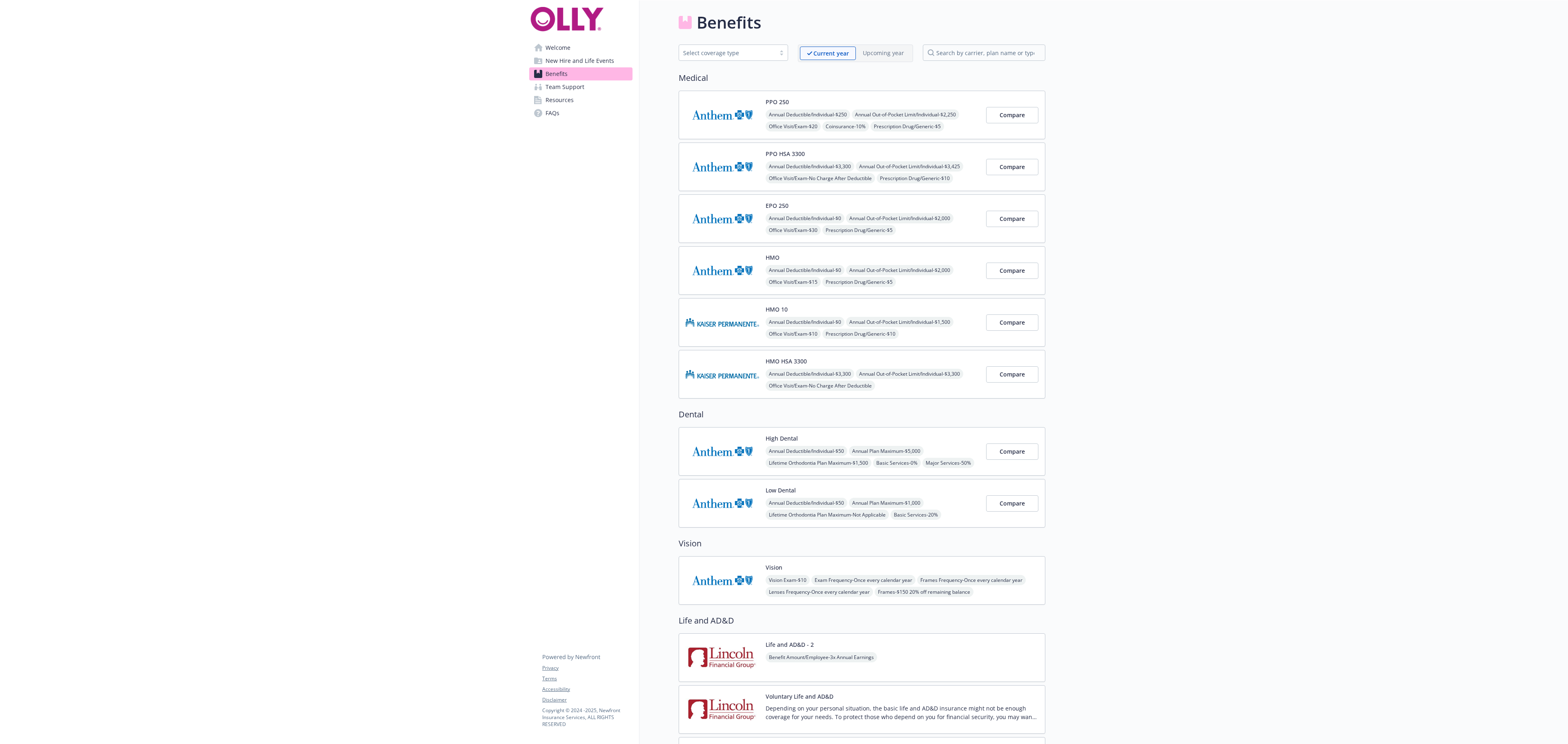
click at [730, 377] on img at bounding box center [722, 374] width 74 height 35
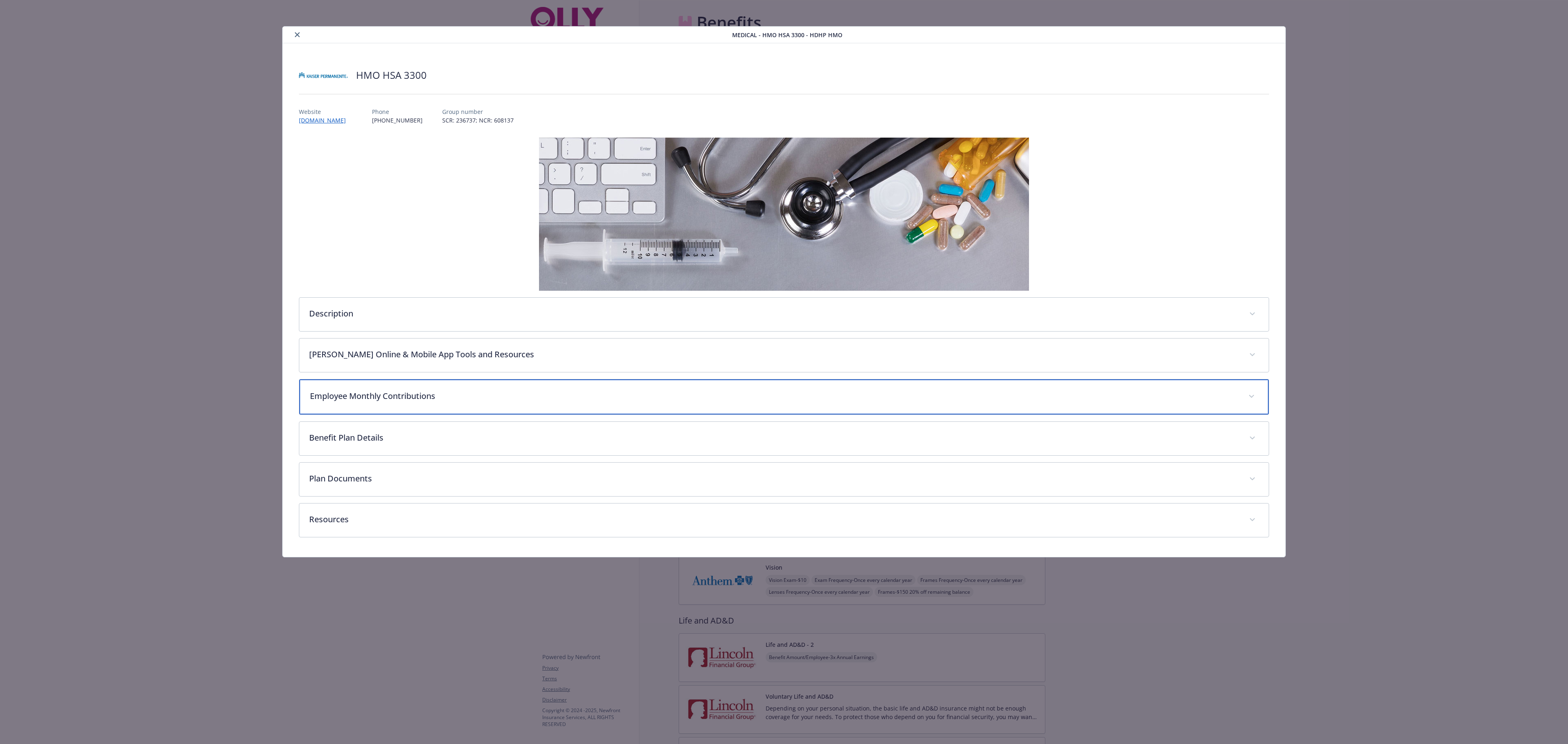
click at [384, 410] on div "Employee Monthly Contributions" at bounding box center [784, 397] width 969 height 35
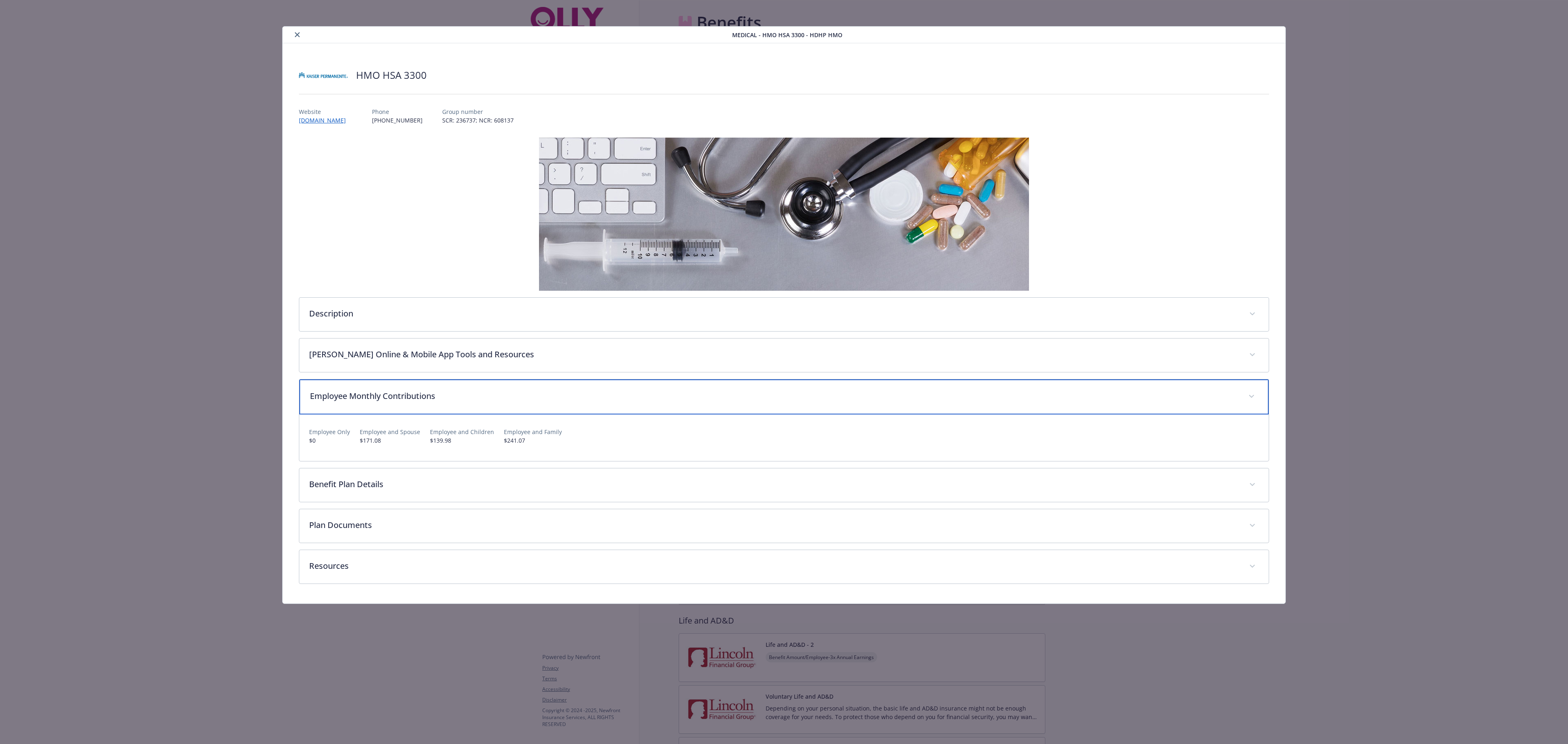
click at [384, 412] on div "Employee Monthly Contributions" at bounding box center [784, 397] width 969 height 35
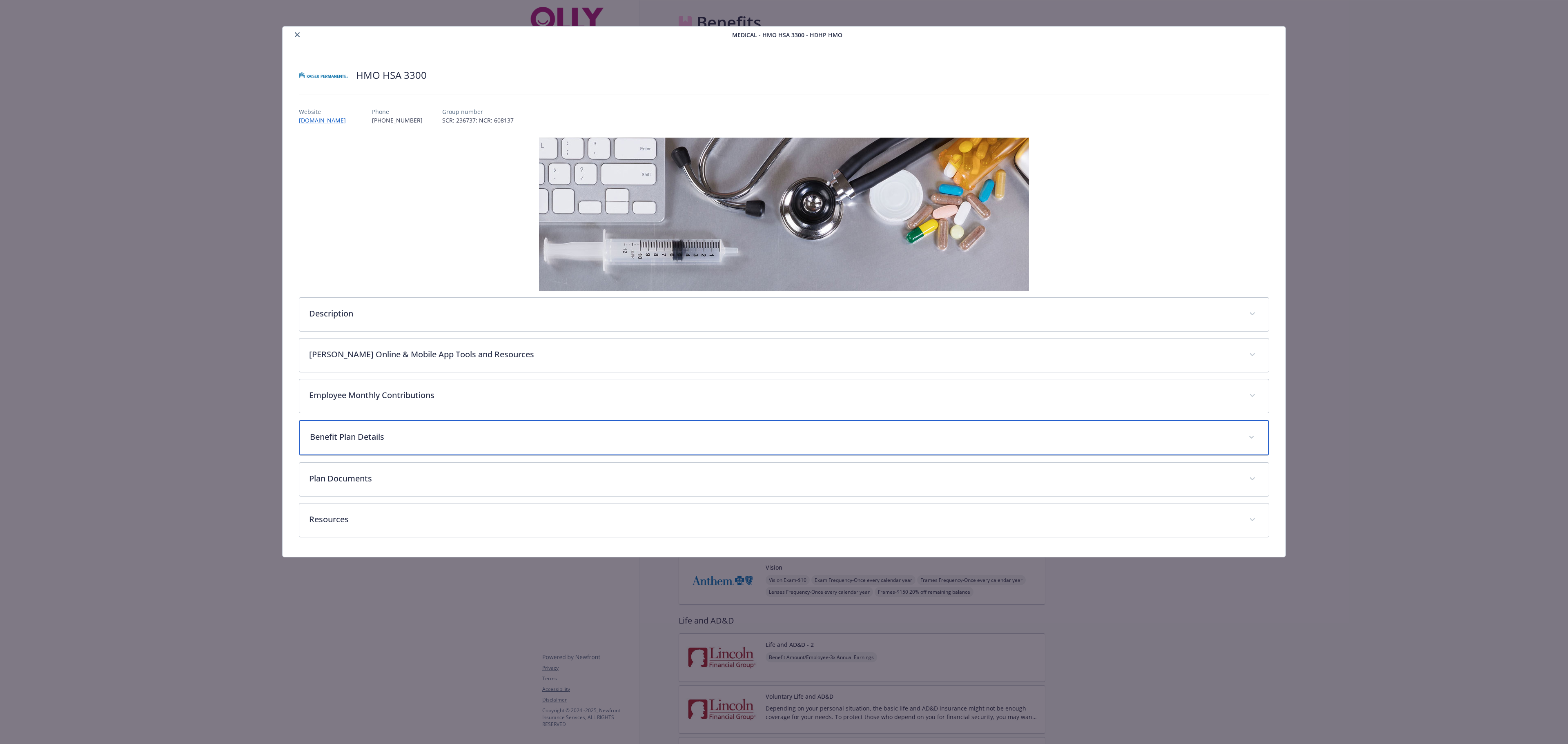
click at [379, 443] on p "Benefit Plan Details" at bounding box center [774, 437] width 929 height 12
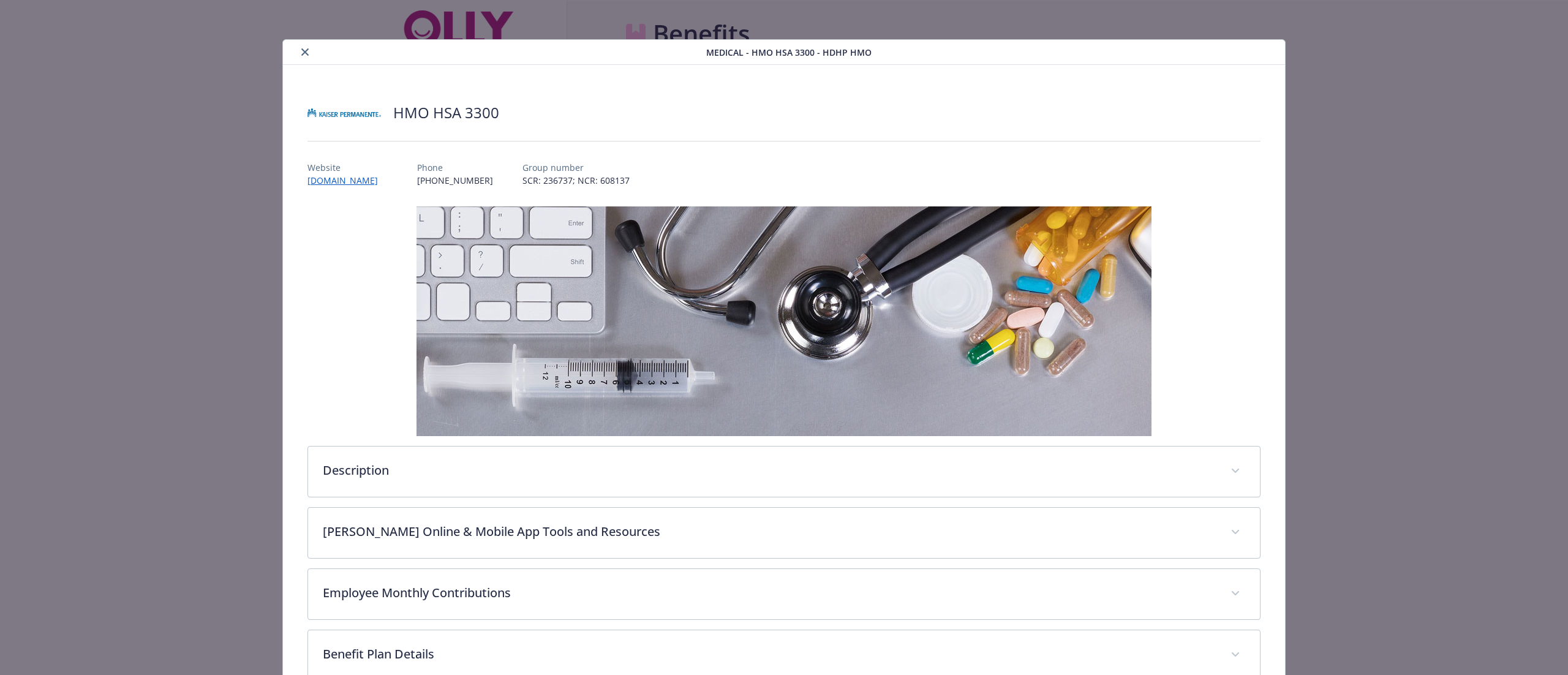
click at [295, 58] on div "details for plan Medical - HMO HSA 3300 - HDHP HMO" at bounding box center [496, 52] width 418 height 15
click at [304, 57] on button "close" at bounding box center [305, 52] width 15 height 15
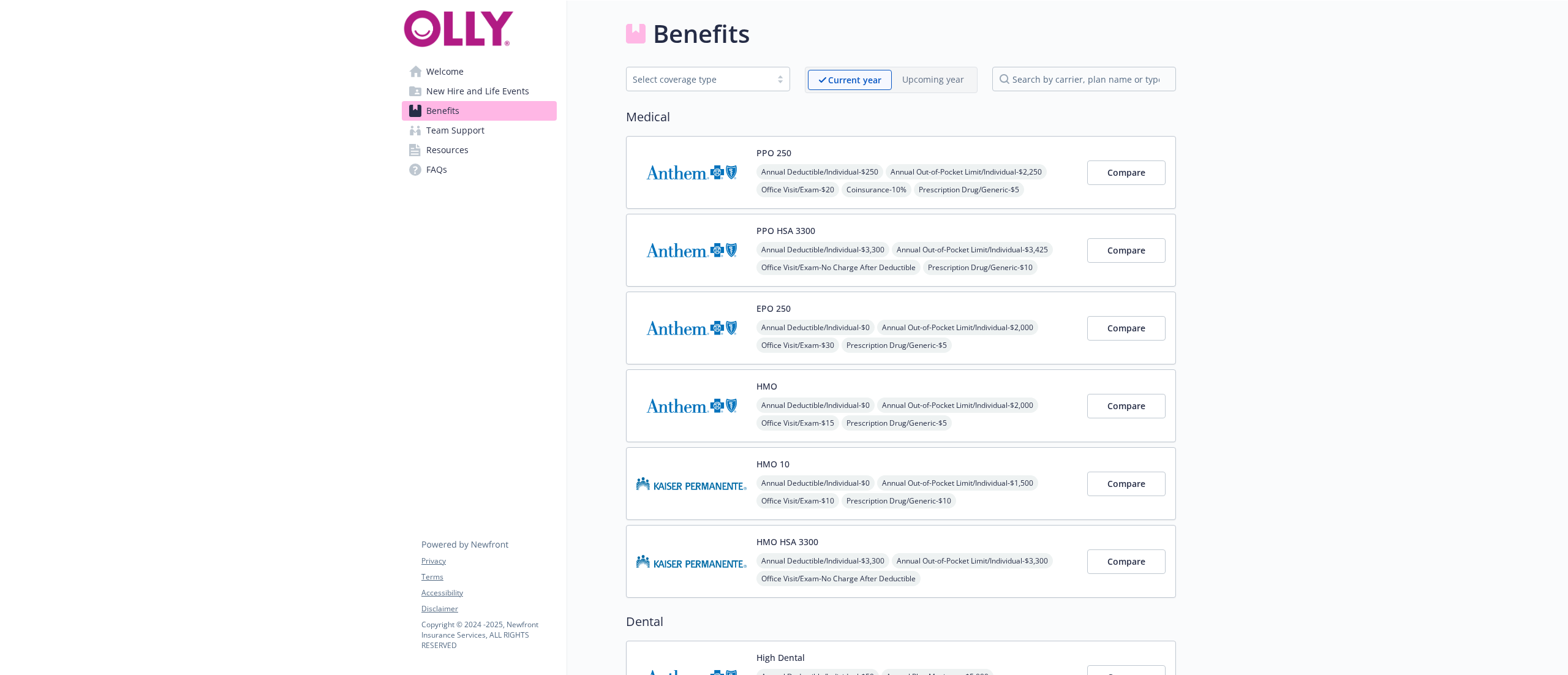
click at [725, 327] on img at bounding box center [691, 328] width 110 height 52
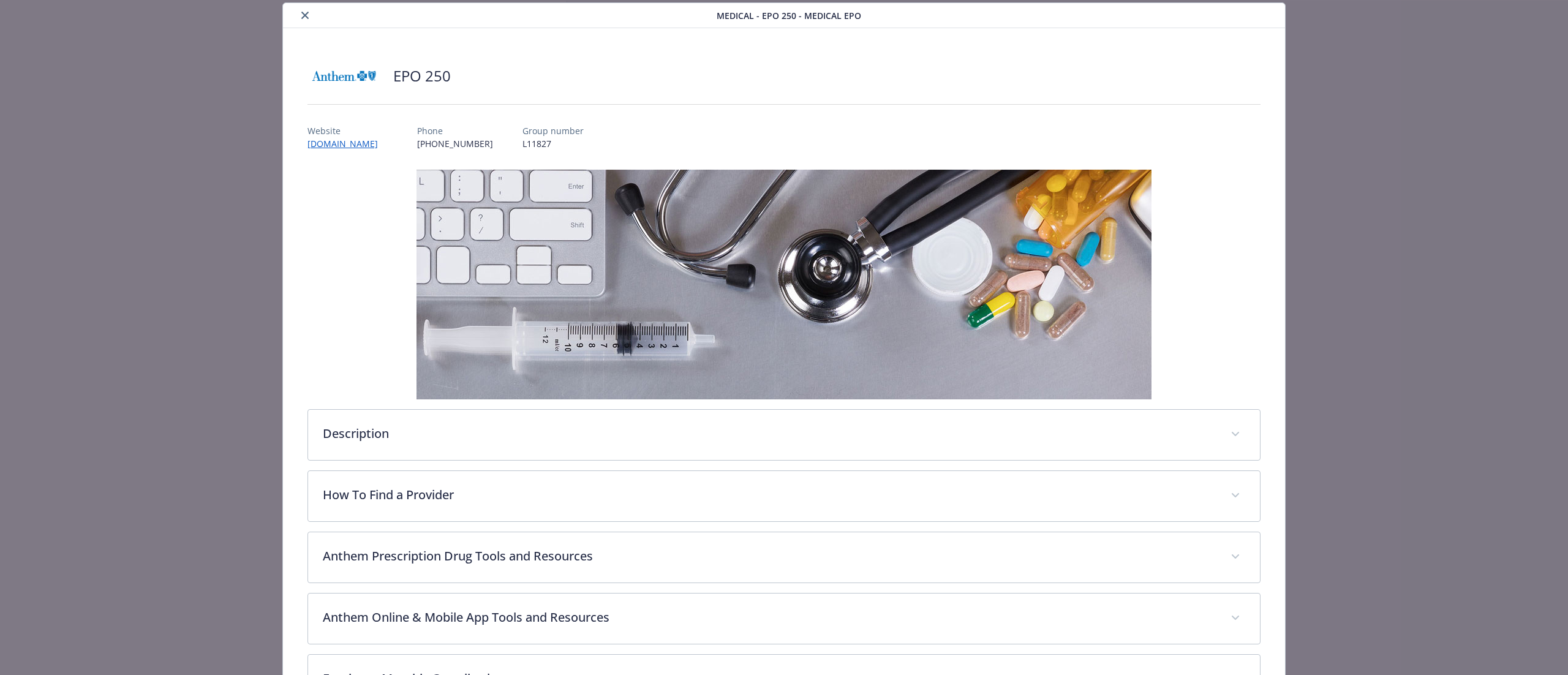
scroll to position [324, 0]
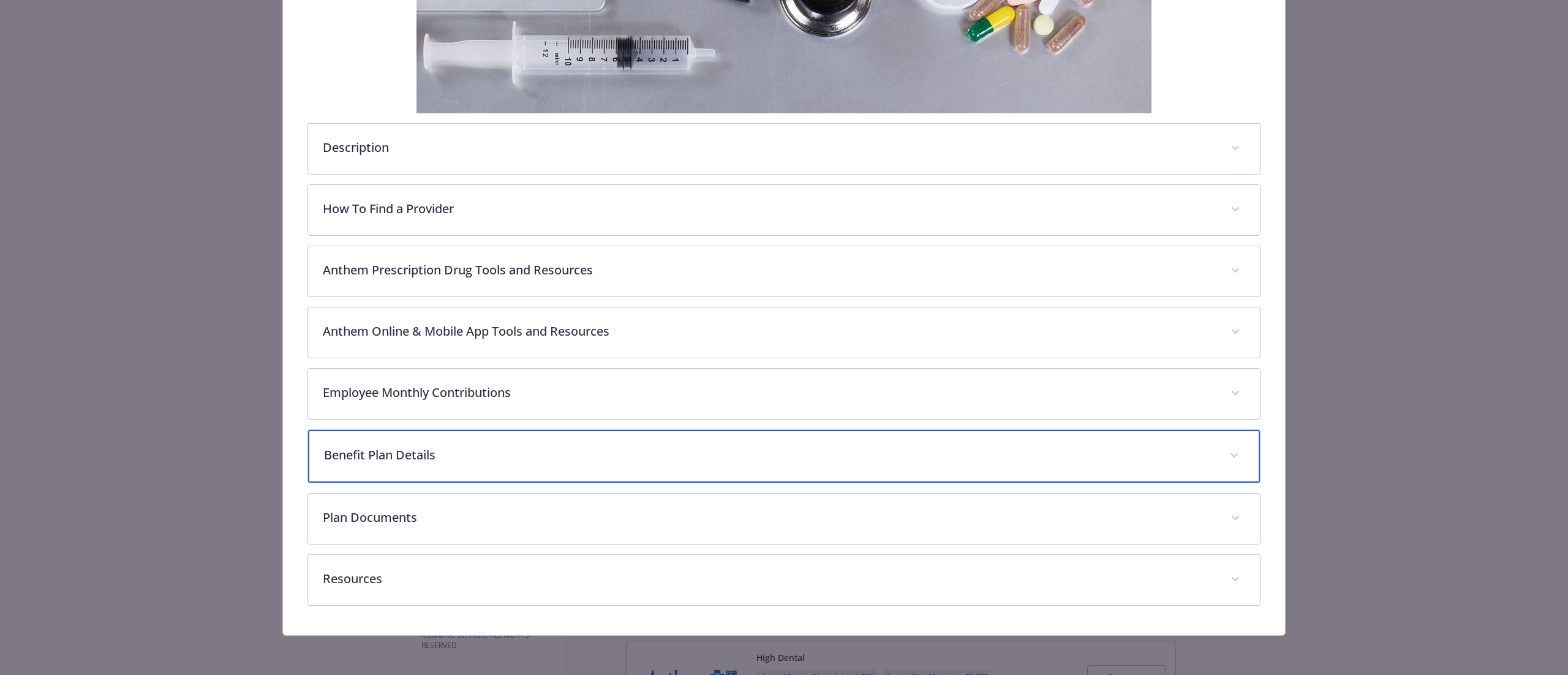
click at [507, 459] on p "Benefit Plan Details" at bounding box center [769, 455] width 890 height 19
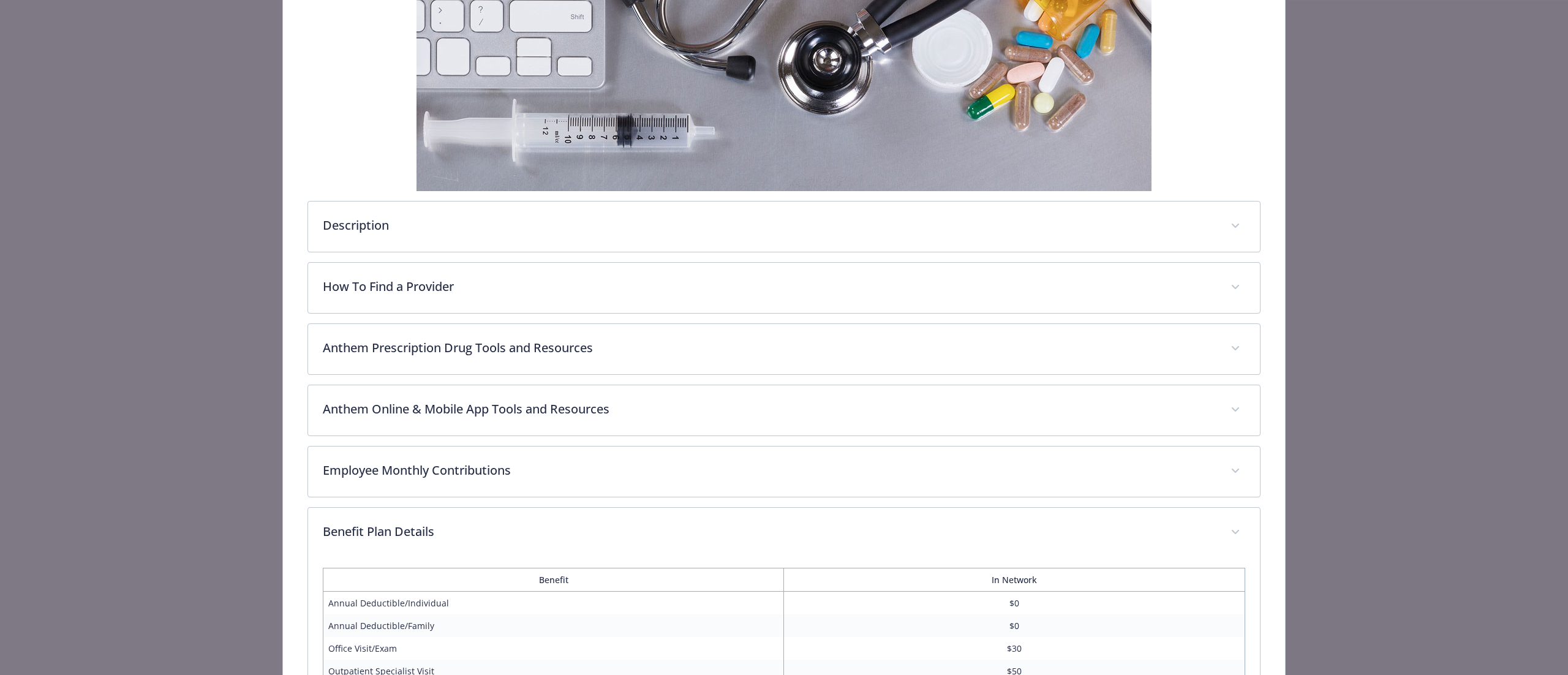
scroll to position [0, 0]
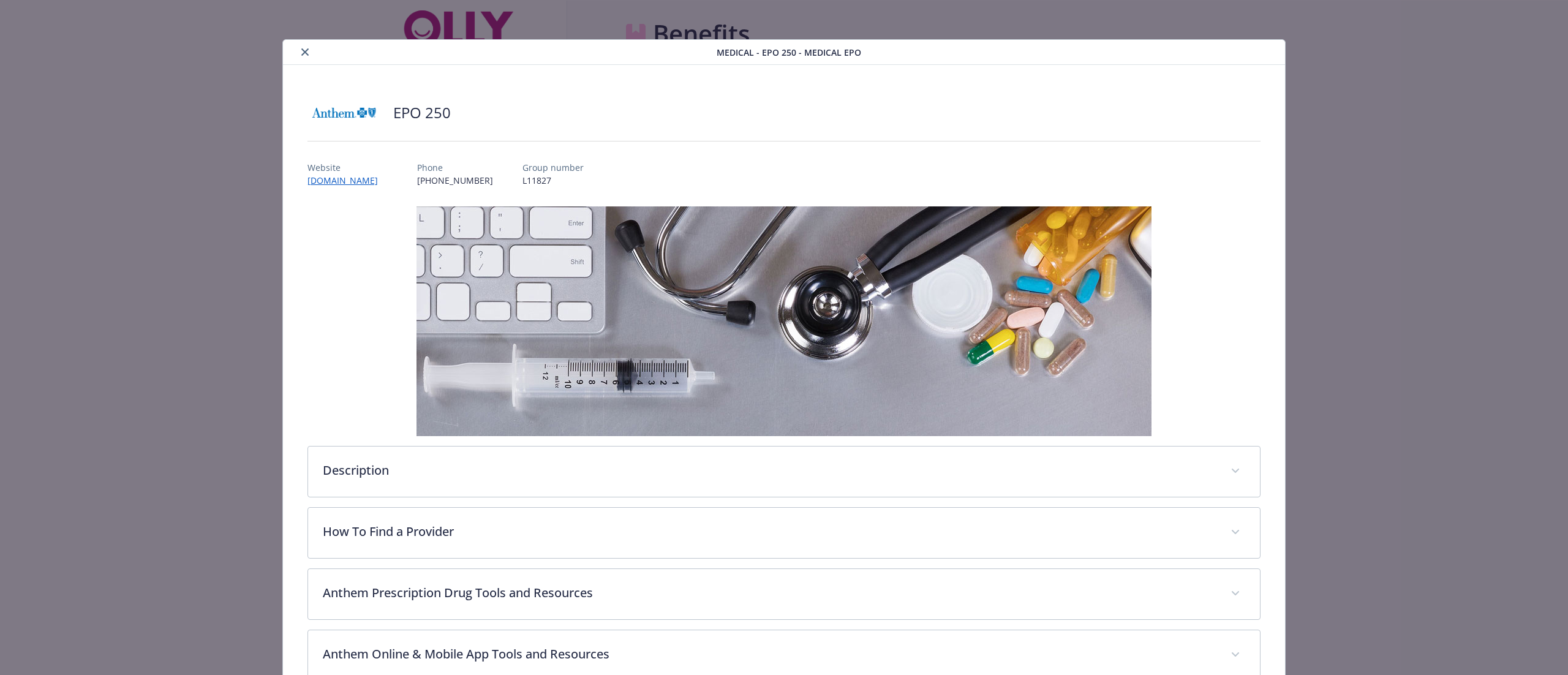
click at [298, 51] on button "close" at bounding box center [305, 52] width 15 height 15
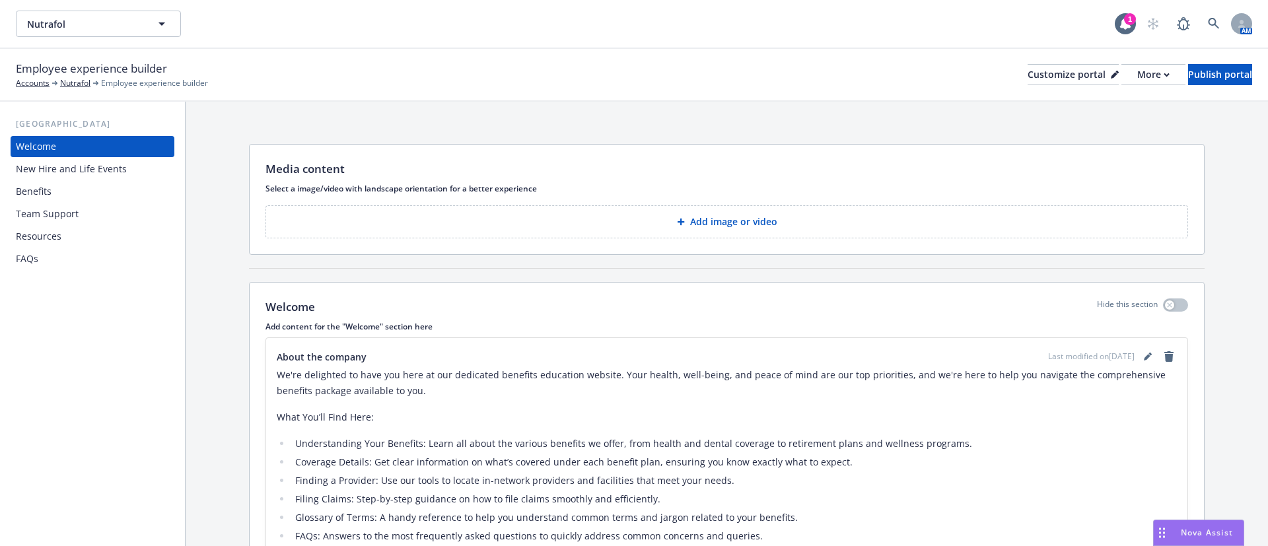
click at [65, 190] on div "Benefits" at bounding box center [92, 191] width 153 height 21
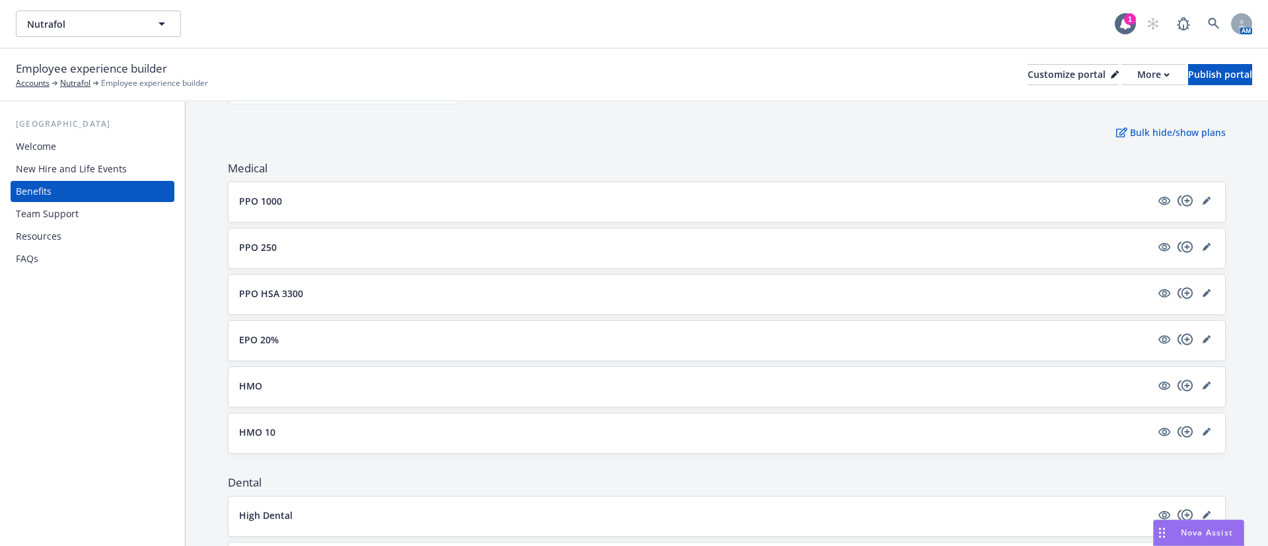
scroll to position [99, 0]
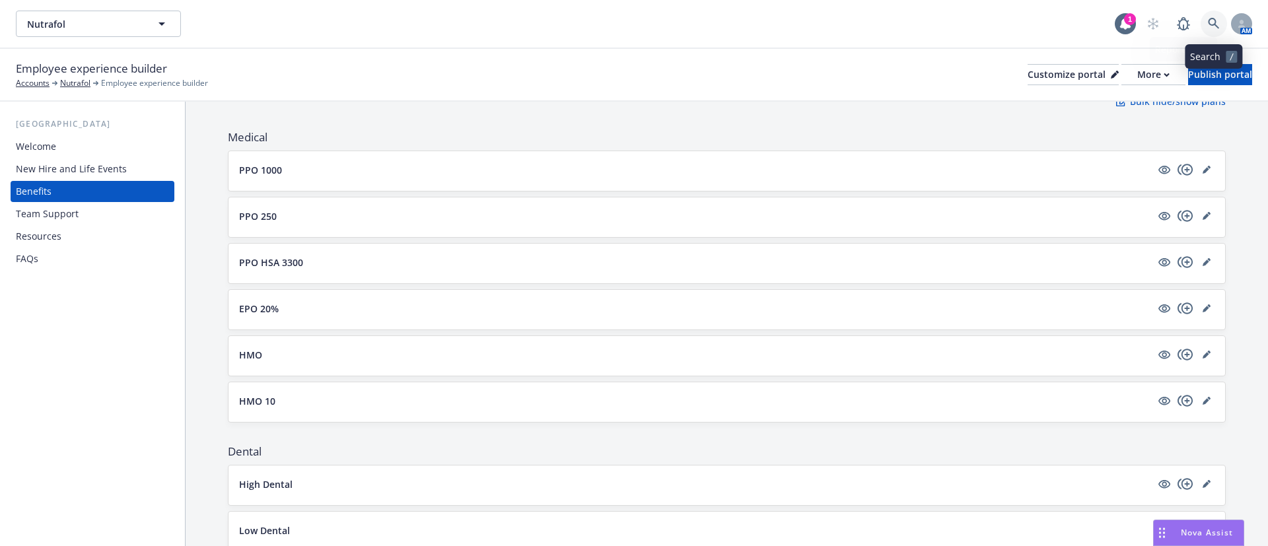
click at [1218, 30] on link at bounding box center [1214, 24] width 26 height 26
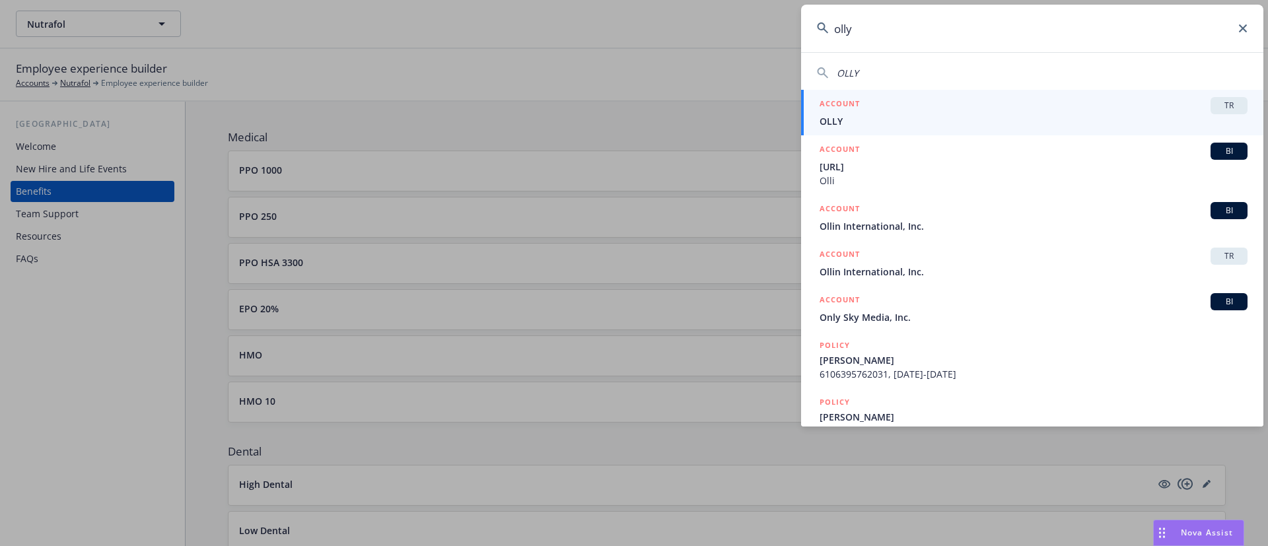
type input "olly"
click at [906, 115] on span "OLLY" at bounding box center [1034, 121] width 428 height 14
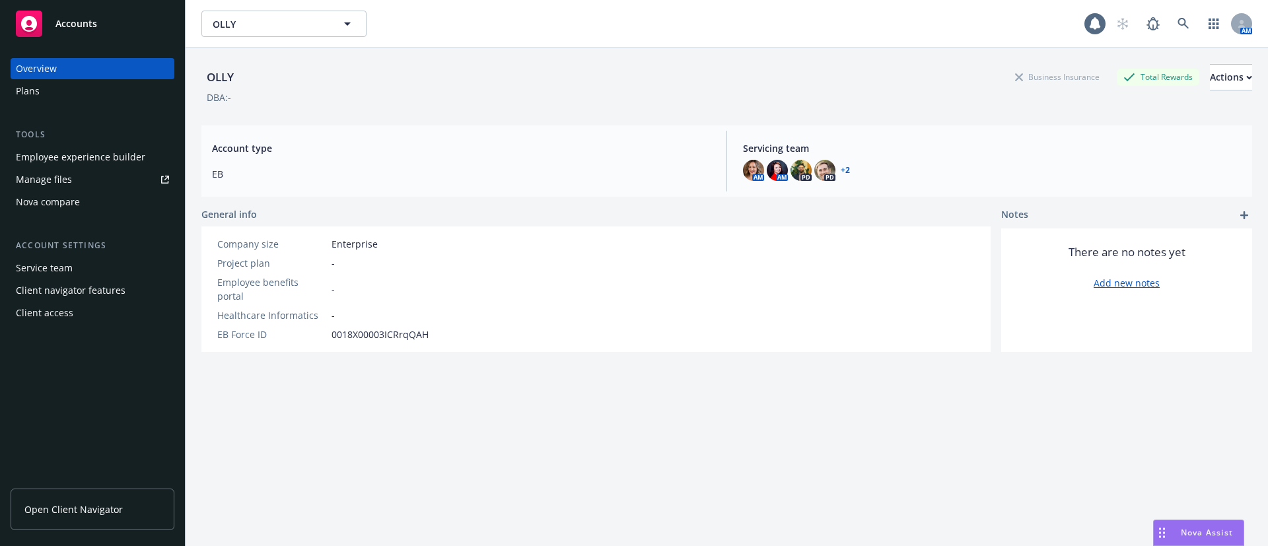
click at [115, 156] on div "Employee experience builder" at bounding box center [80, 157] width 129 height 21
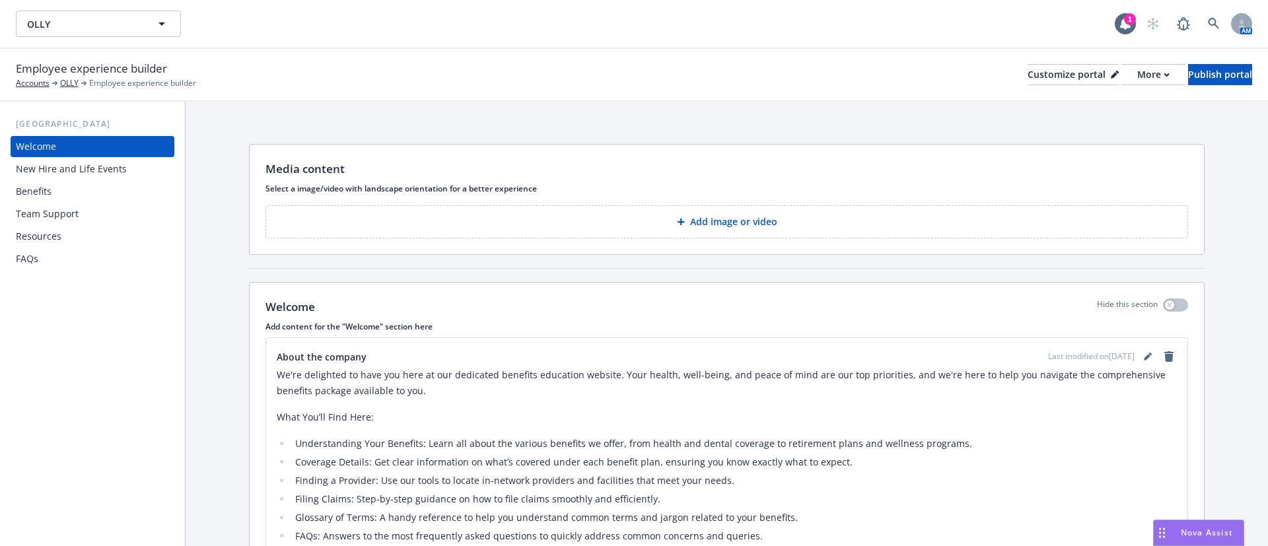
click at [46, 181] on div "Benefits" at bounding box center [34, 191] width 36 height 21
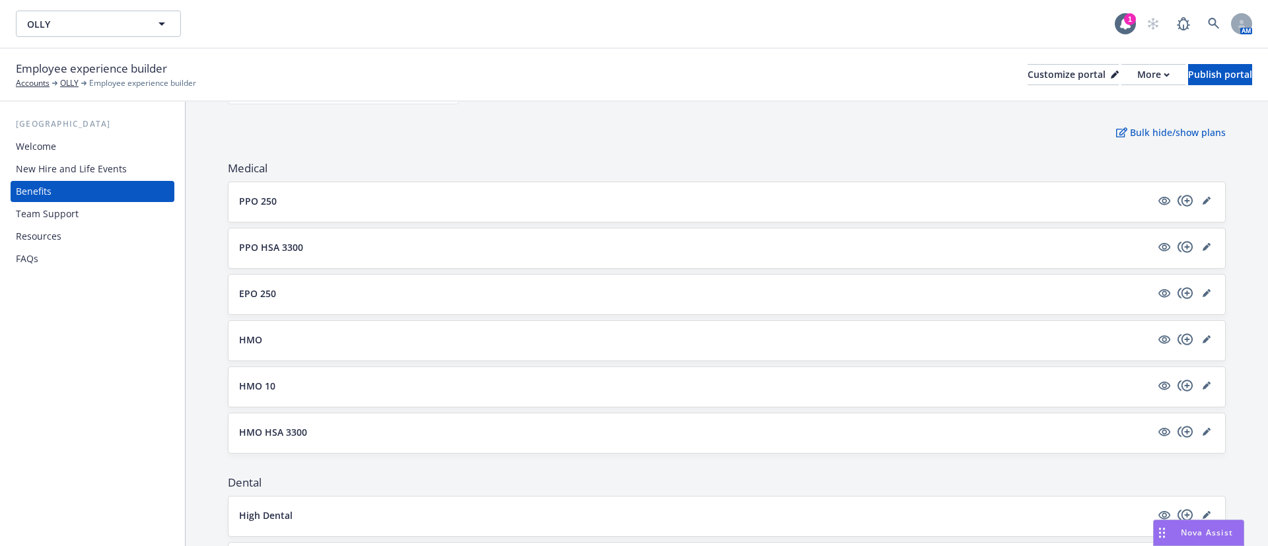
scroll to position [99, 0]
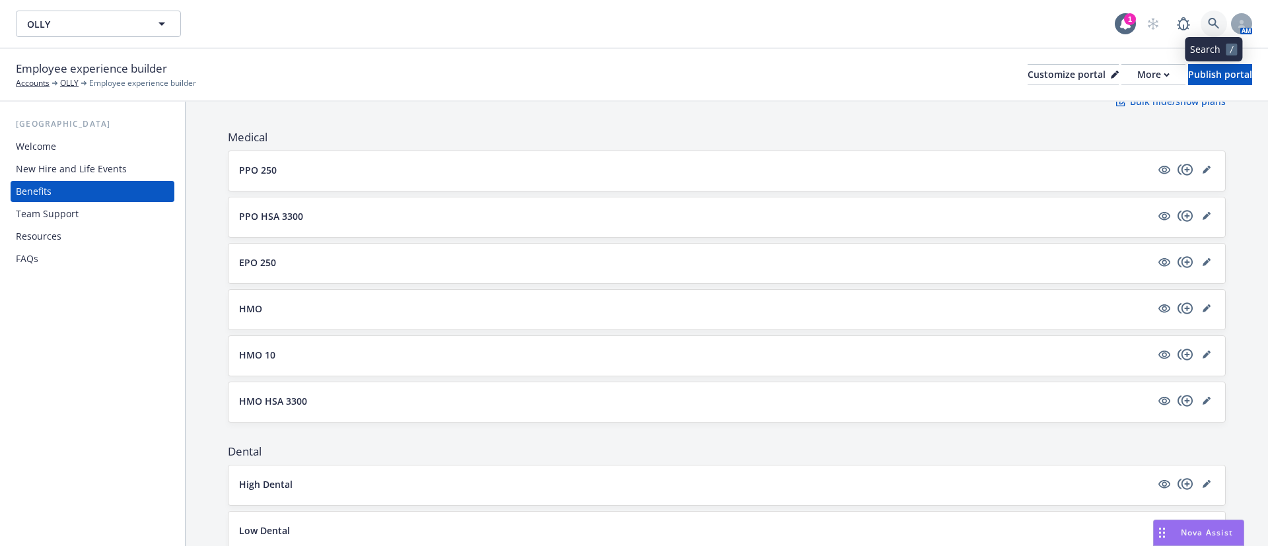
click at [1215, 16] on link at bounding box center [1214, 24] width 26 height 26
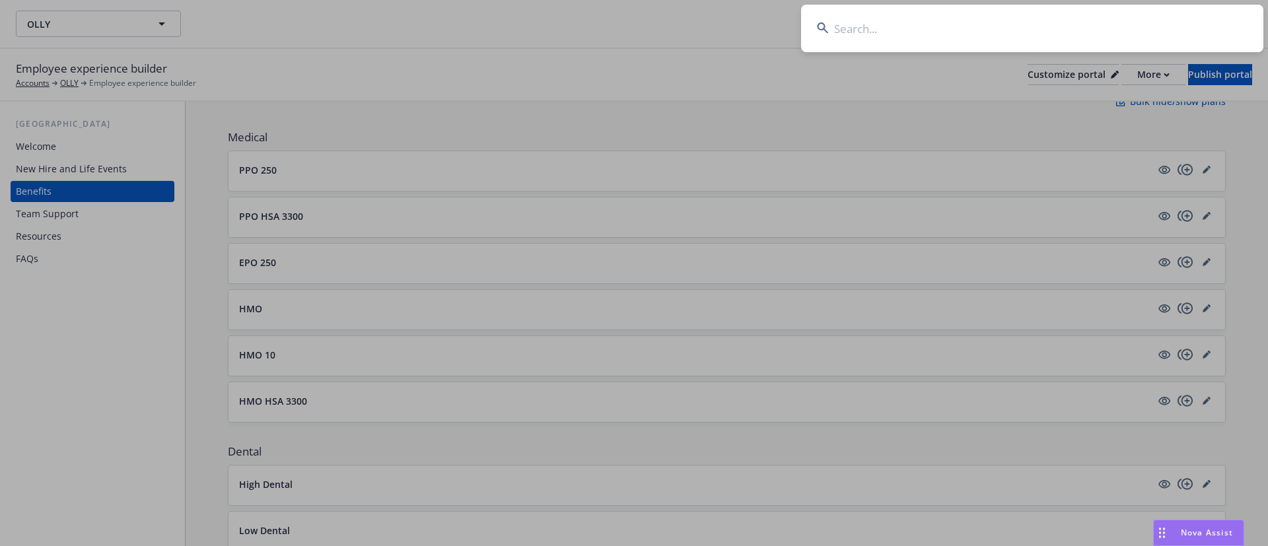
click at [1022, 35] on input at bounding box center [1032, 29] width 462 height 48
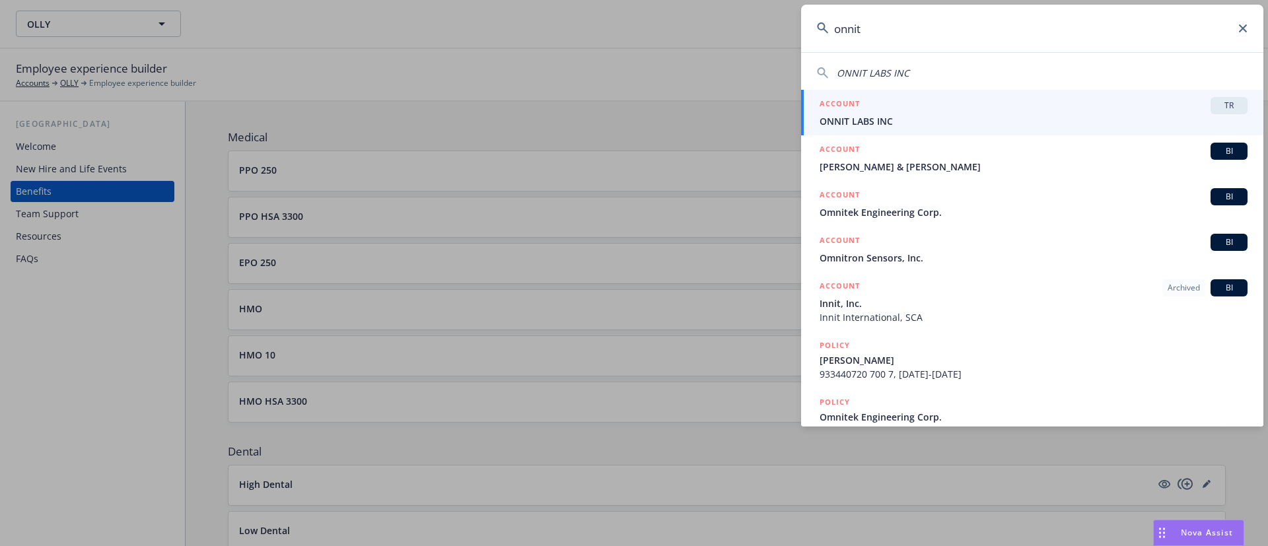
type input "onnit"
click at [908, 118] on span "ONNIT LABS INC" at bounding box center [1034, 121] width 428 height 14
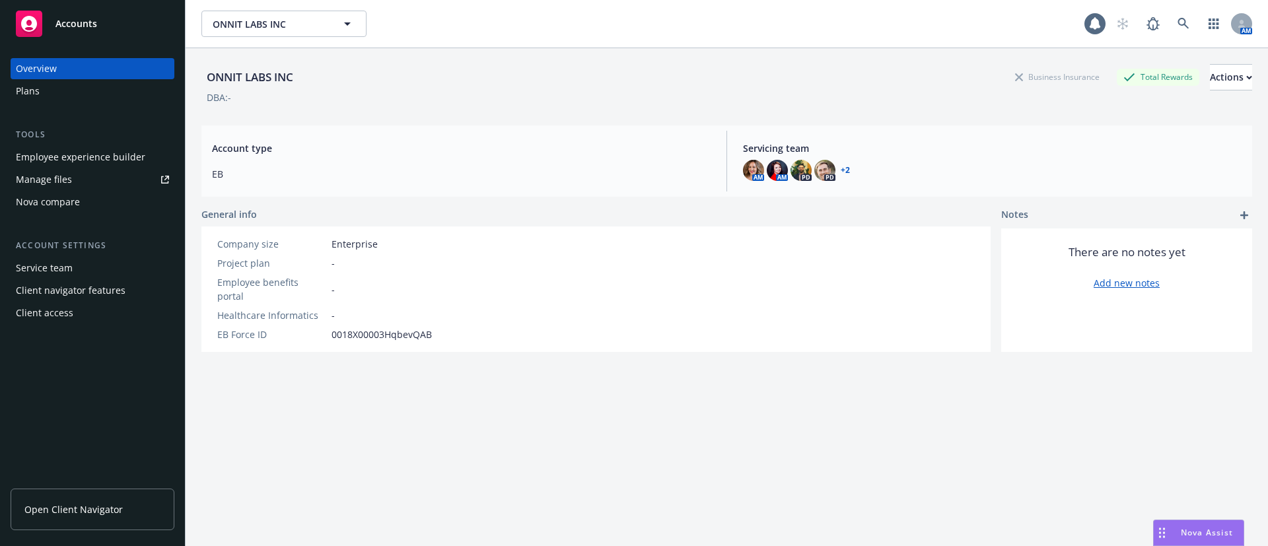
click at [50, 158] on div "Employee experience builder" at bounding box center [80, 157] width 129 height 21
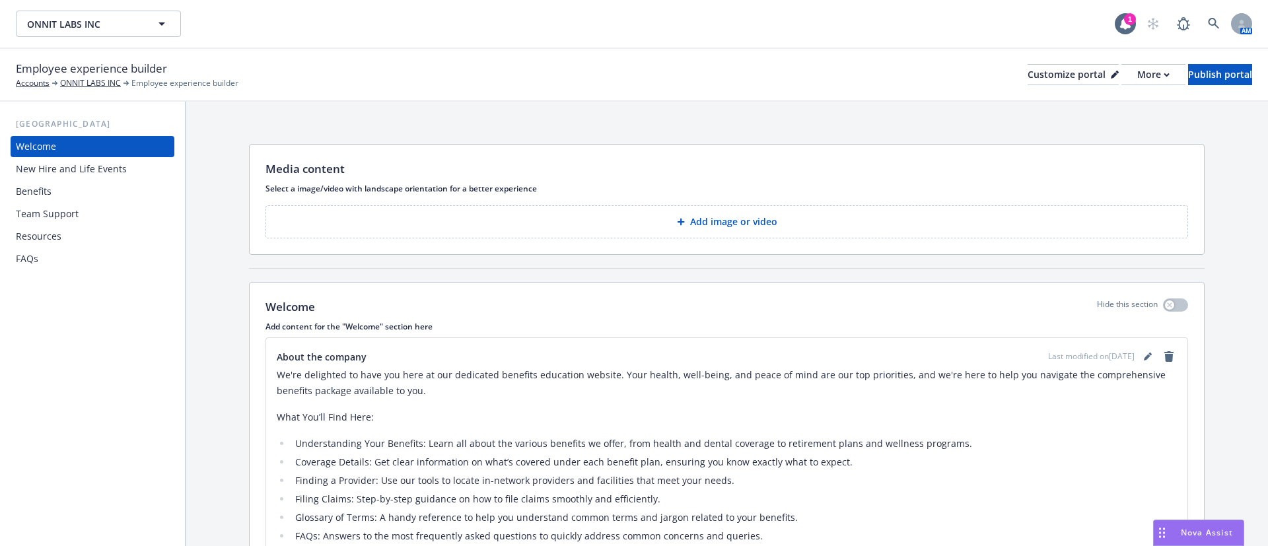
click at [61, 187] on div "Benefits" at bounding box center [92, 191] width 153 height 21
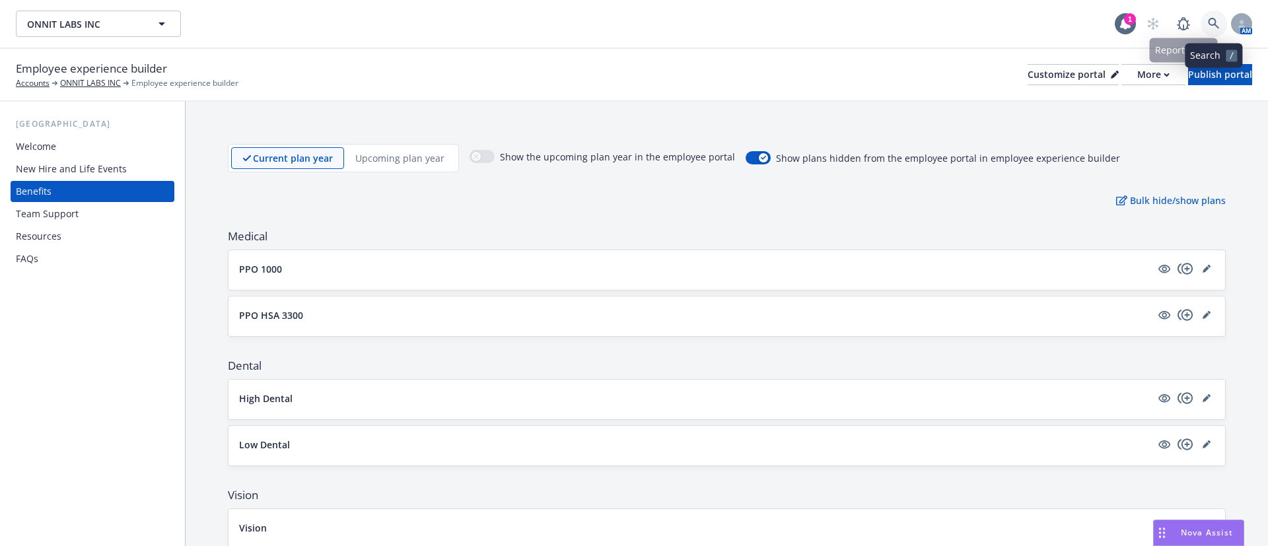
click at [1207, 18] on link at bounding box center [1214, 24] width 26 height 26
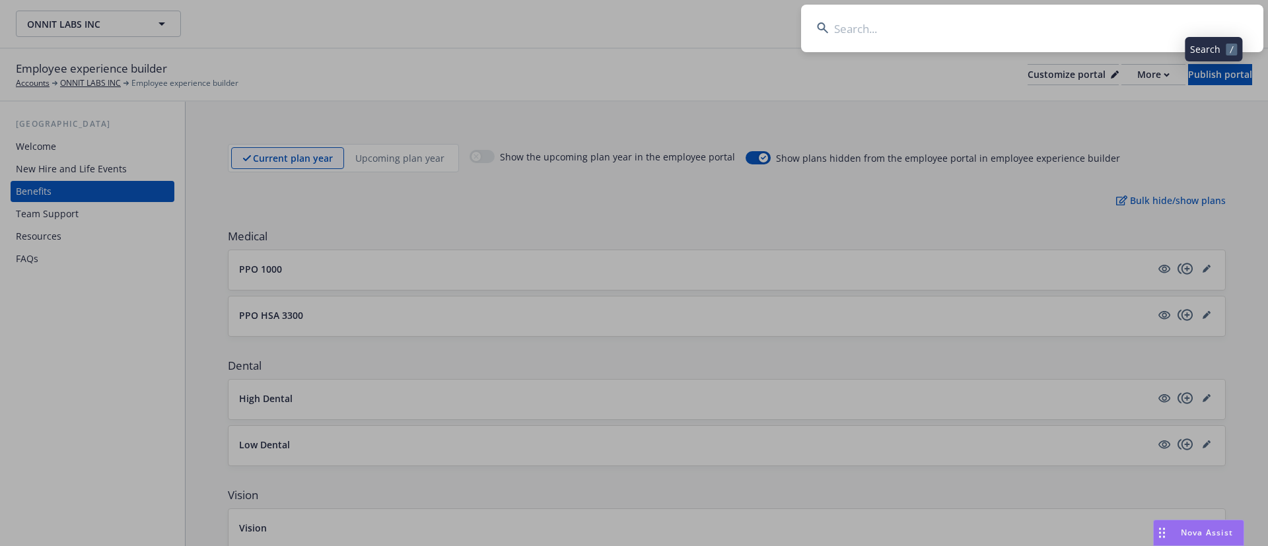
click at [1092, 33] on input at bounding box center [1032, 29] width 462 height 48
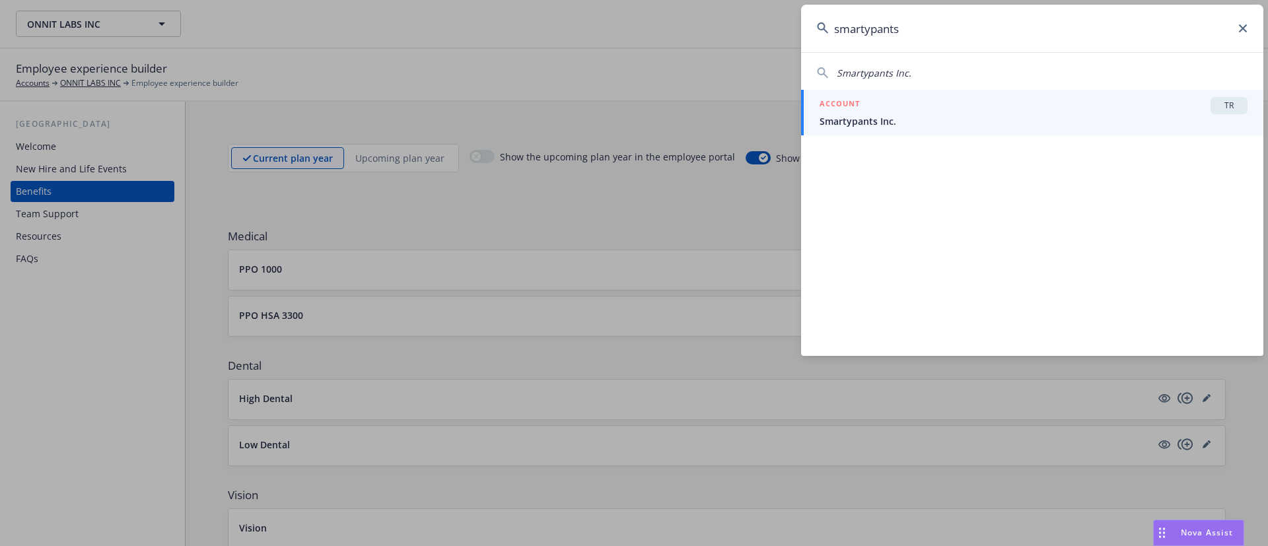
type input "smartypants"
click at [974, 121] on span "Smartypants Inc." at bounding box center [1034, 121] width 428 height 14
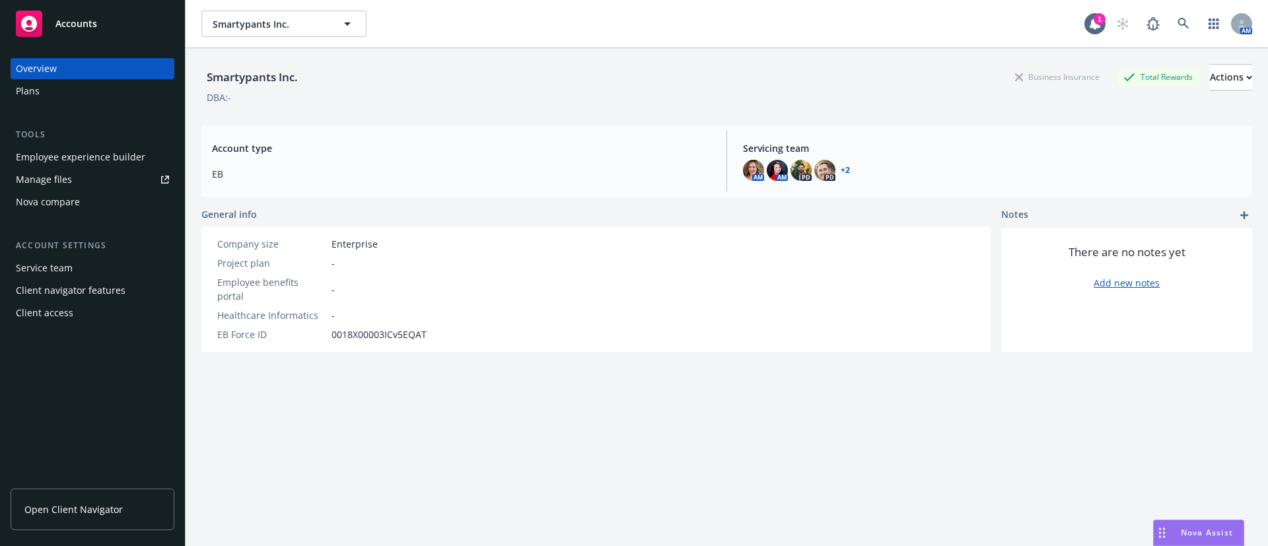
click at [87, 162] on div "Employee experience builder" at bounding box center [80, 157] width 129 height 21
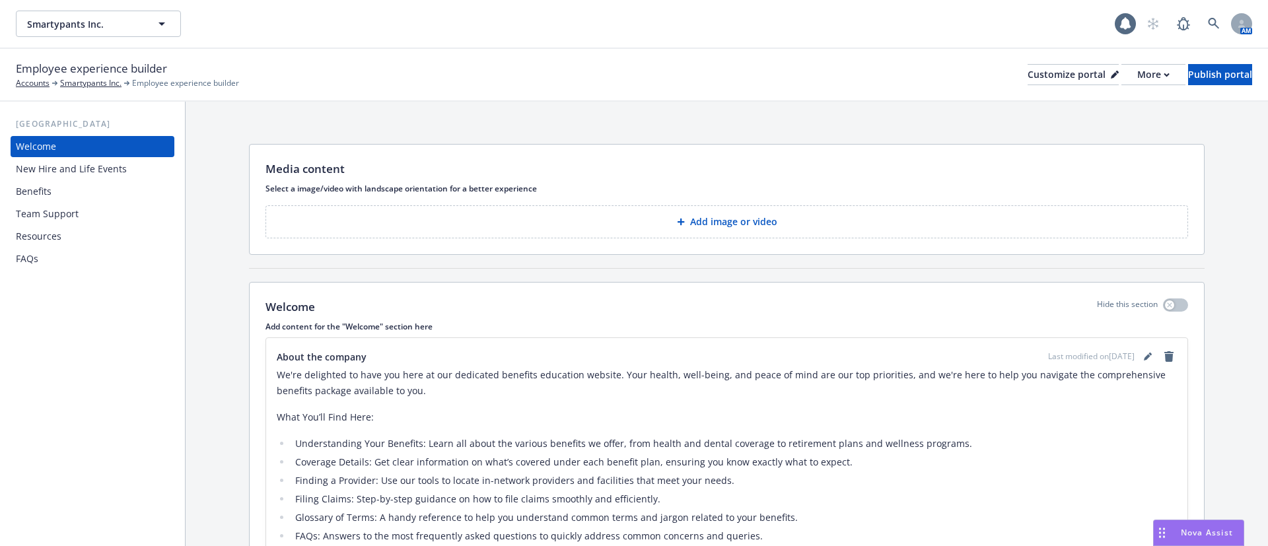
click at [60, 194] on div "Benefits" at bounding box center [92, 191] width 153 height 21
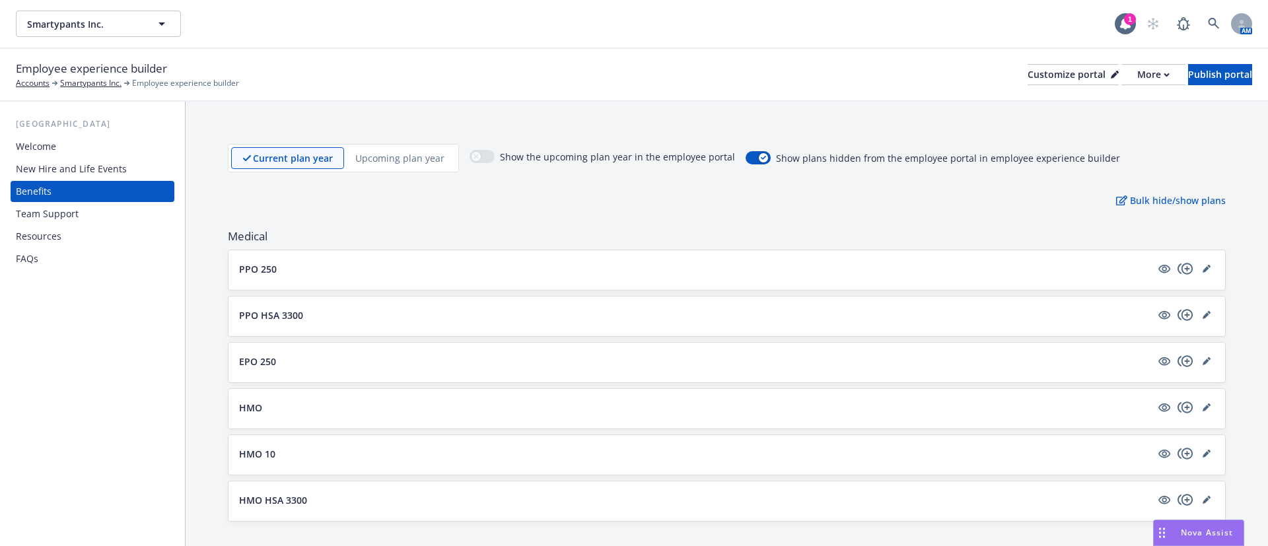
scroll to position [99, 0]
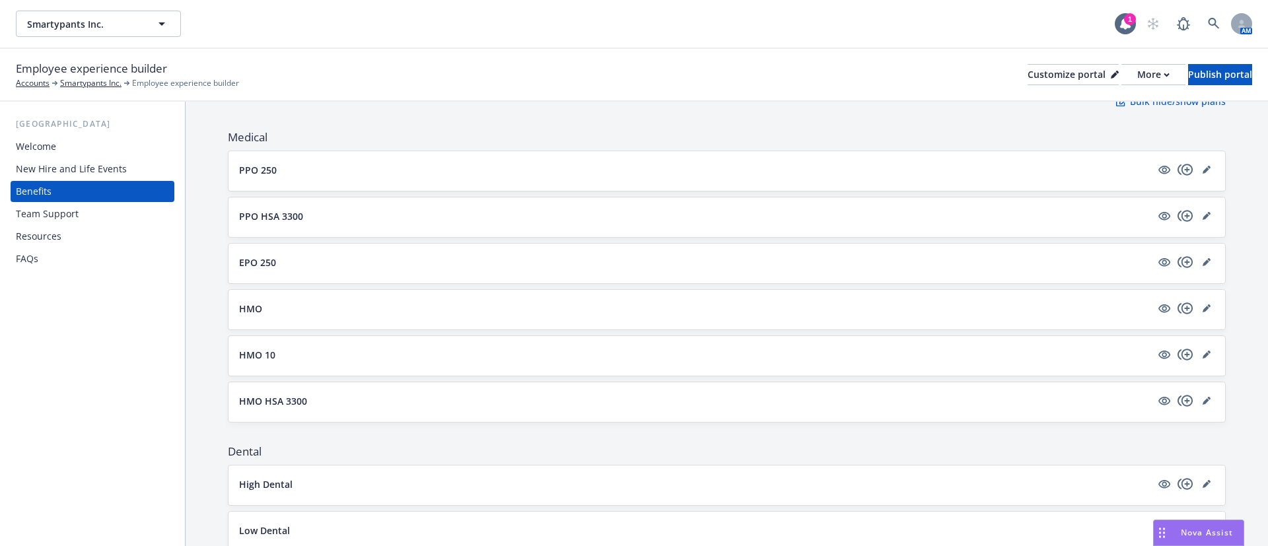
click at [238, 400] on div "HMO HSA 3300" at bounding box center [727, 402] width 997 height 40
click at [246, 406] on p "HMO HSA 3300" at bounding box center [273, 401] width 68 height 14
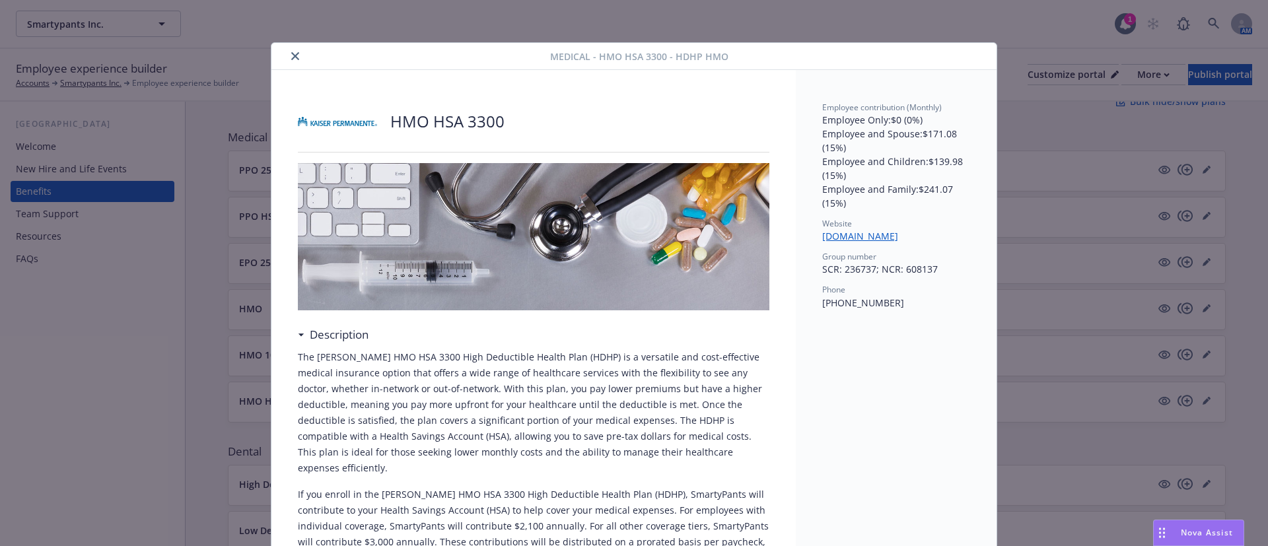
scroll to position [40, 0]
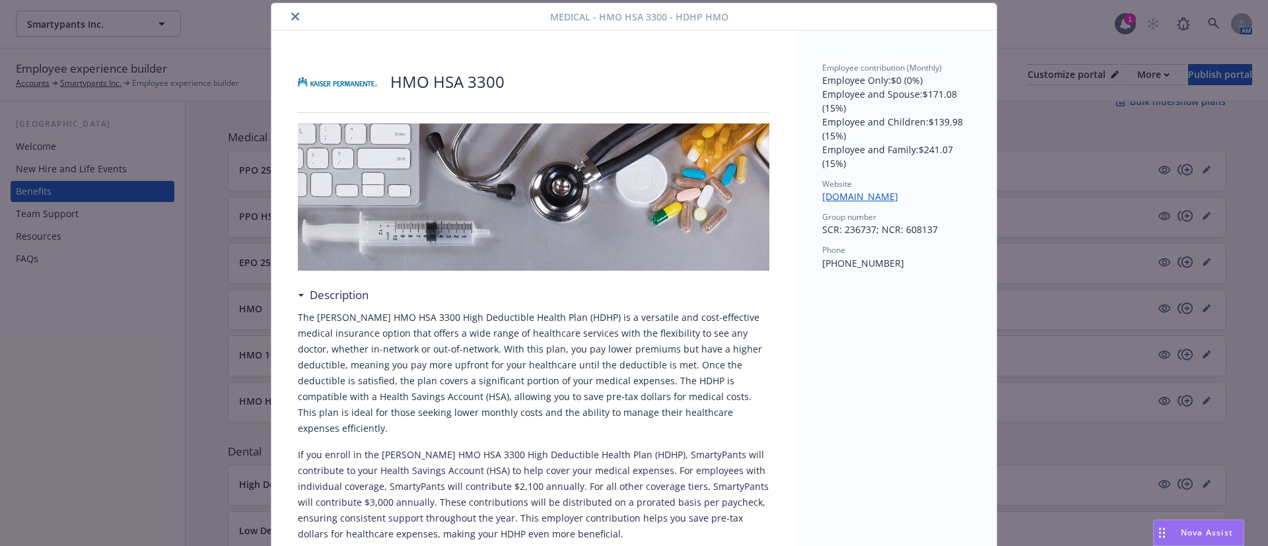
click at [291, 18] on icon "close" at bounding box center [295, 17] width 8 height 8
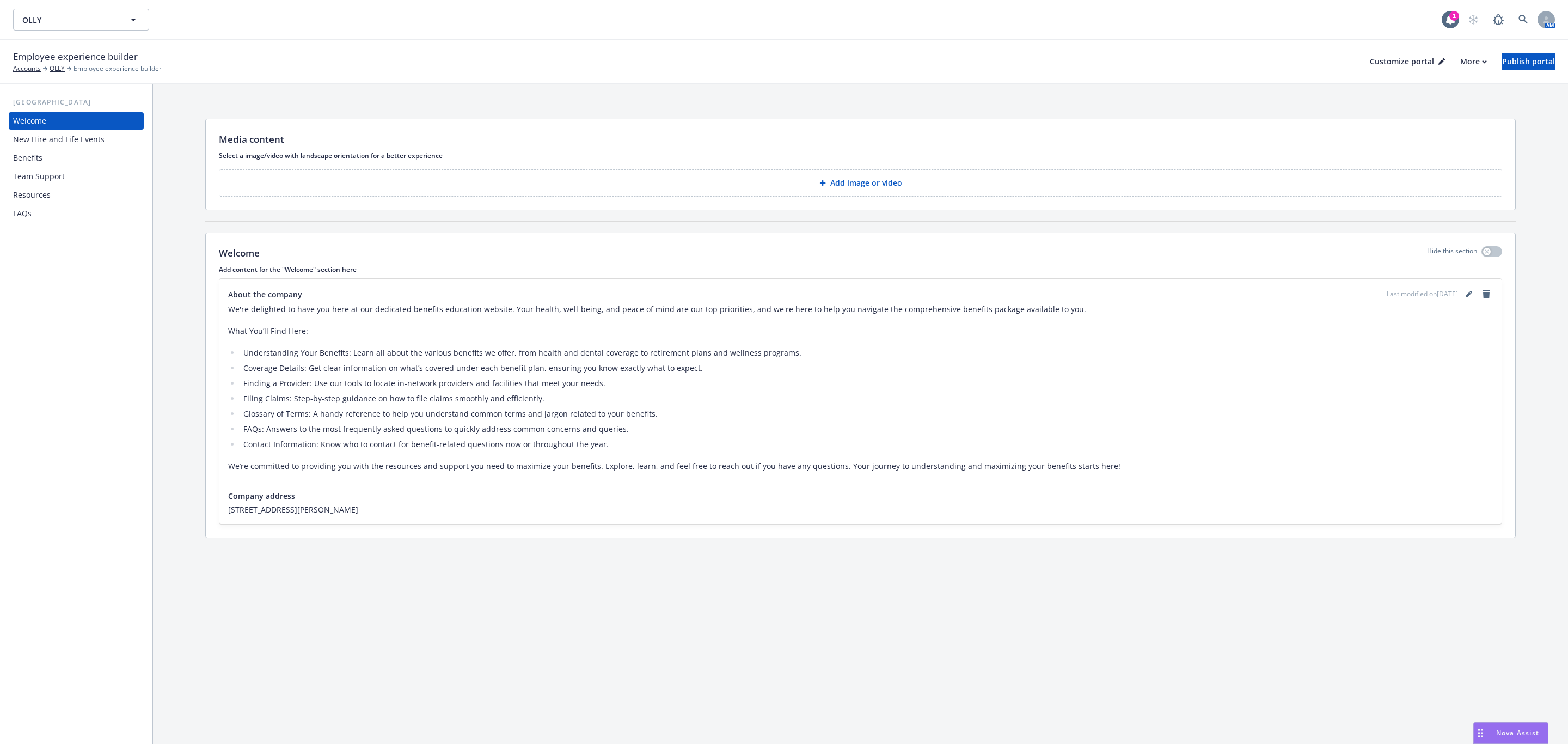
click at [73, 155] on div "Benefits" at bounding box center [76, 158] width 126 height 17
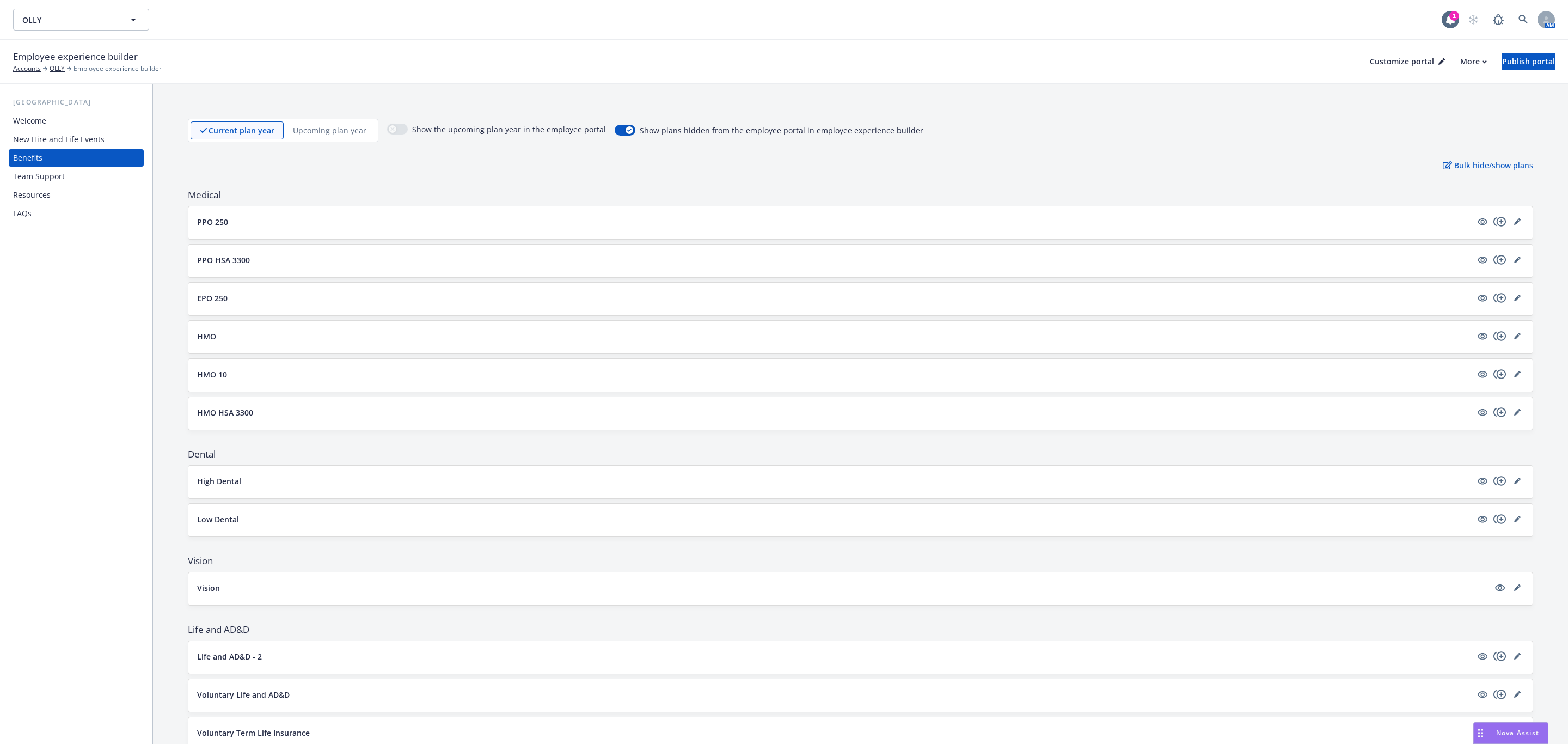
click at [284, 298] on button "EPO 250" at bounding box center [834, 299] width 1275 height 12
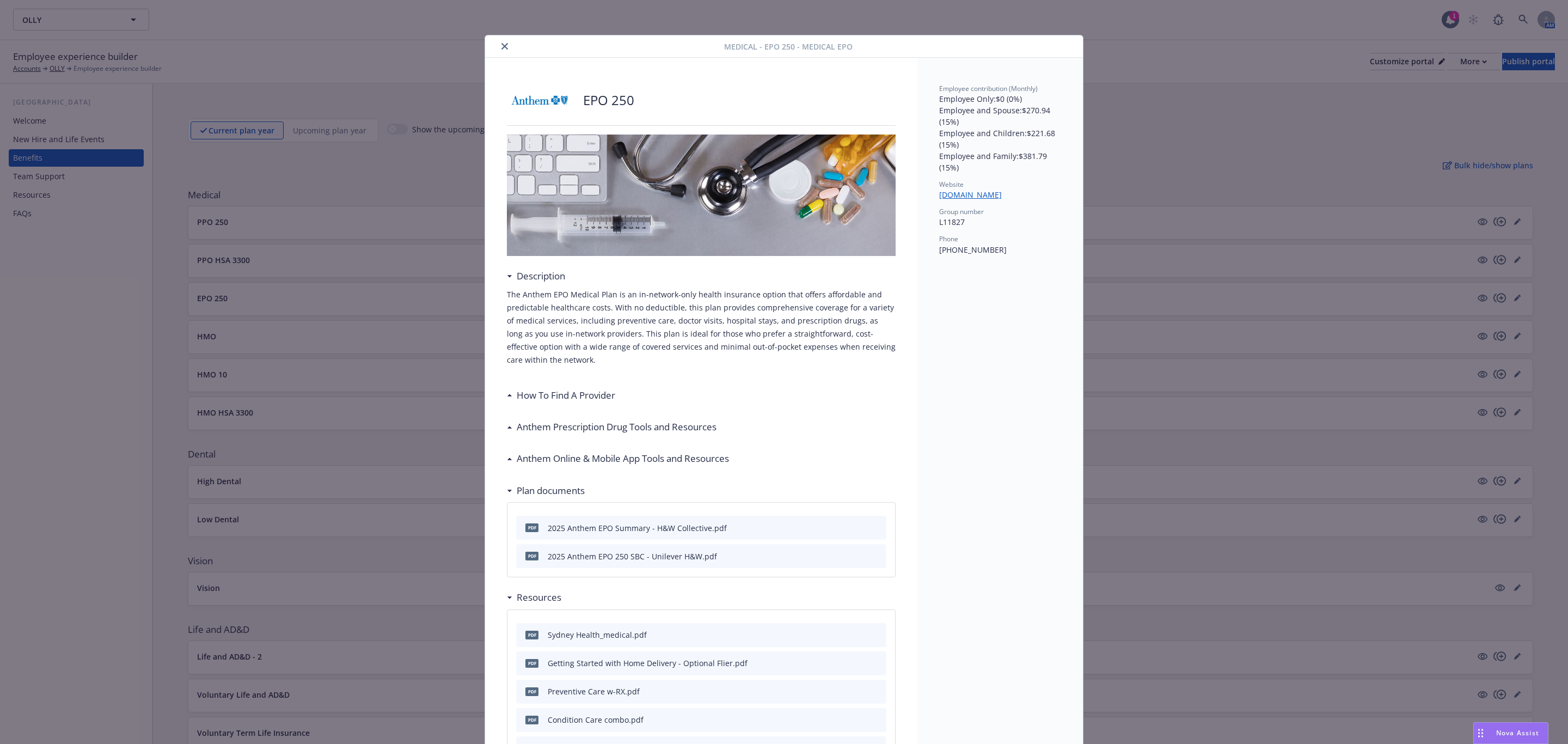
click at [498, 47] on button "close" at bounding box center [505, 46] width 13 height 13
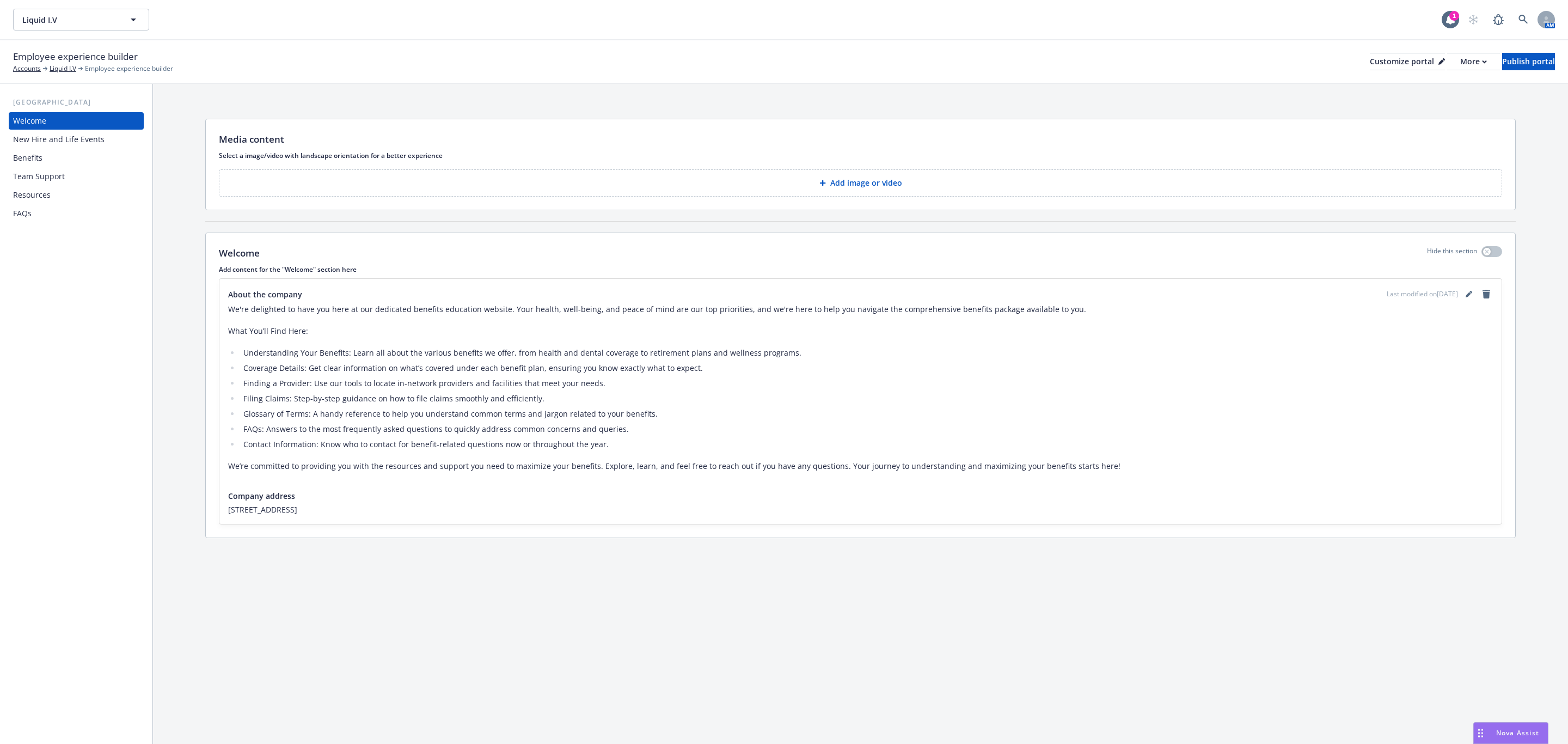
click at [73, 152] on div "Benefits" at bounding box center [76, 158] width 126 height 17
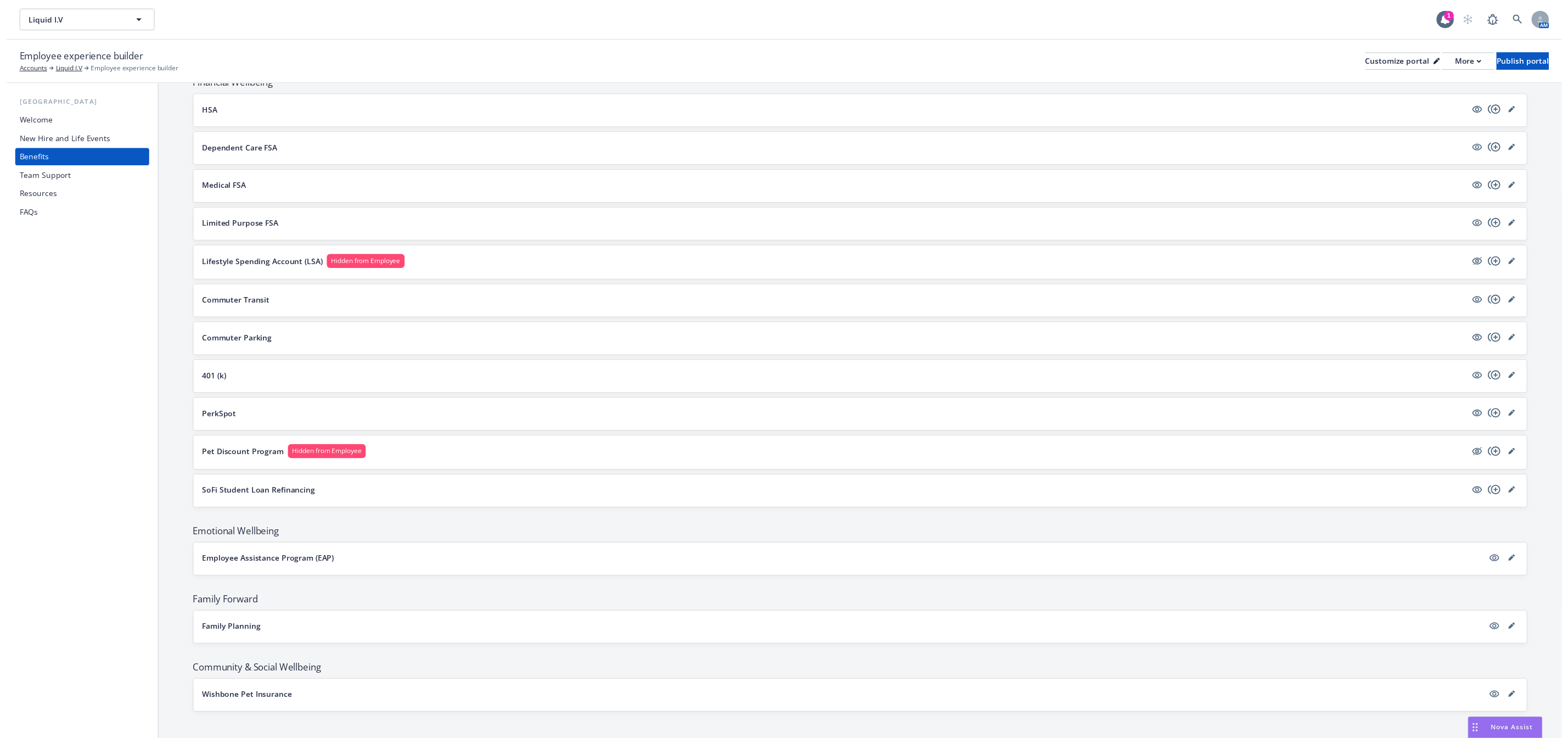
scroll to position [975, 0]
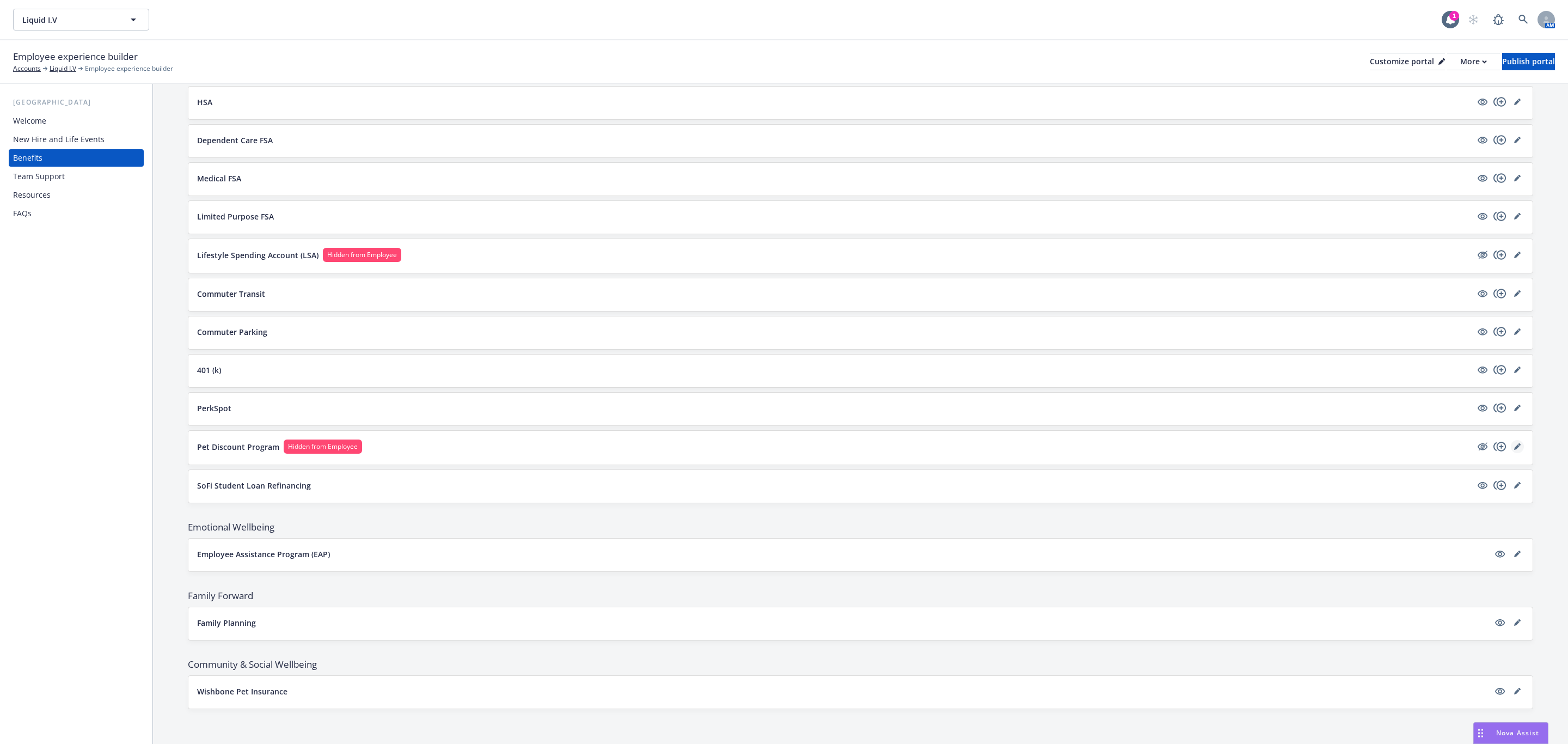
click at [1514, 447] on icon "editPencil" at bounding box center [1517, 447] width 6 height 6
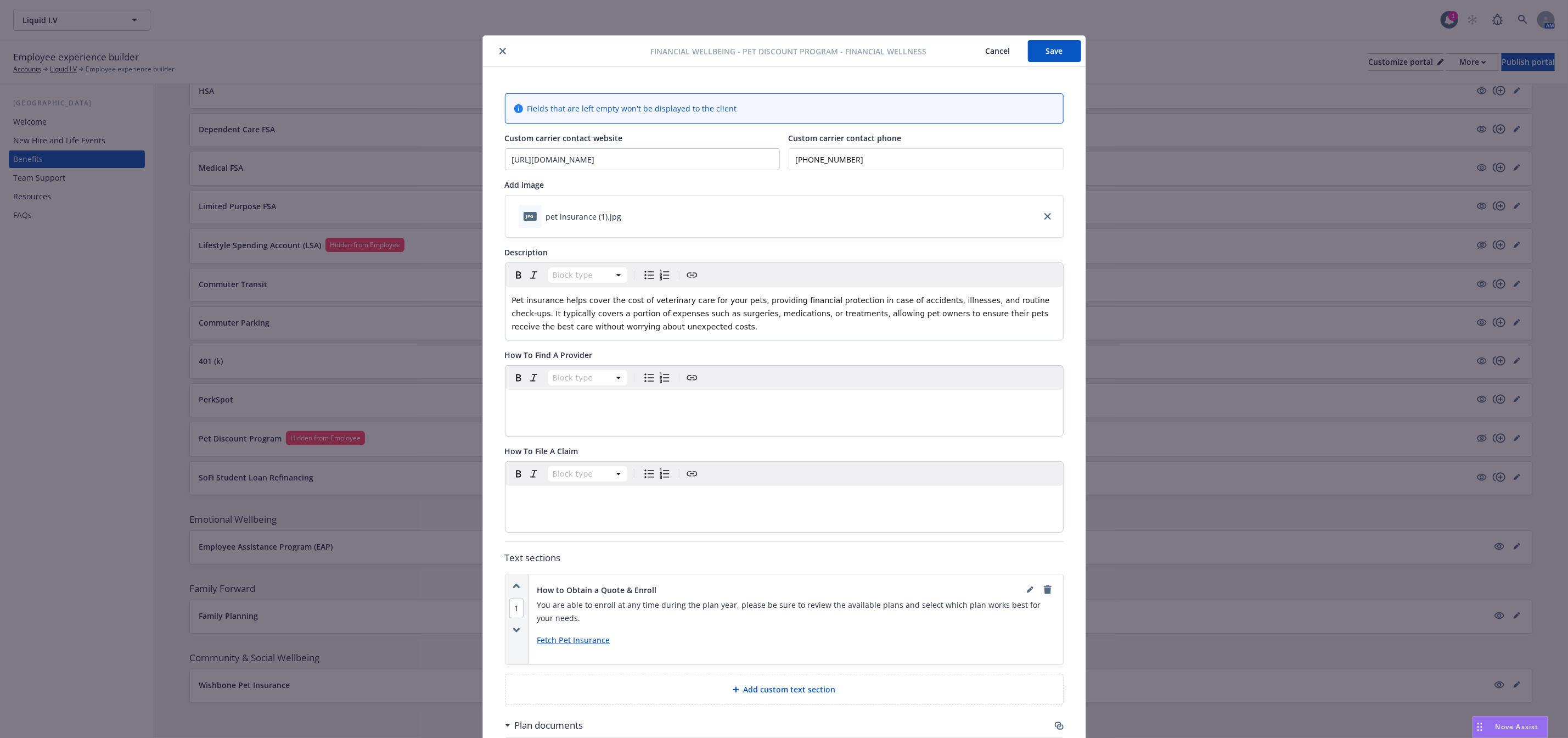
click at [499, 54] on icon "close" at bounding box center [503, 51] width 7 height 7
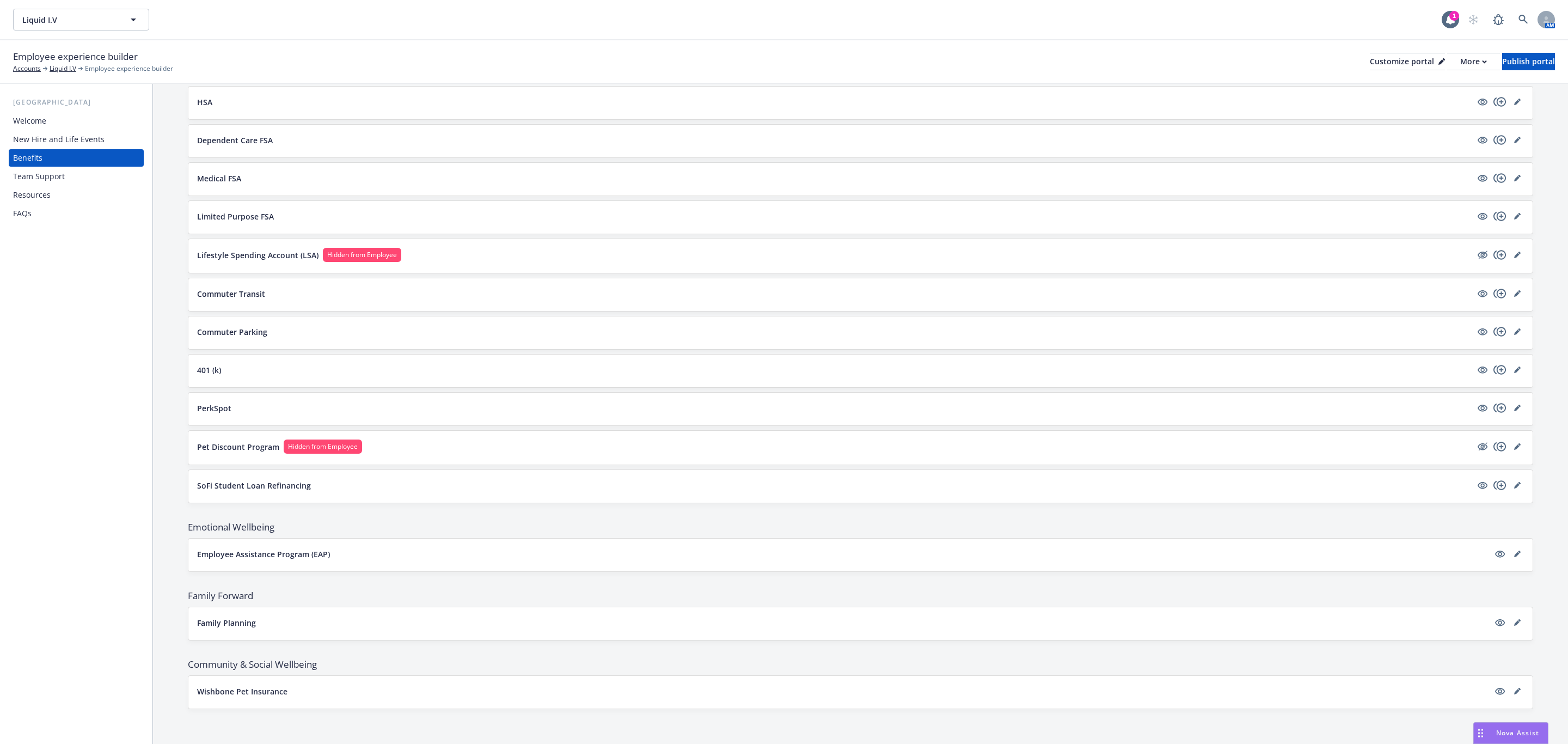
click at [229, 409] on p "PerkSpot" at bounding box center [214, 408] width 35 height 12
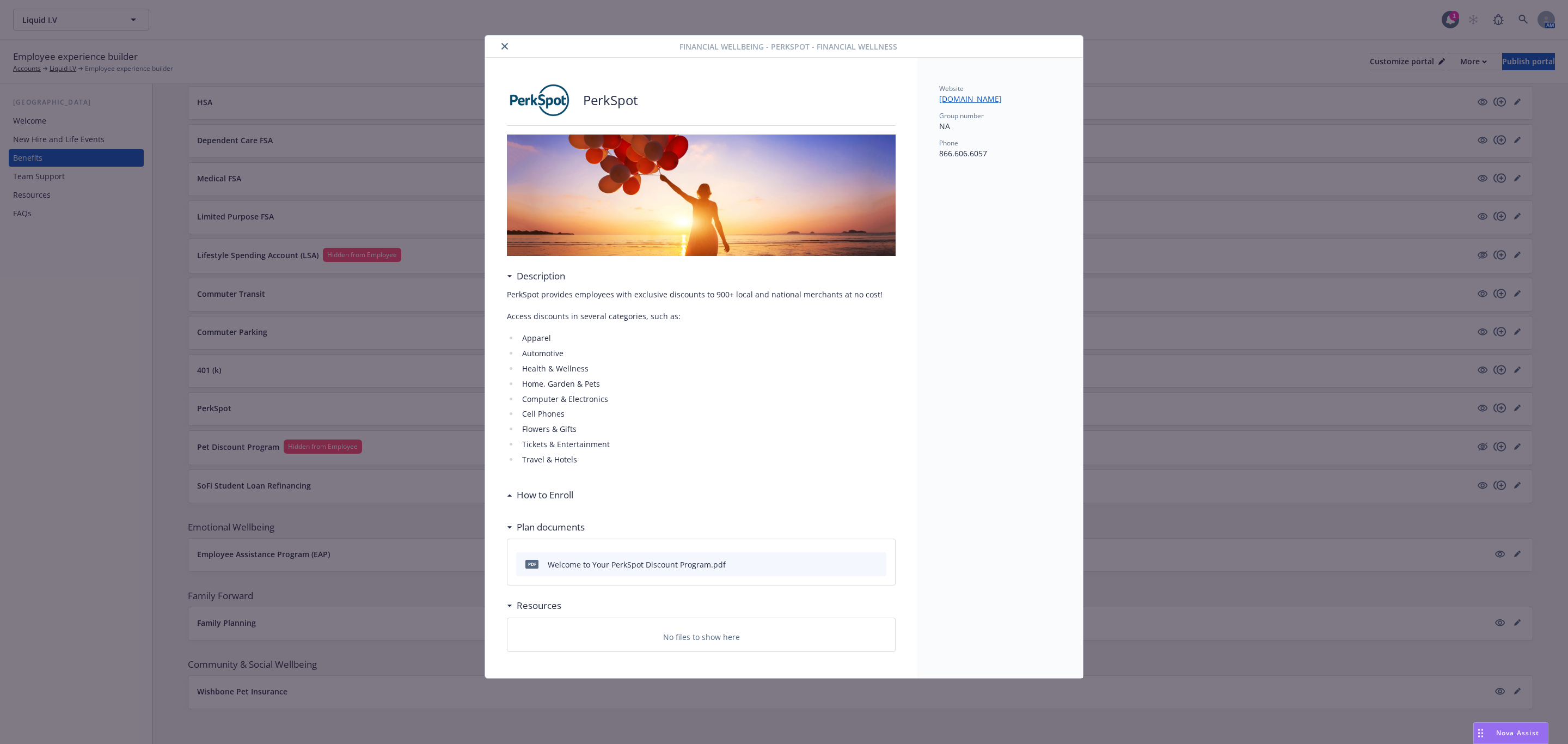
click at [501, 47] on icon "close" at bounding box center [505, 46] width 7 height 7
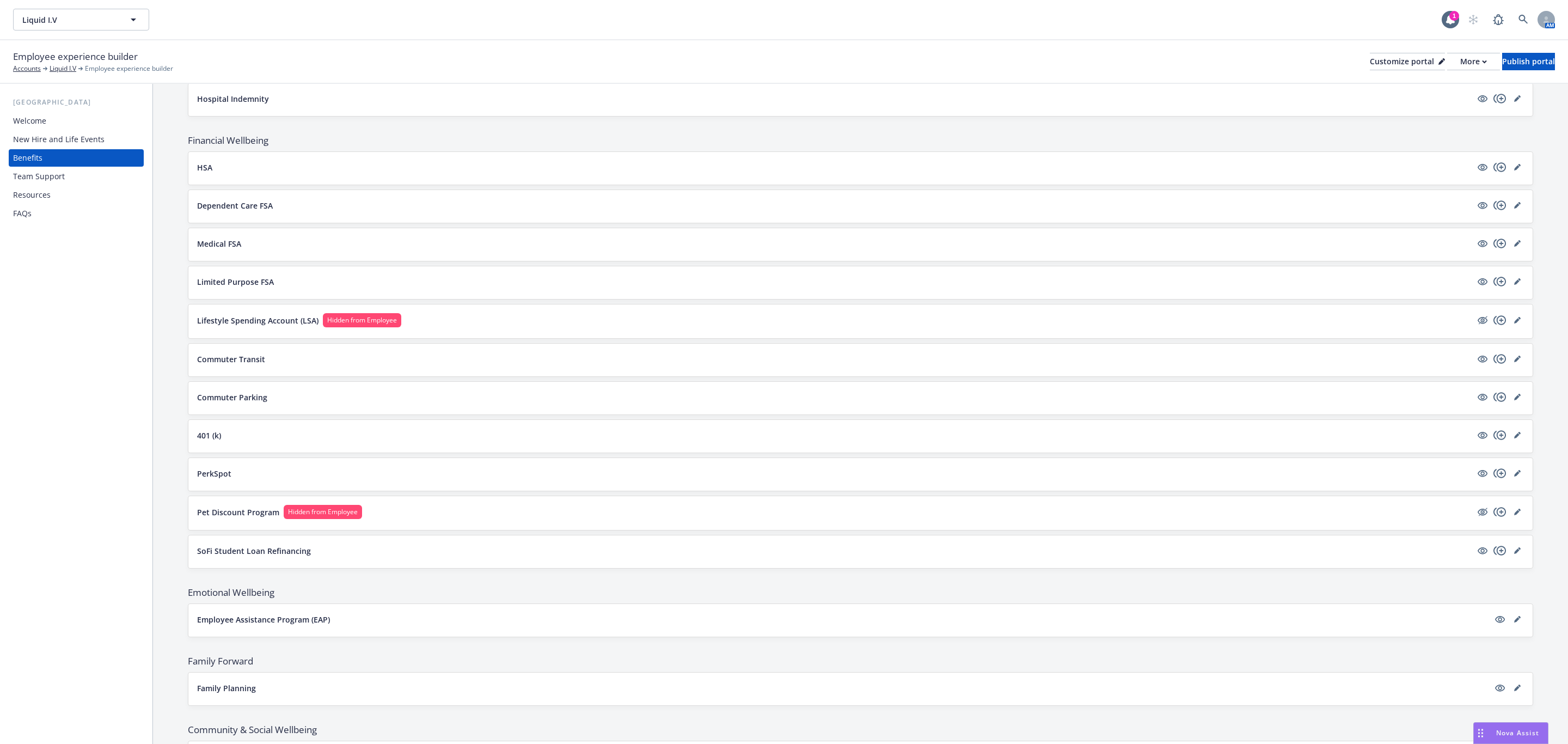
scroll to position [968, 0]
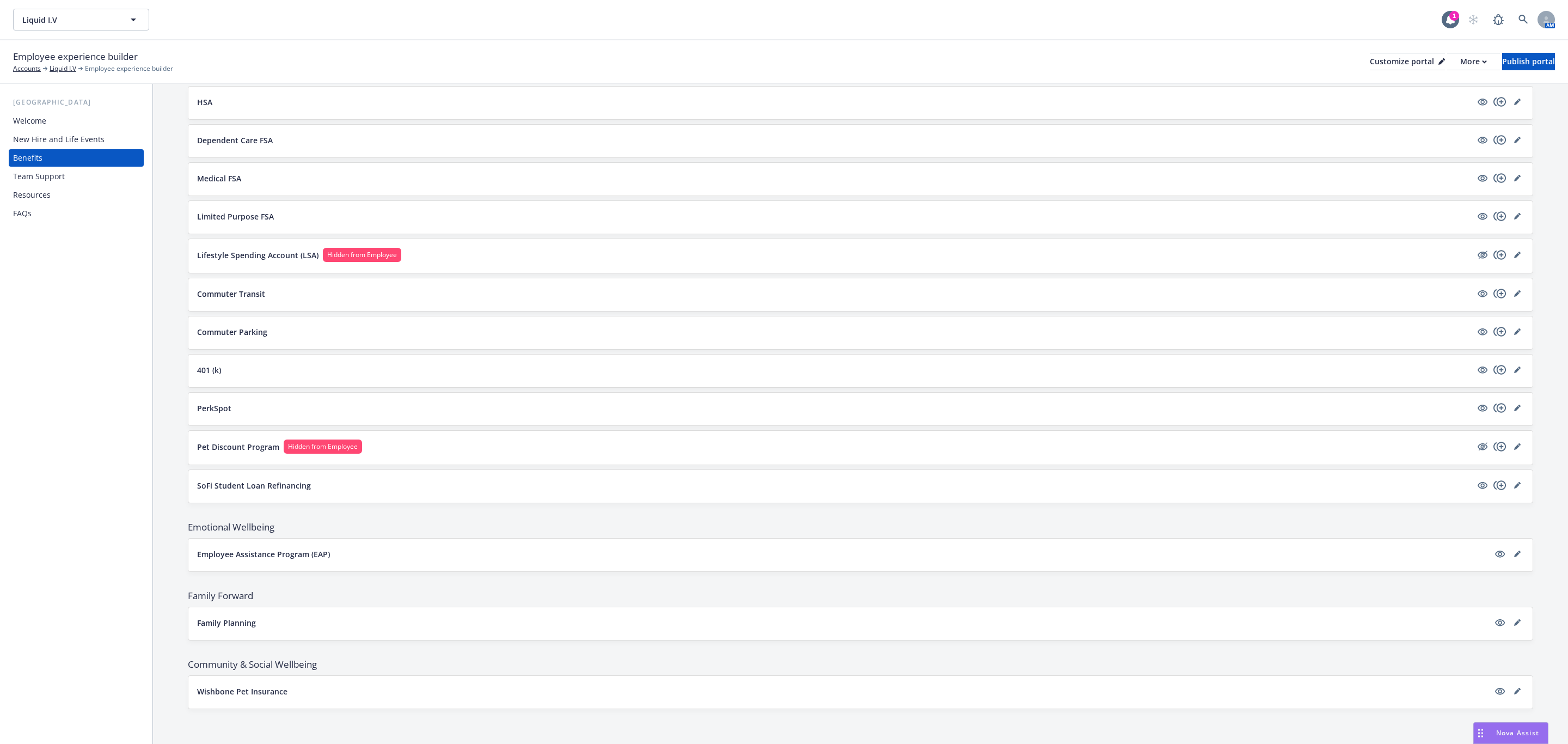
click at [265, 695] on p "Wishbone Pet Insurance" at bounding box center [242, 691] width 91 height 12
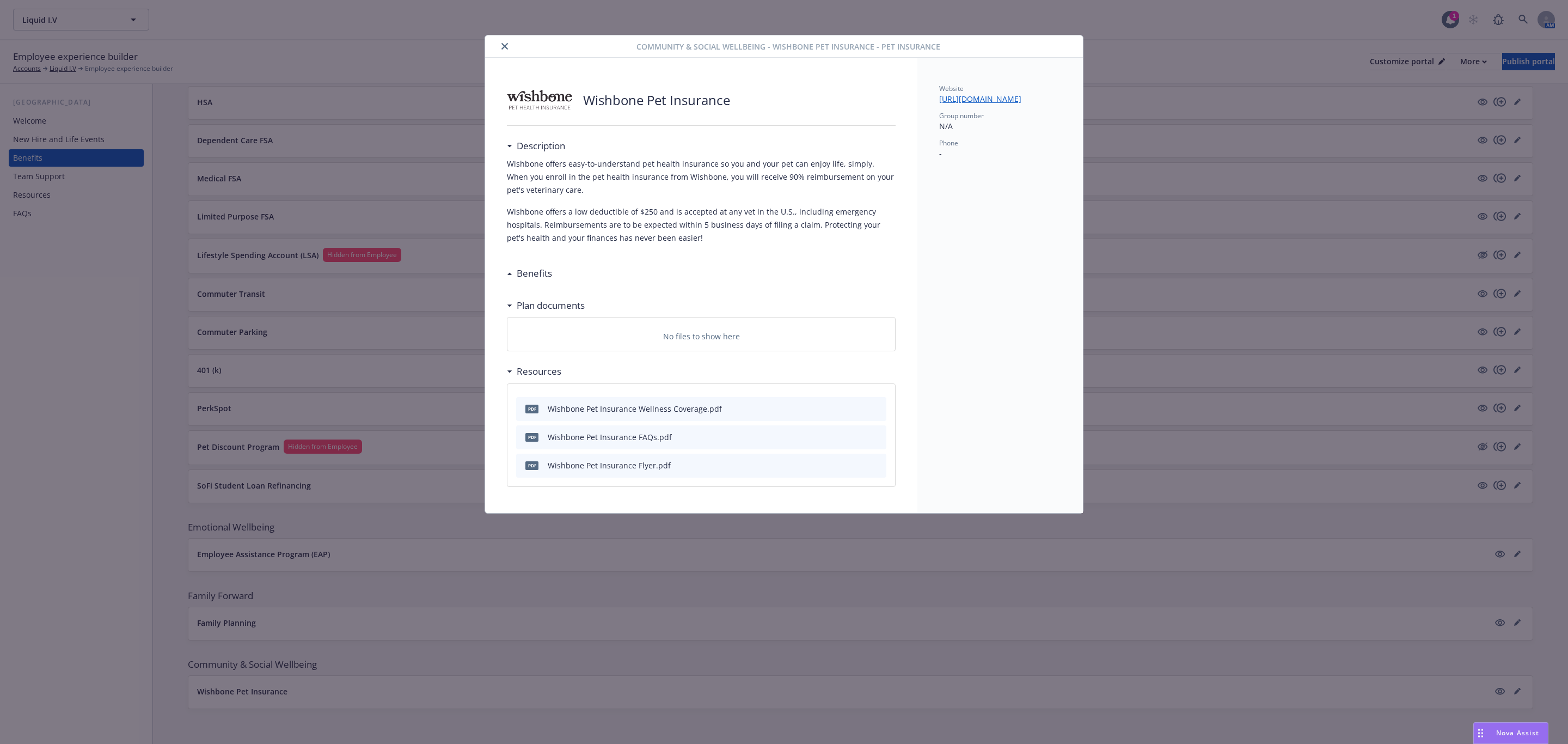
click at [505, 46] on icon "close" at bounding box center [505, 46] width 7 height 7
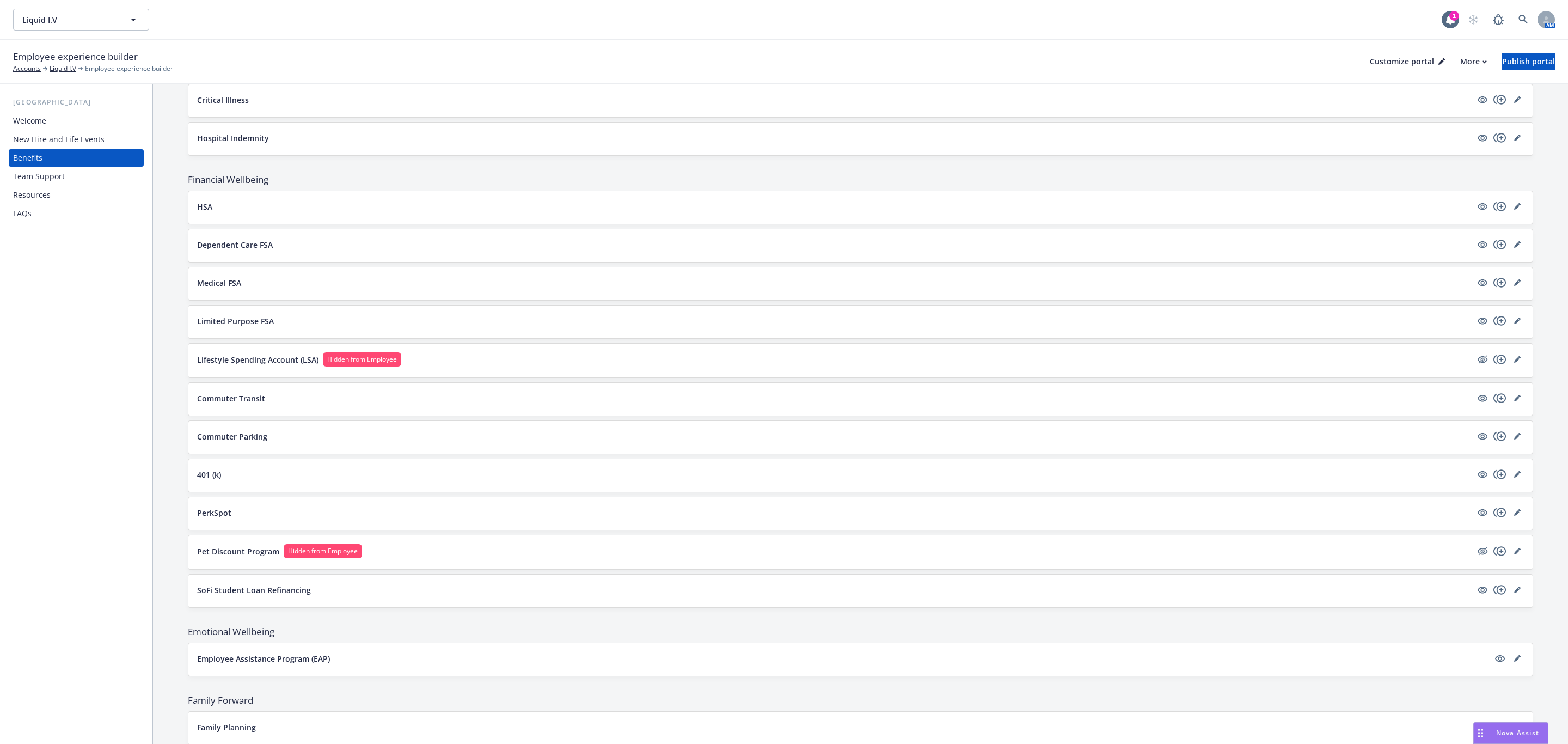
scroll to position [559, 0]
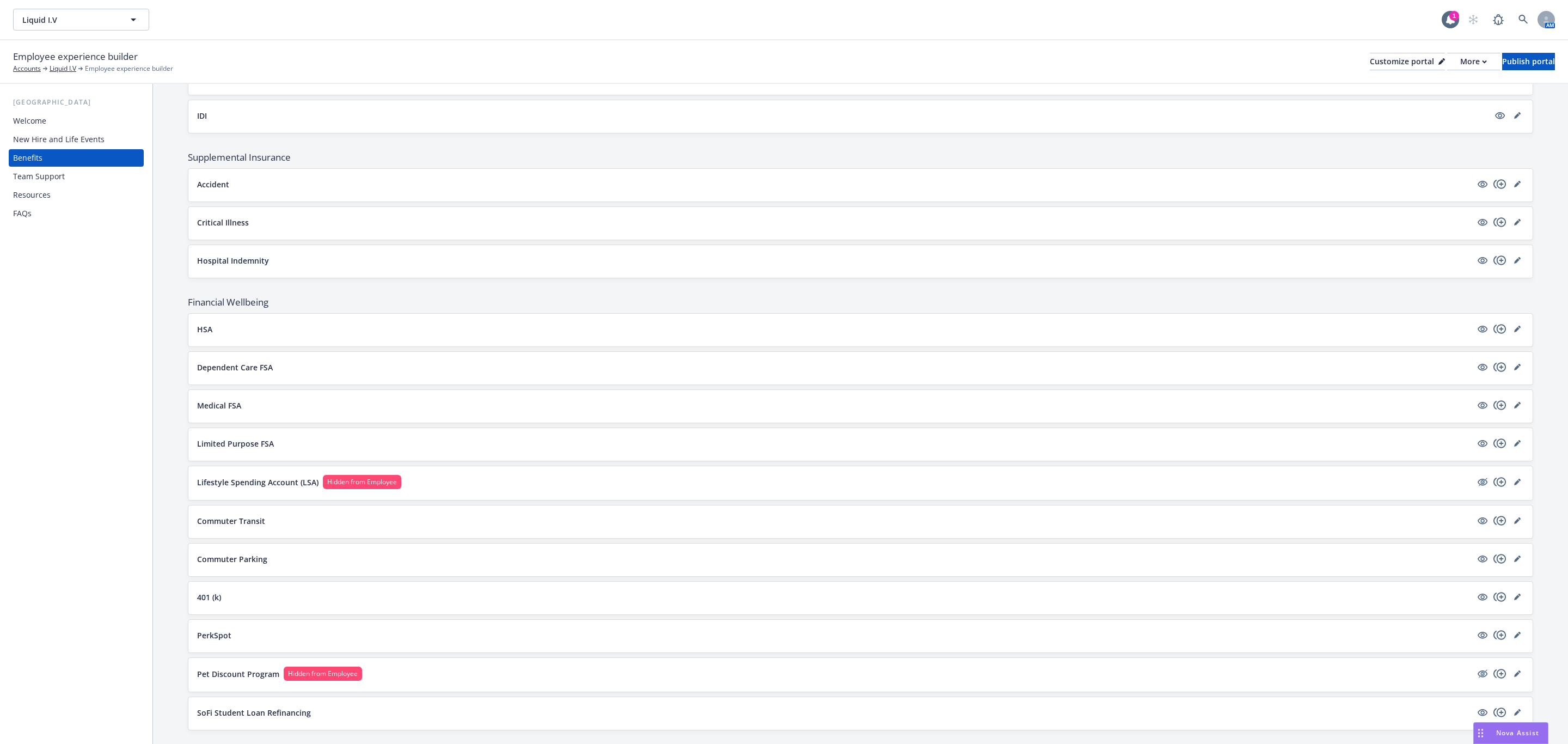
scroll to position [723, 0]
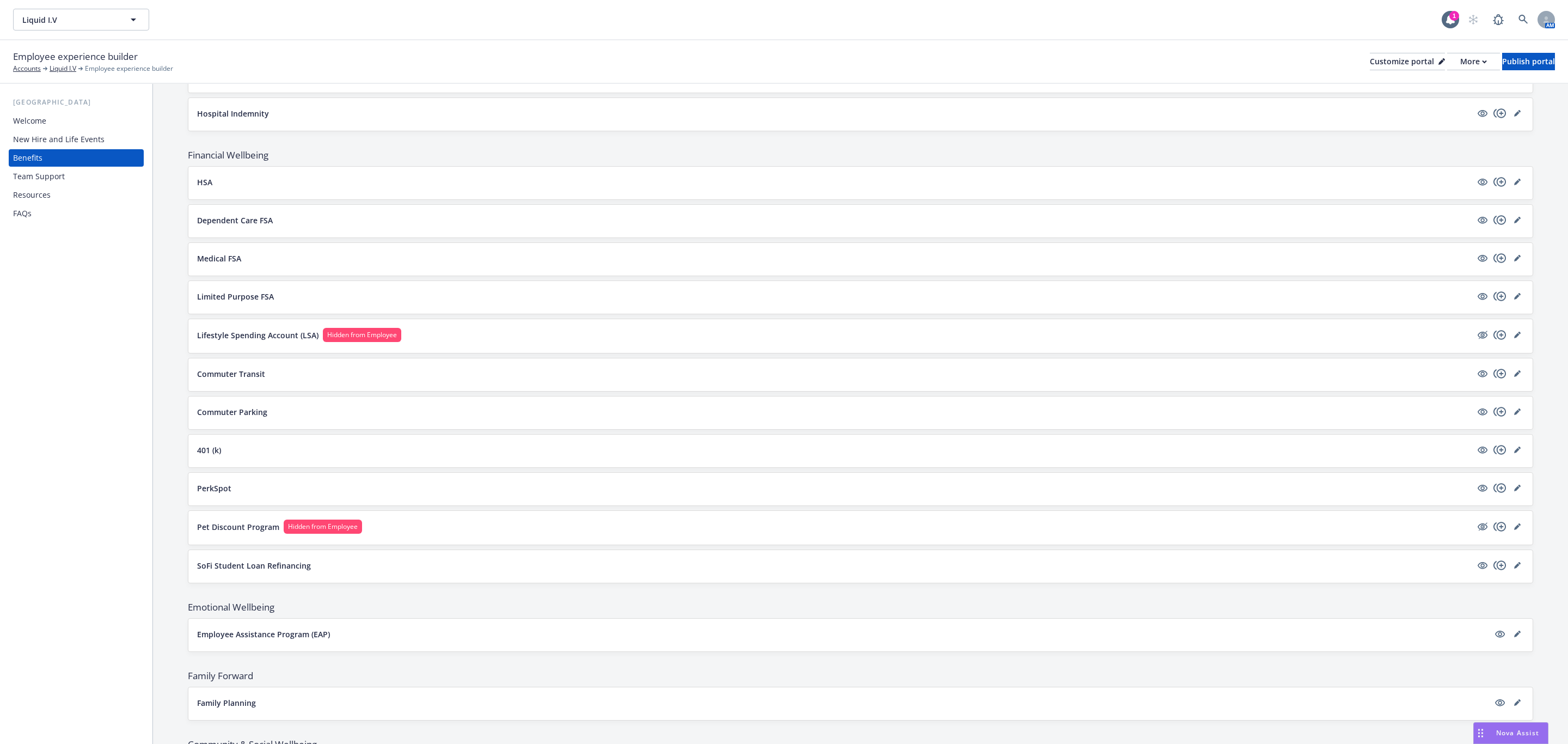
scroll to position [899, 0]
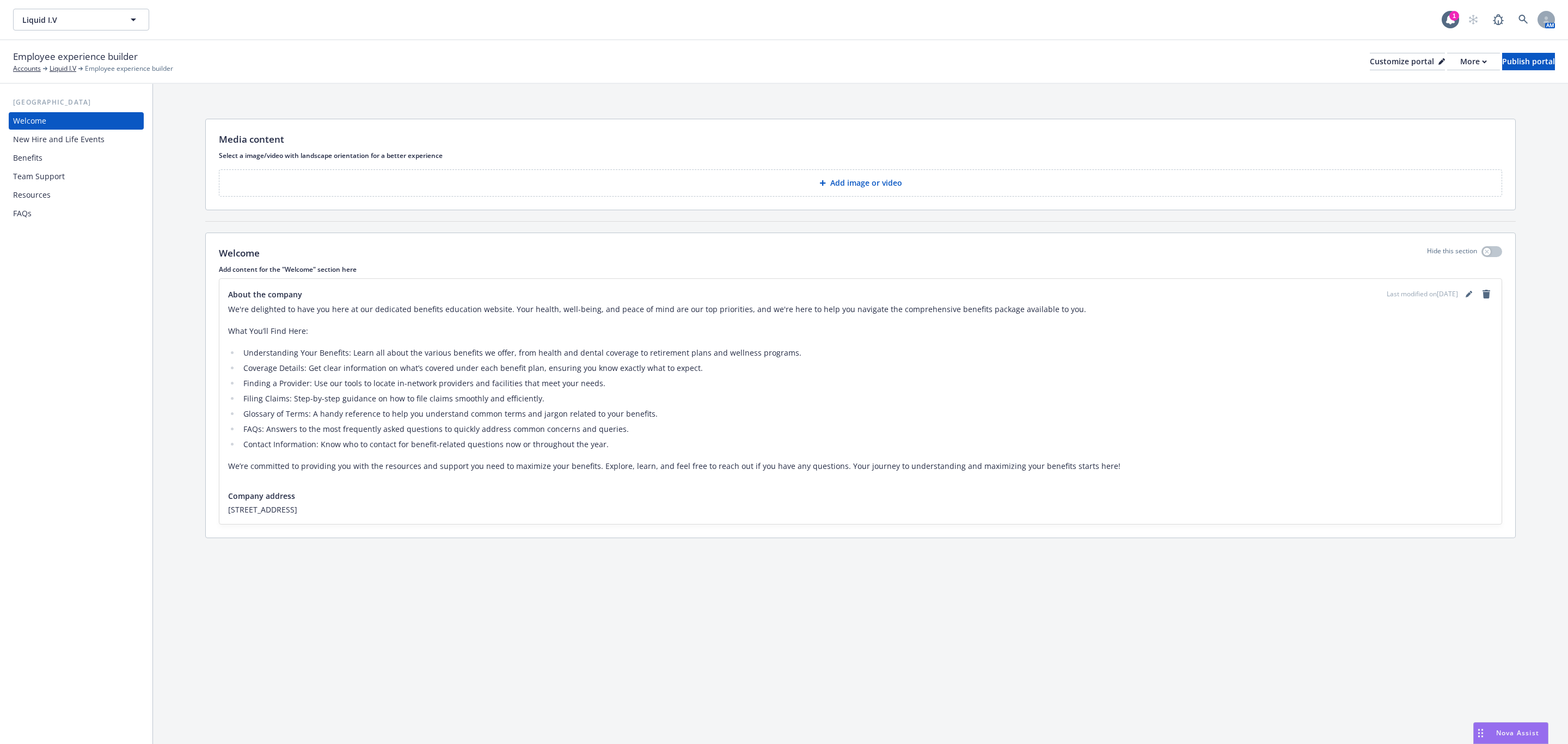
click at [54, 158] on div "Benefits" at bounding box center [76, 158] width 126 height 17
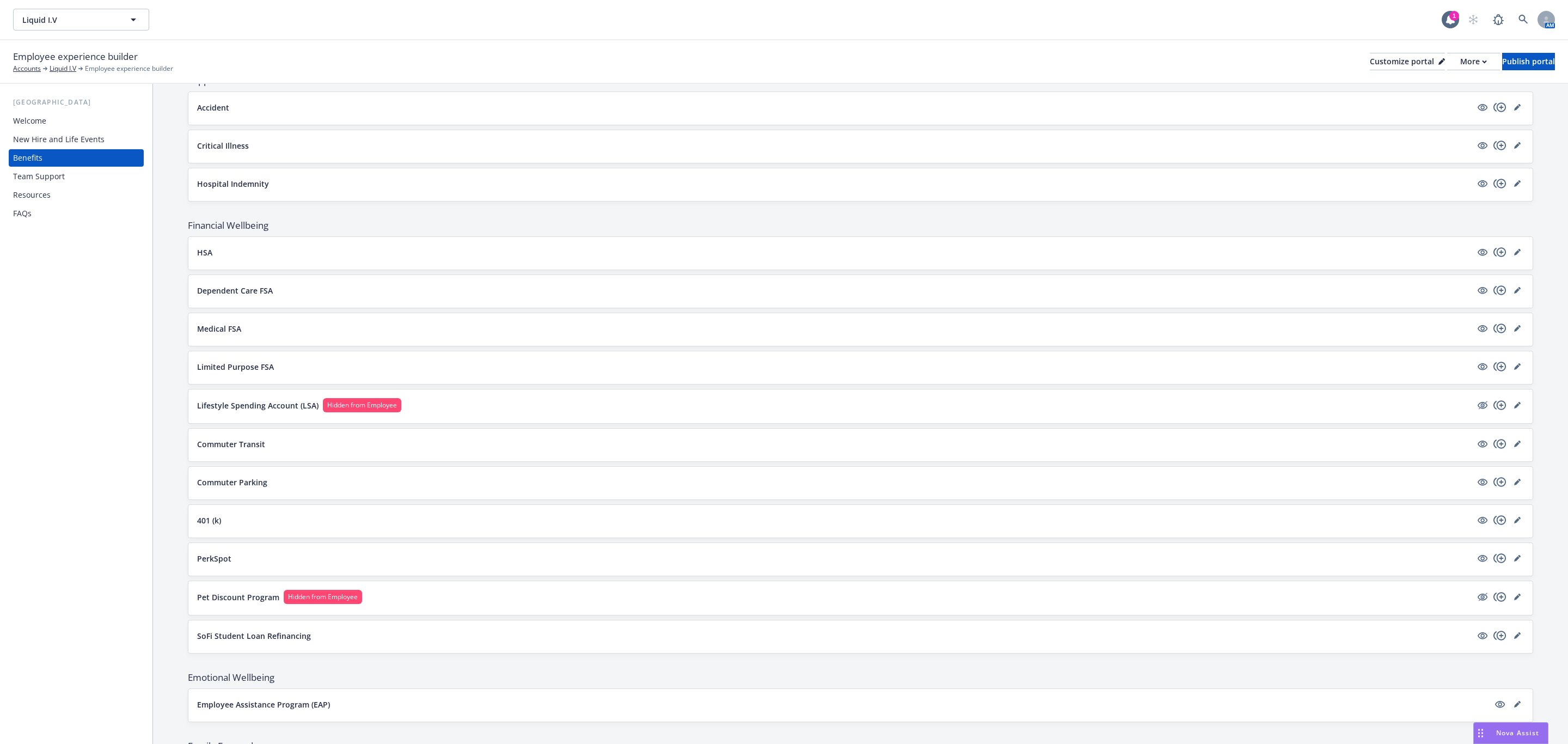
scroll to position [968, 0]
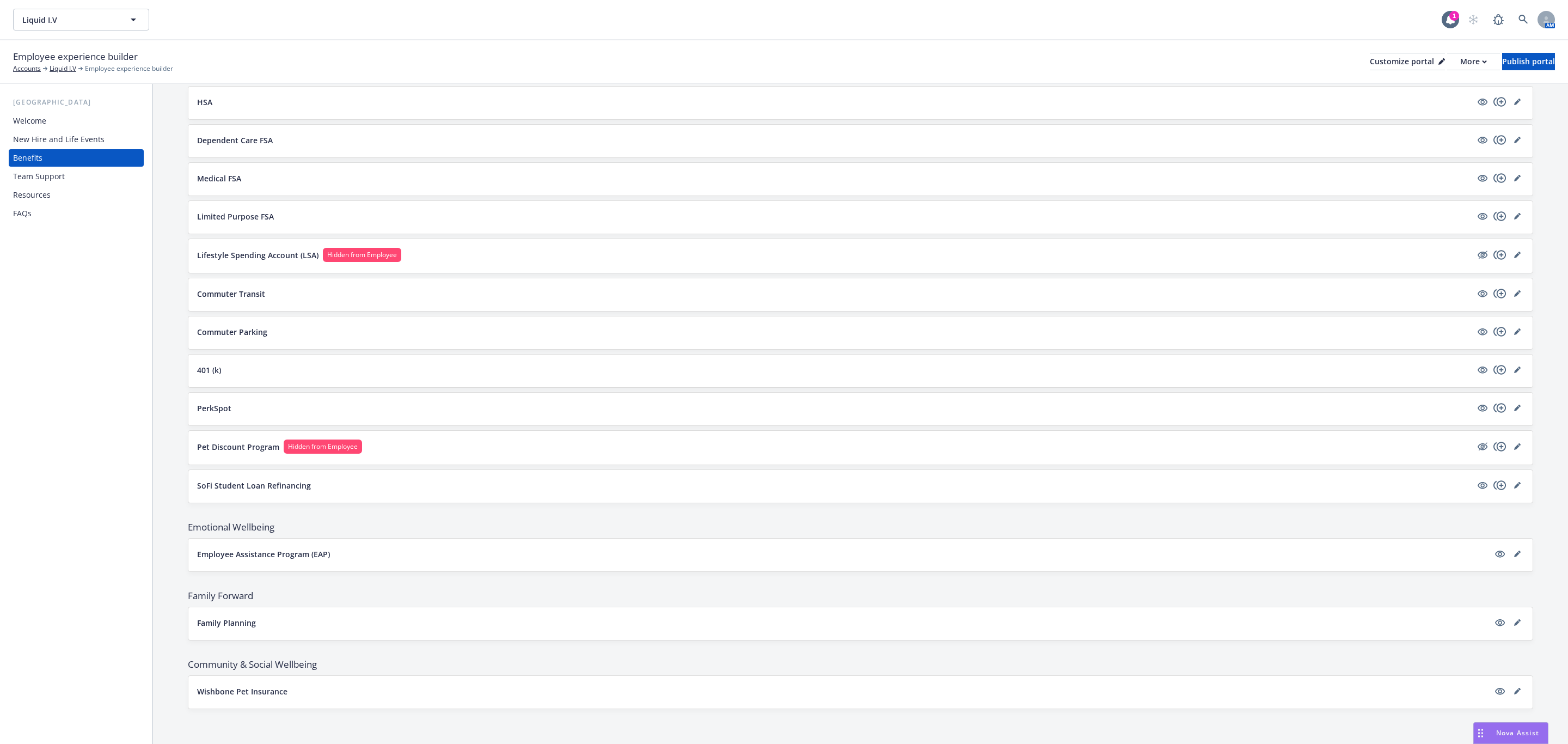
click at [251, 691] on p "Wishbone Pet Insurance" at bounding box center [242, 691] width 91 height 12
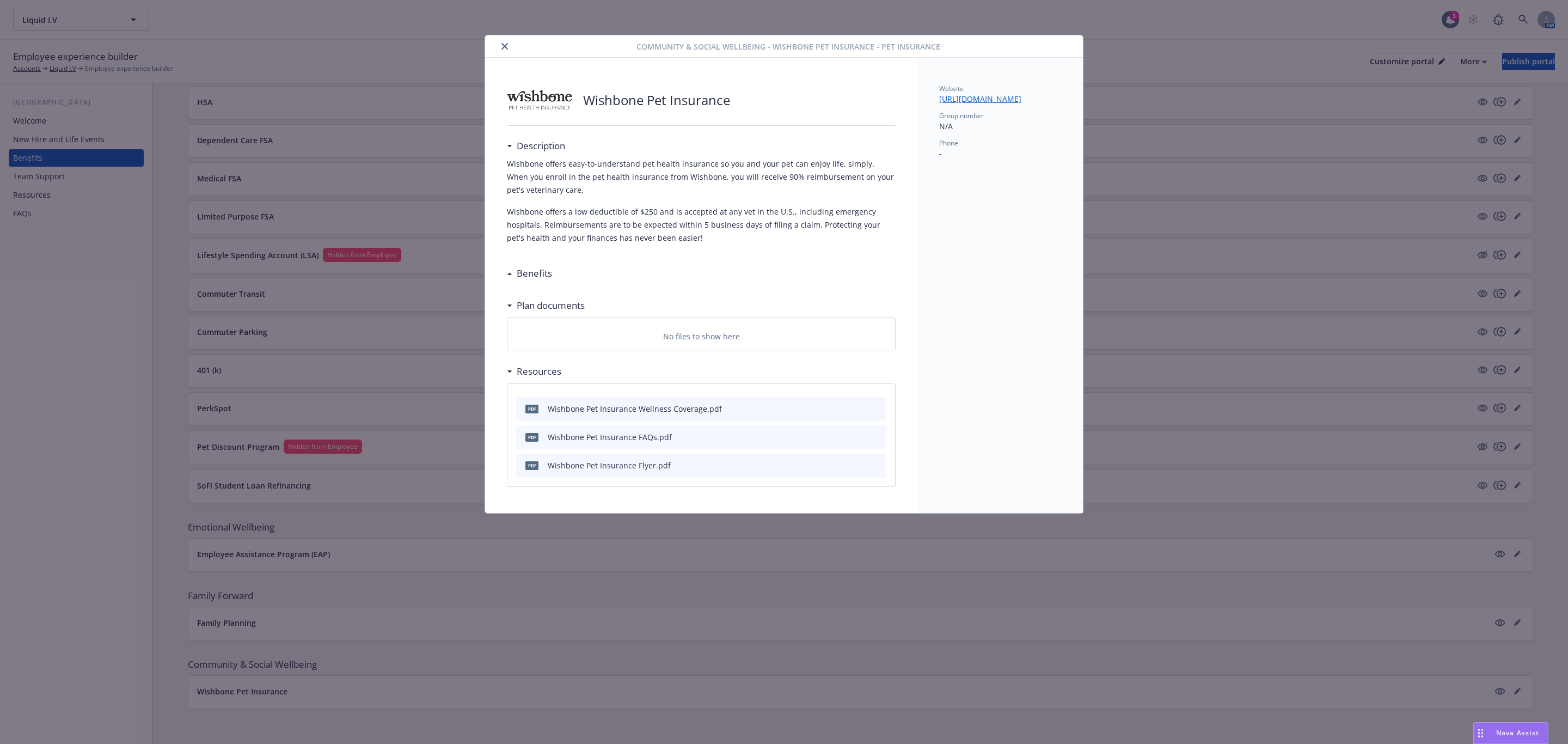
click at [522, 274] on h3 "Benefits" at bounding box center [534, 273] width 35 height 14
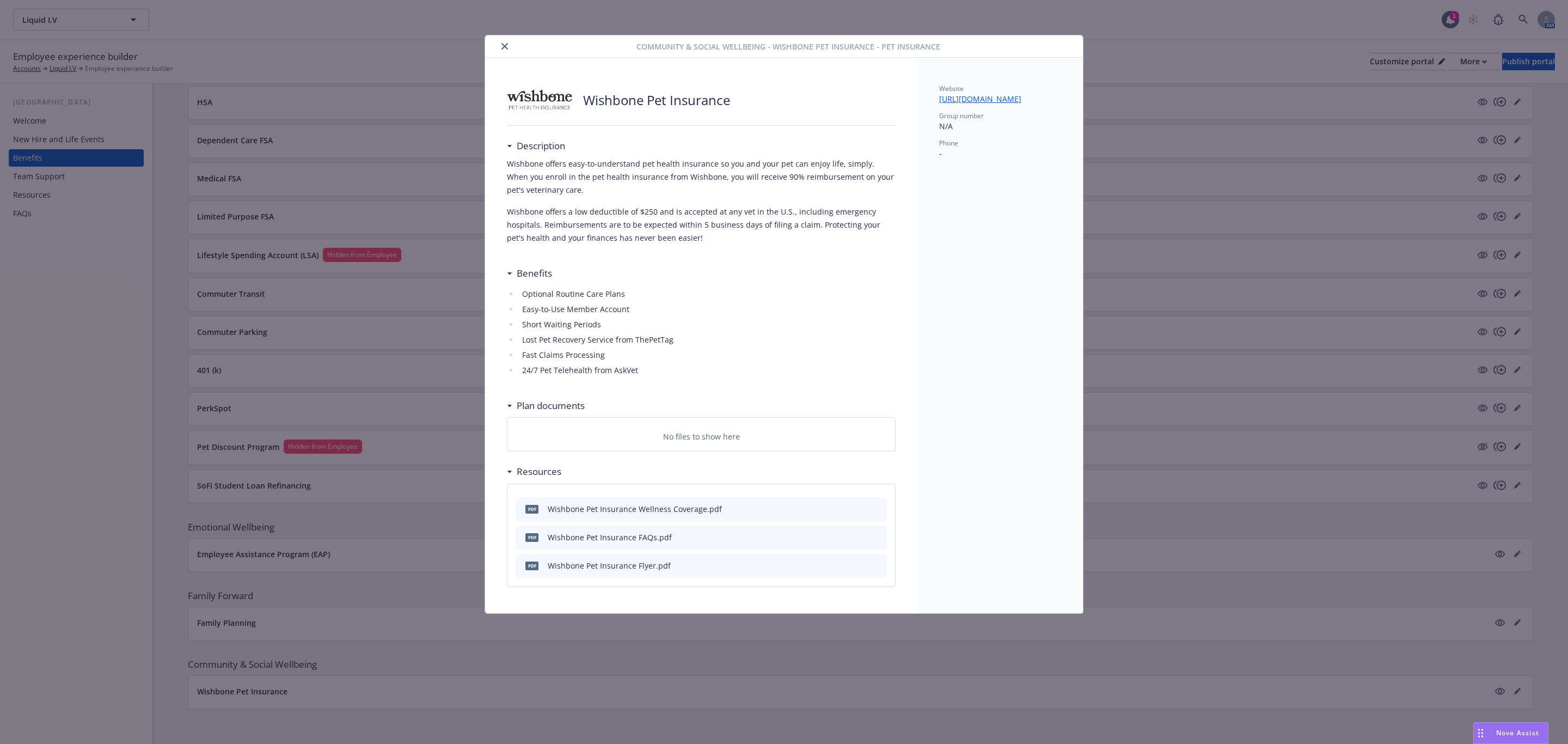
click at [505, 44] on icon "close" at bounding box center [505, 46] width 7 height 7
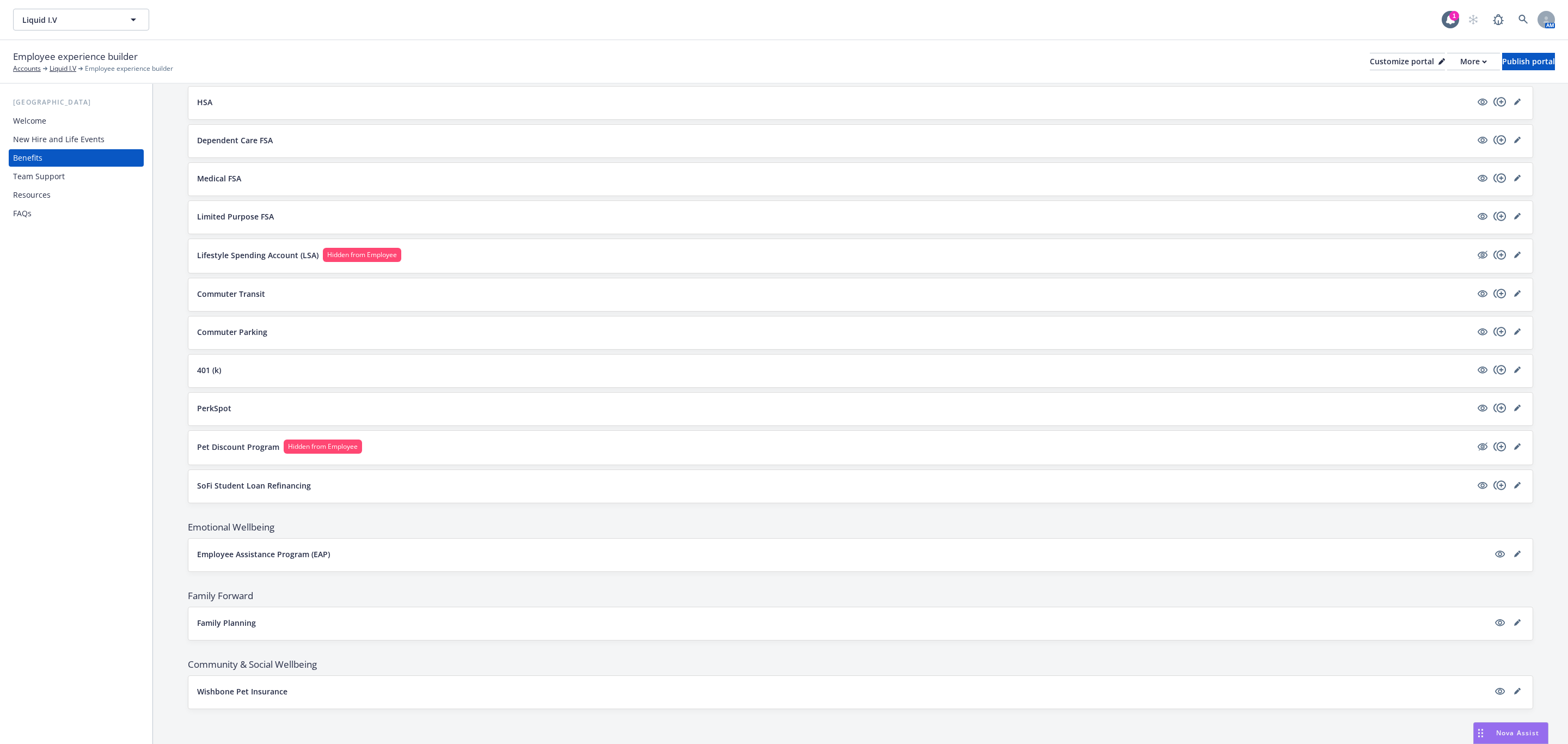
click at [265, 695] on p "Wishbone Pet Insurance" at bounding box center [242, 691] width 91 height 12
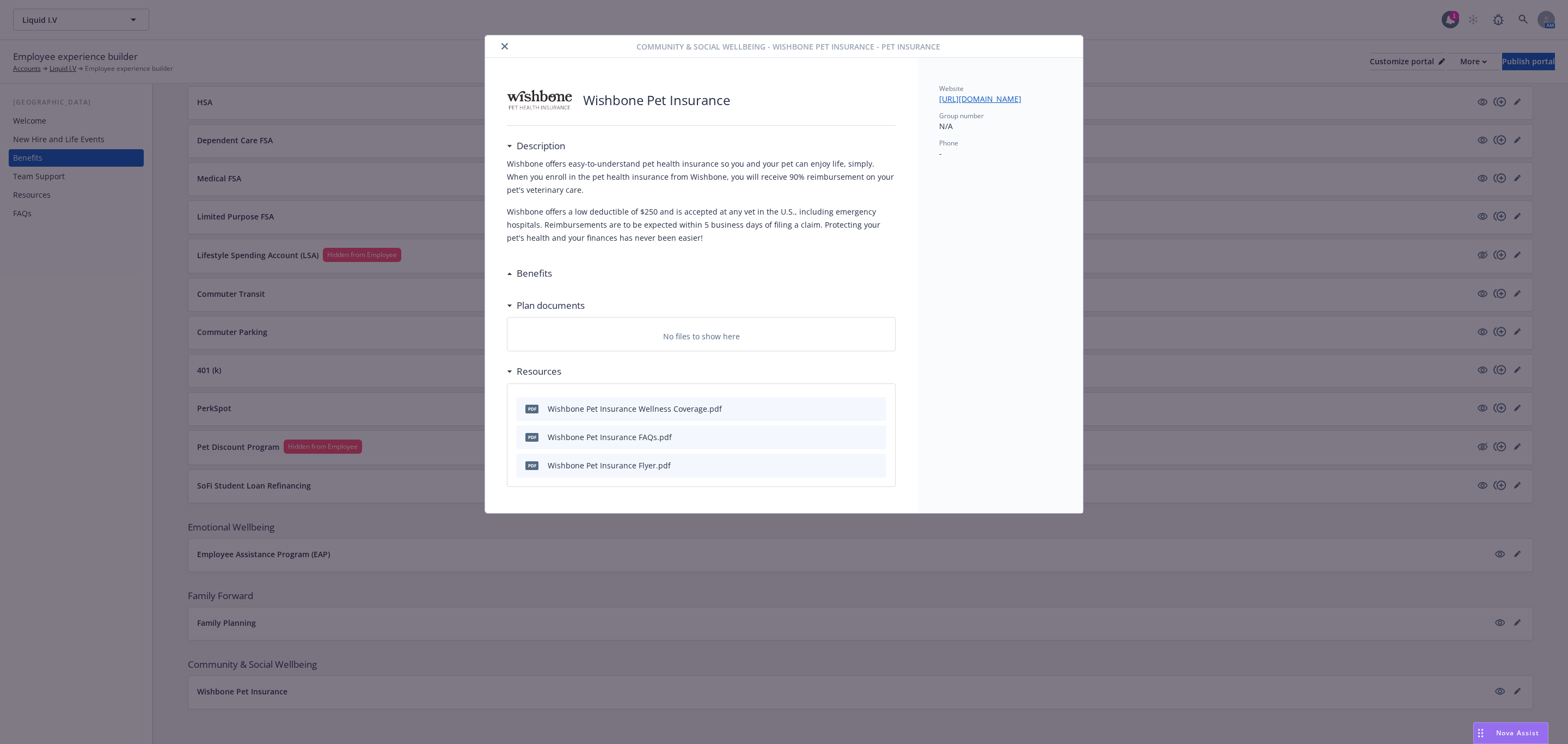
click at [1005, 97] on link "https://www.wishboneinsurance.com/" at bounding box center [984, 99] width 91 height 11
click at [505, 46] on icon "close" at bounding box center [505, 46] width 7 height 7
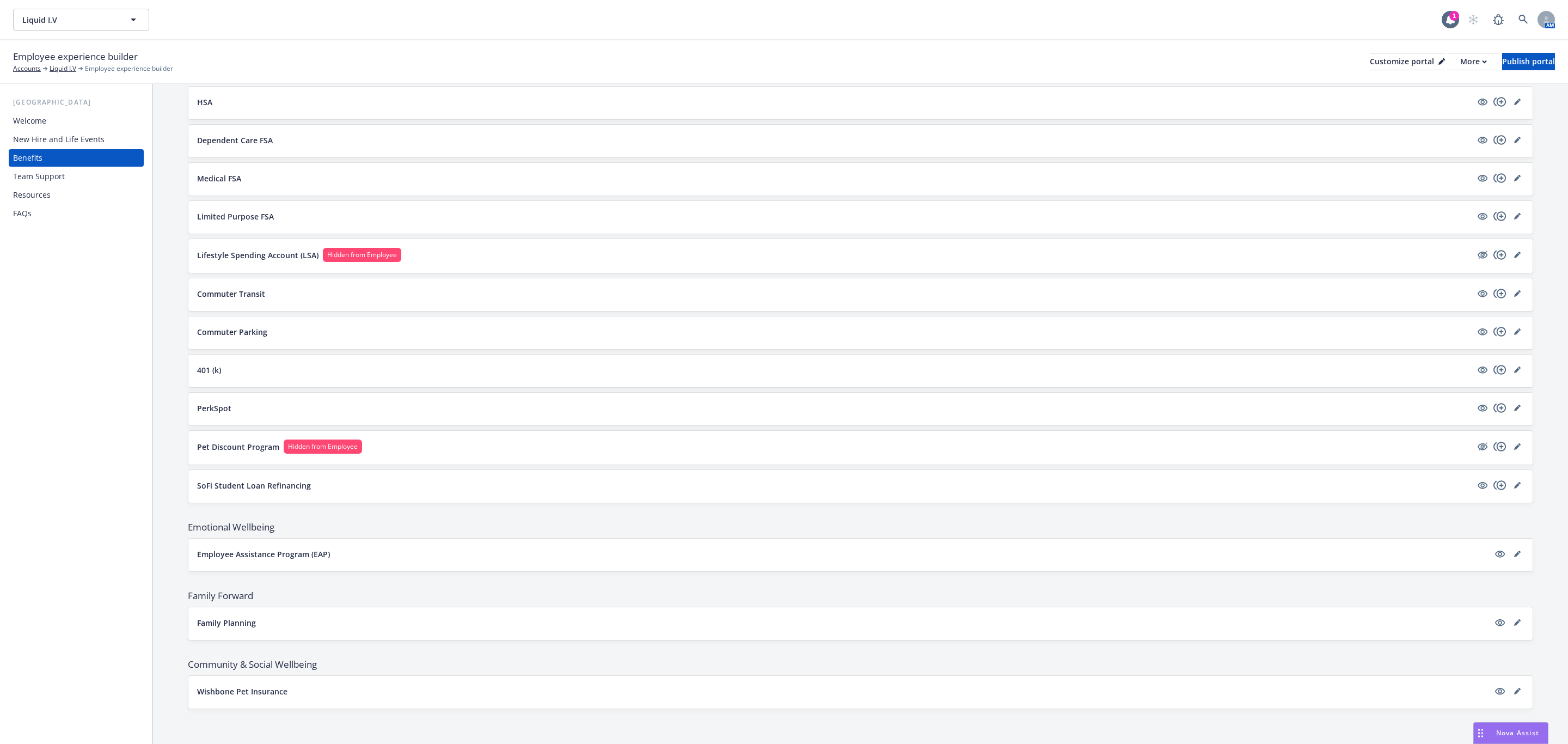
click at [1500, 696] on div at bounding box center [1509, 691] width 31 height 13
click at [1514, 694] on icon "editPencil" at bounding box center [1518, 691] width 7 height 7
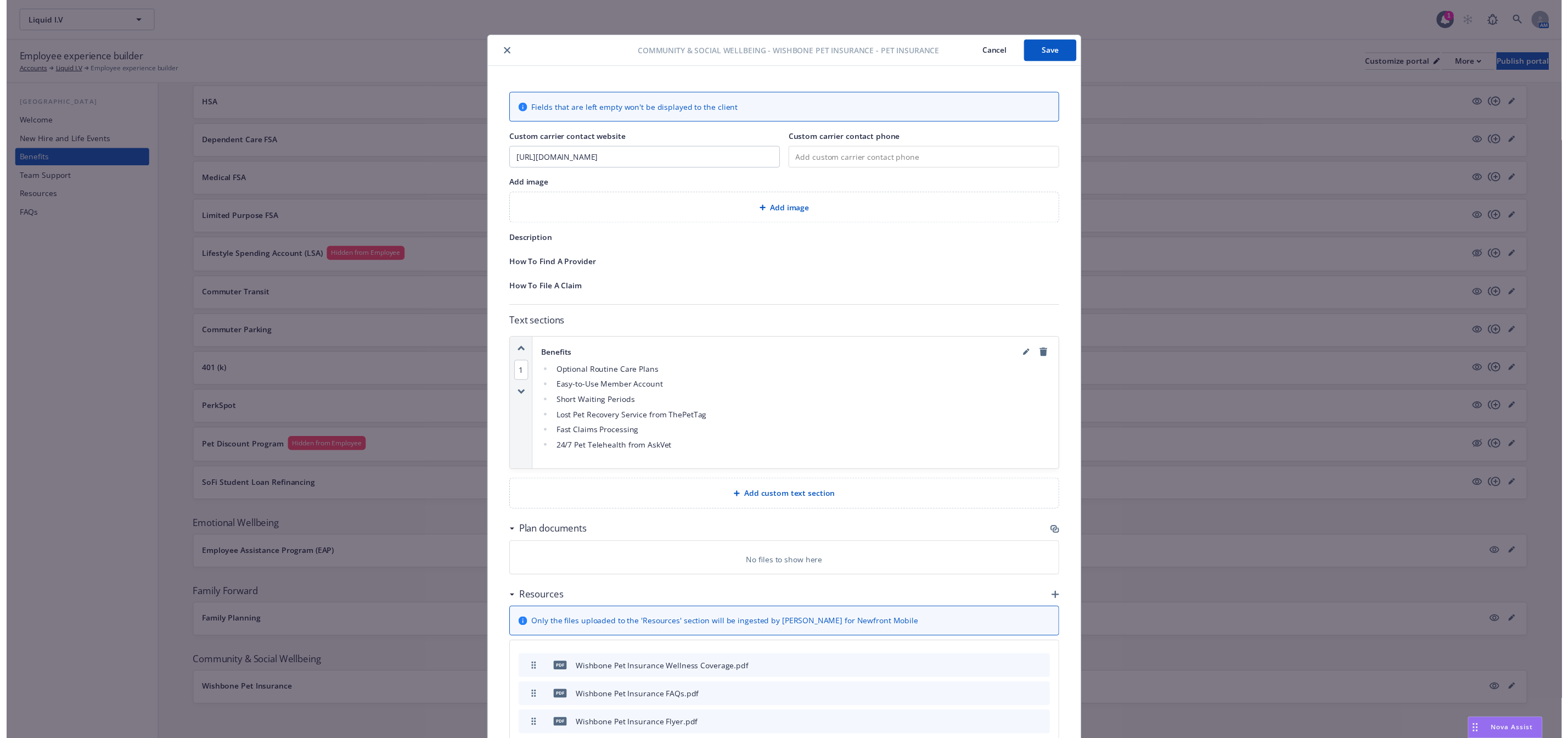
scroll to position [33, 0]
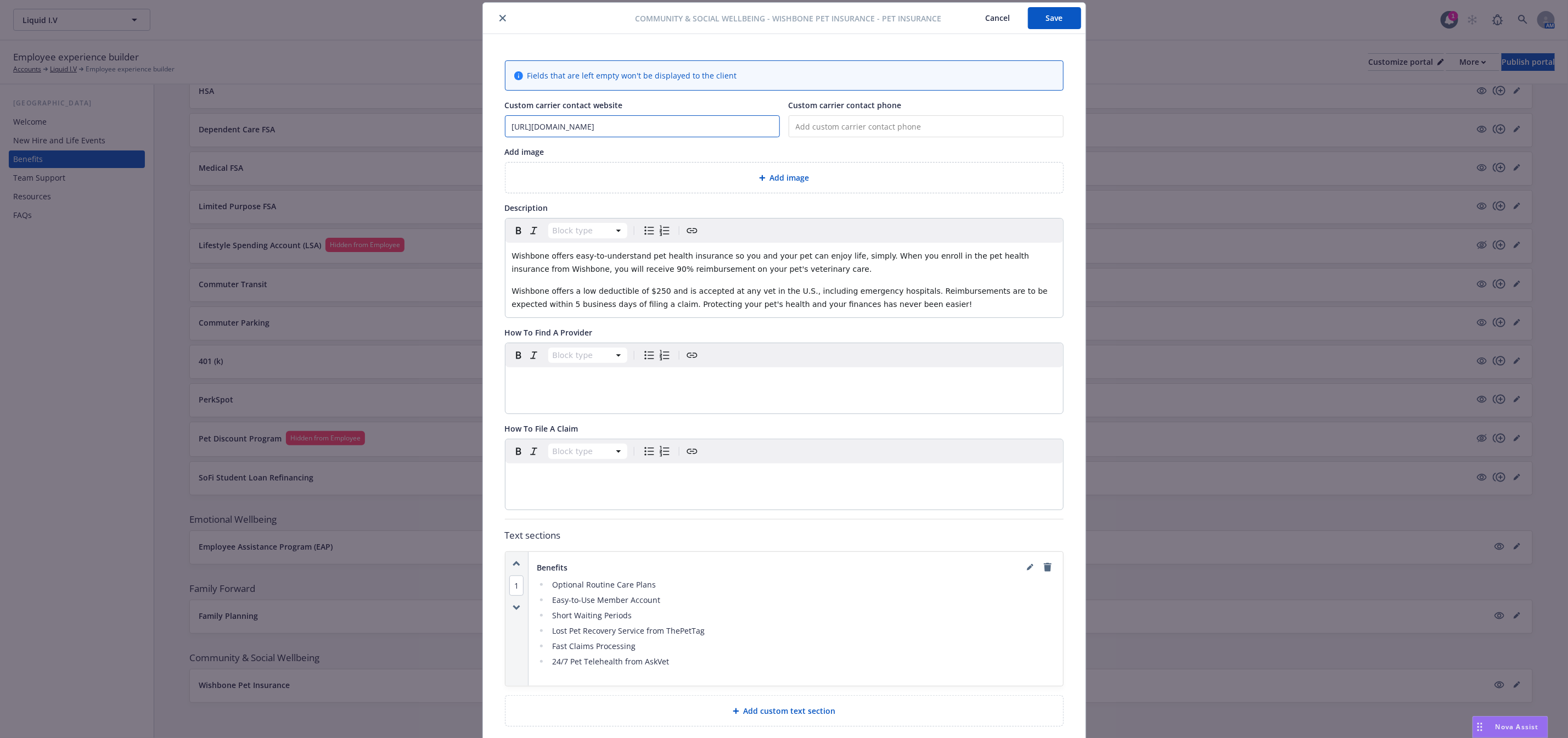
drag, startPoint x: 678, startPoint y: 125, endPoint x: 425, endPoint y: 127, distance: 253.0
click at [425, 127] on div "Community & Social Wellbeing - Wishbone Pet Insurance - Pet Insurance Cancel Sa…" at bounding box center [784, 369] width 1568 height 738
paste input "petbenefits.com/land/liquidiv#wishbone"
type input "https://www.petbenefits.com/land/liquidiv#wishbone"
click at [1028, 20] on button "Save" at bounding box center [1054, 18] width 53 height 22
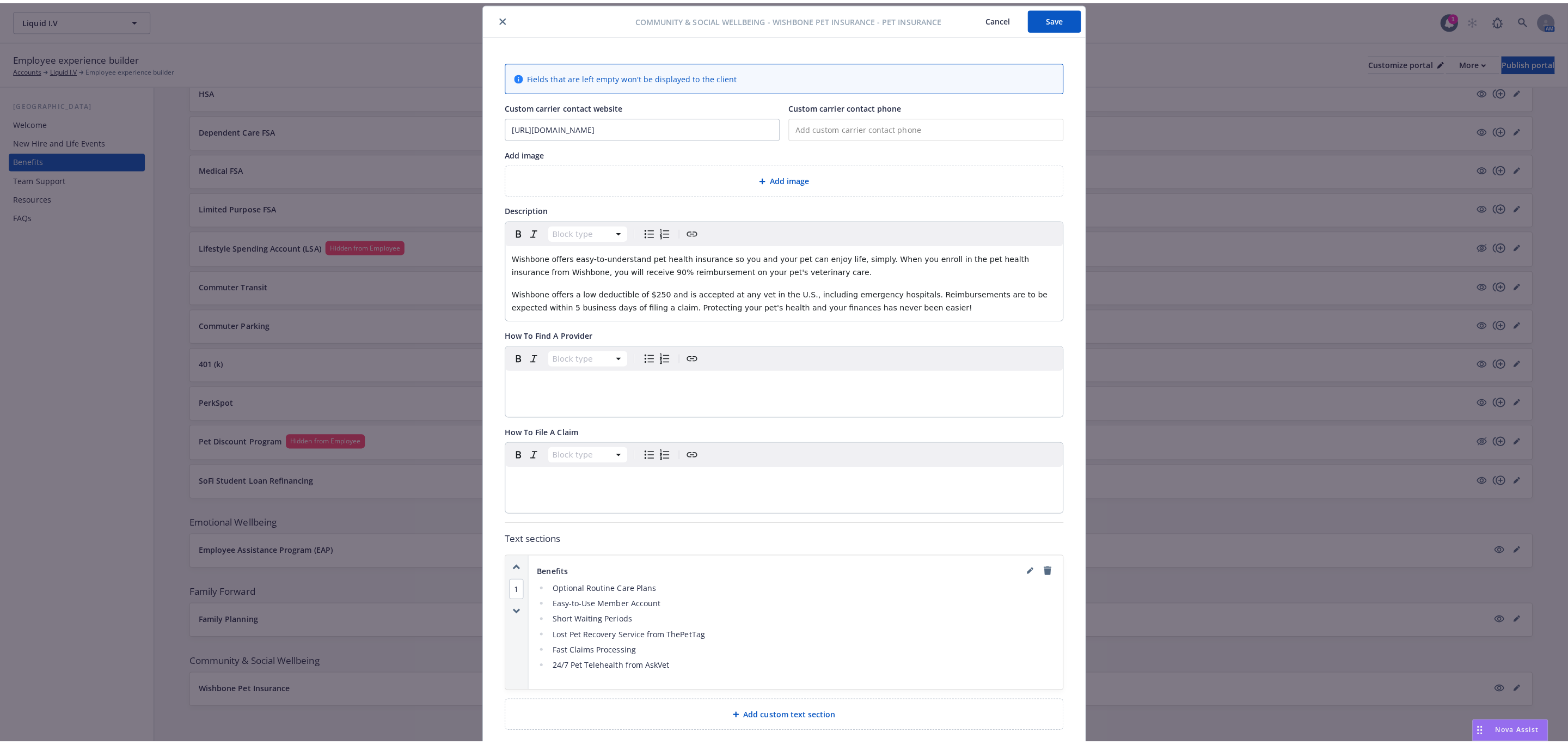
scroll to position [0, 0]
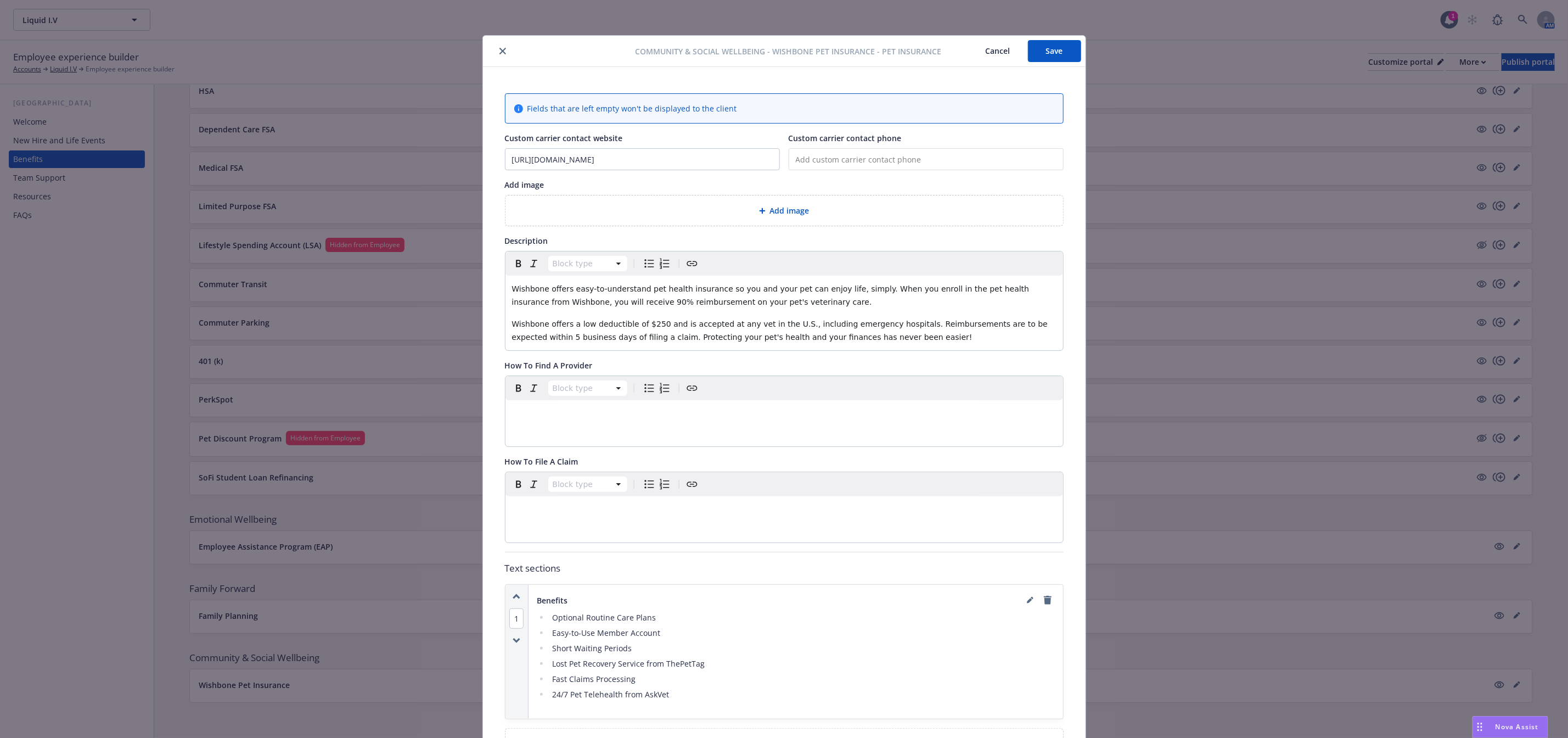
click at [500, 52] on button "close" at bounding box center [503, 51] width 13 height 13
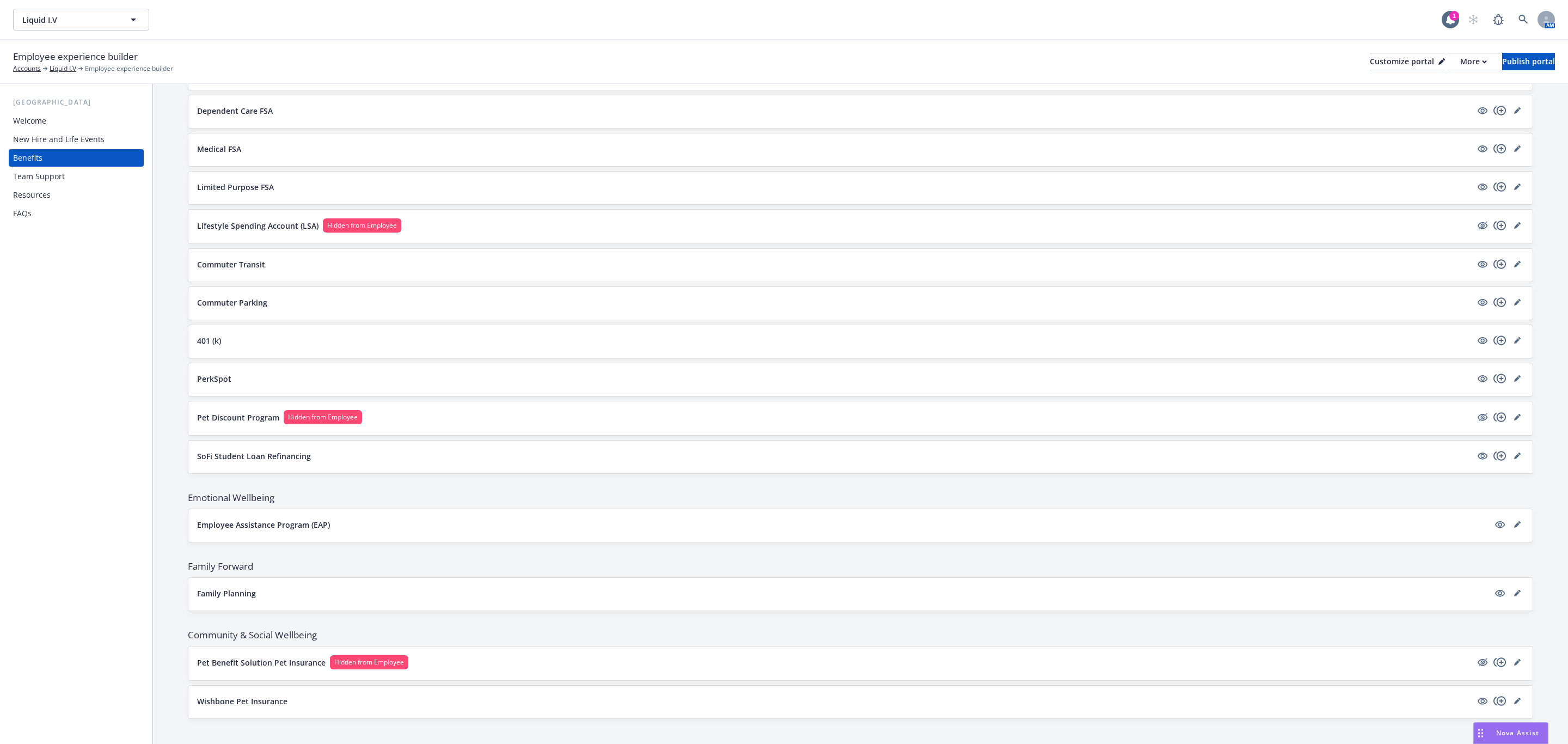
scroll to position [1006, 0]
